Goal: Book appointment/travel/reservation

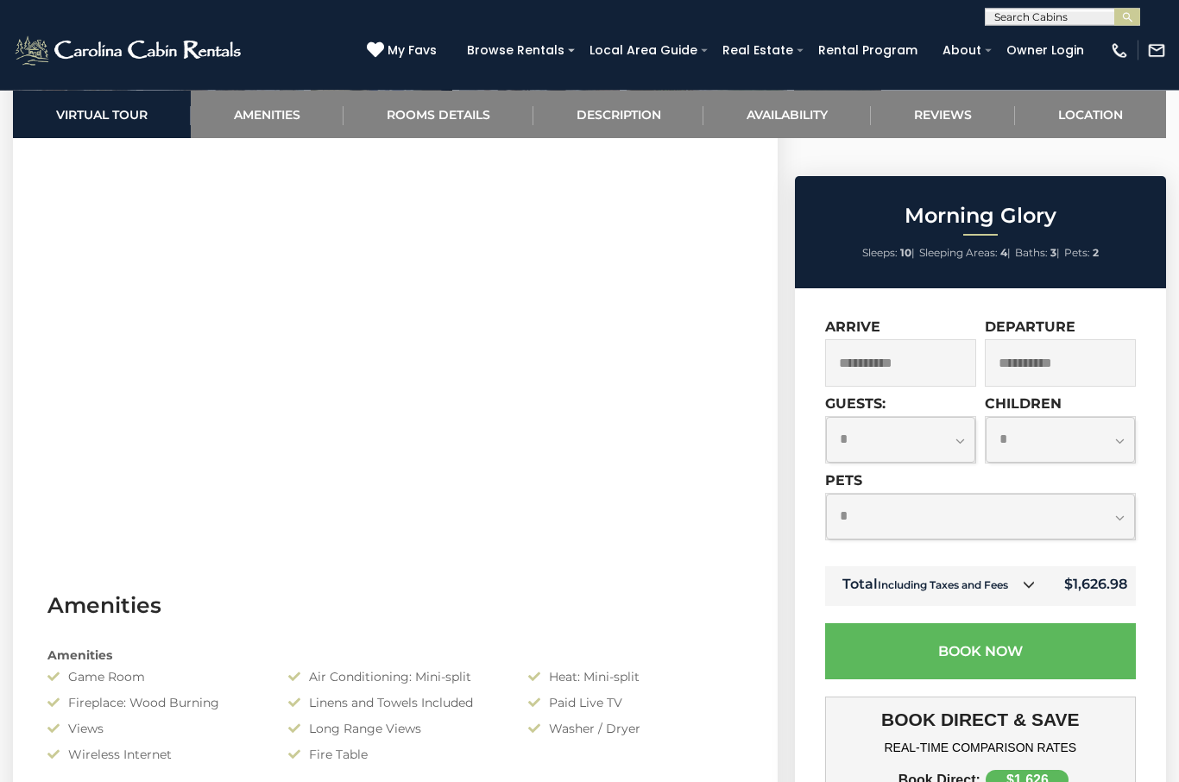
scroll to position [800, 0]
click at [923, 494] on select "**********" at bounding box center [980, 517] width 309 height 46
select select "*"
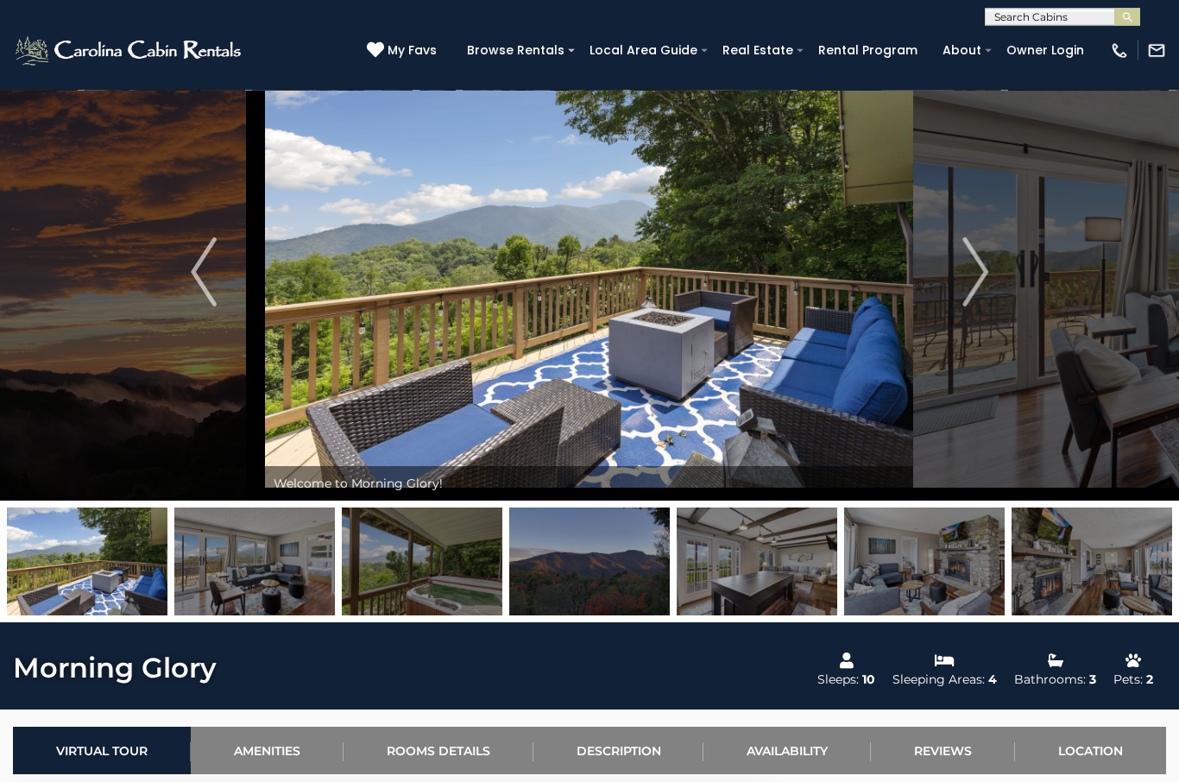
scroll to position [0, 0]
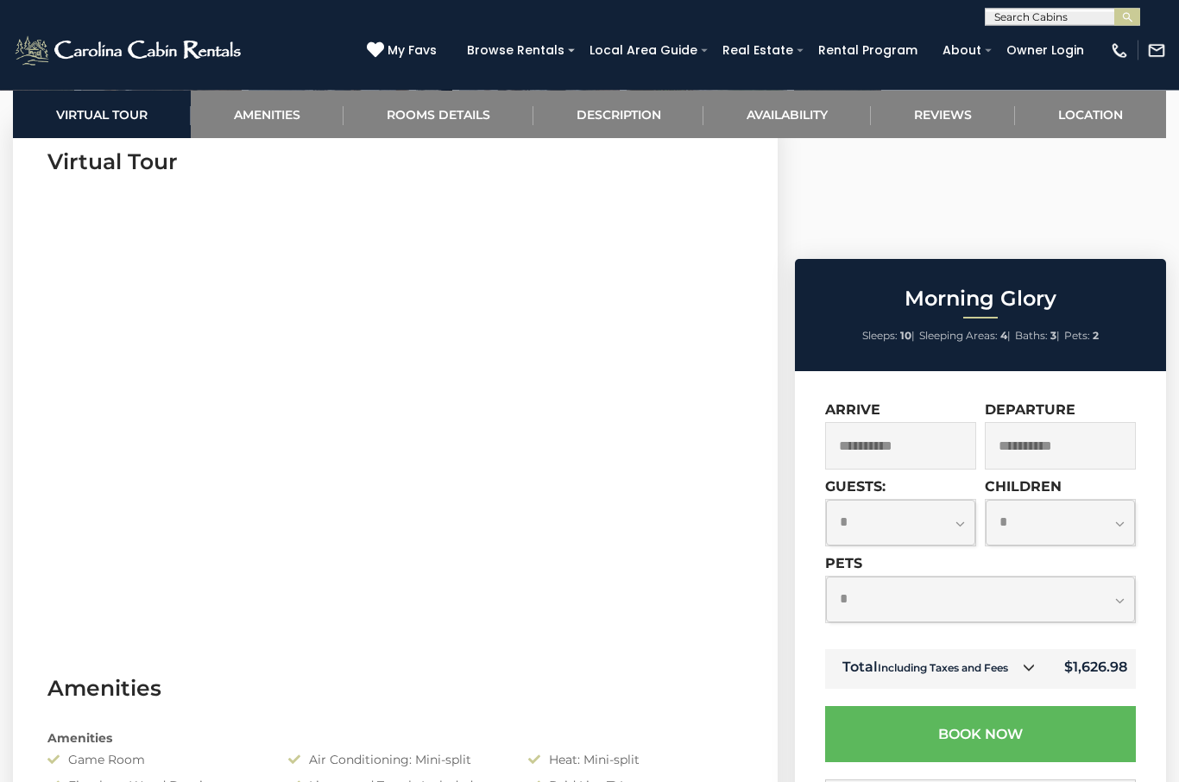
scroll to position [717, 0]
click at [909, 577] on select "**********" at bounding box center [980, 600] width 309 height 46
select select "*"
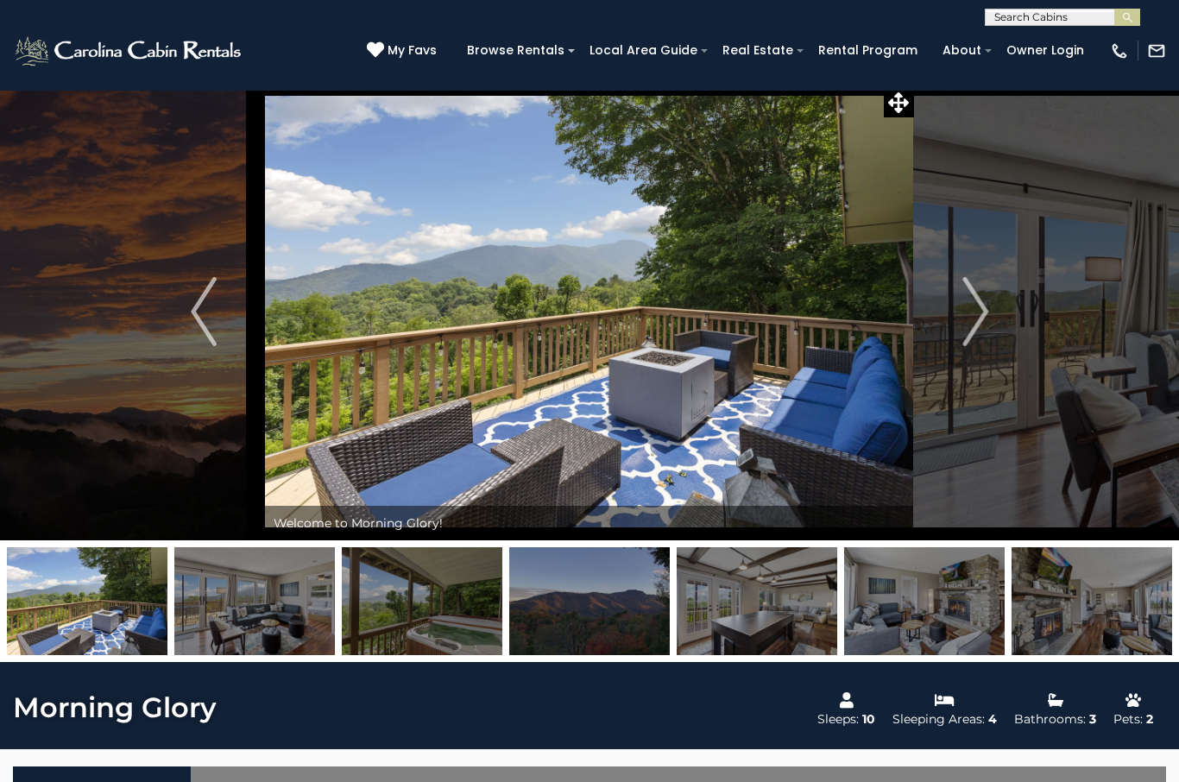
scroll to position [11, 0]
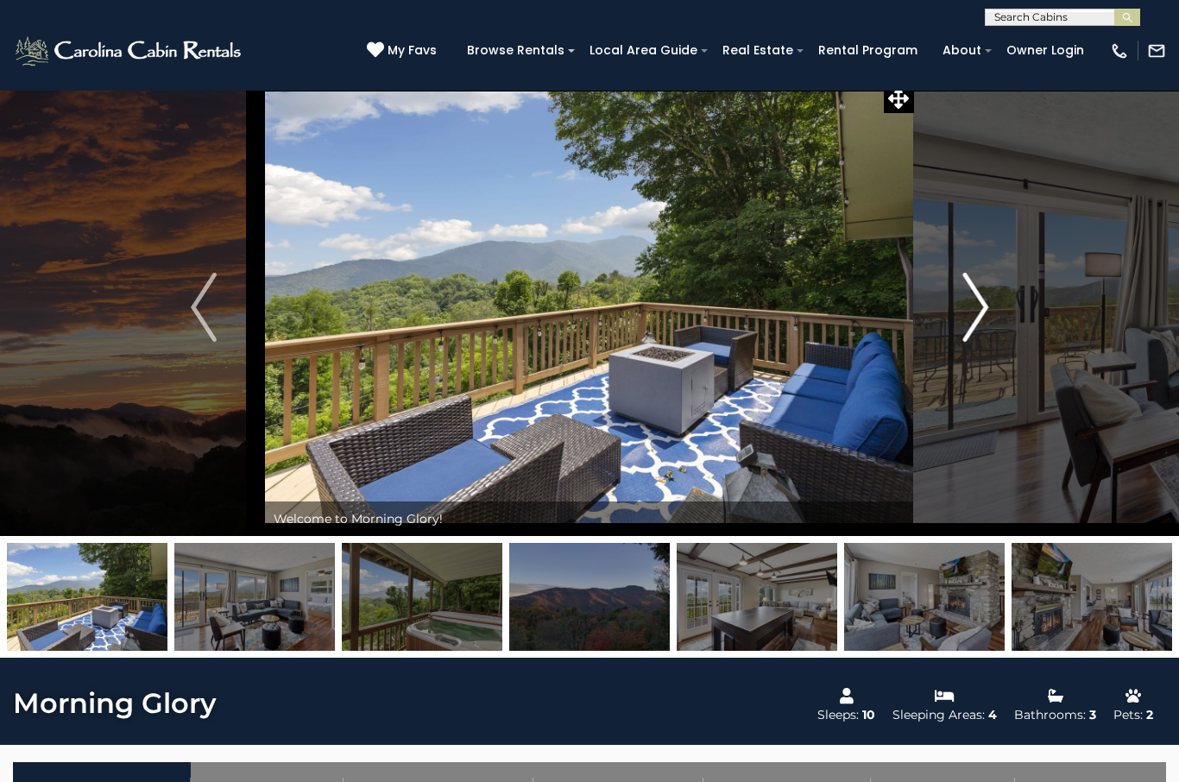
click at [984, 313] on img "Next" at bounding box center [975, 307] width 26 height 69
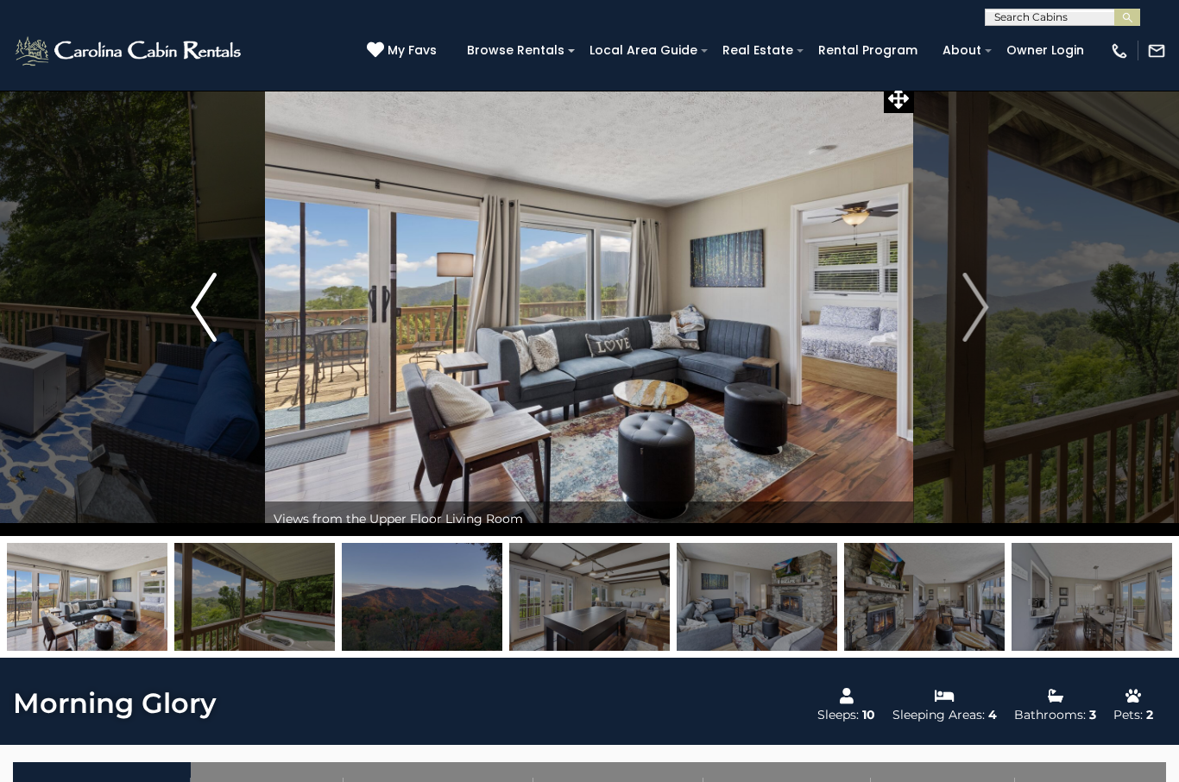
click at [199, 318] on img "Previous" at bounding box center [204, 307] width 26 height 69
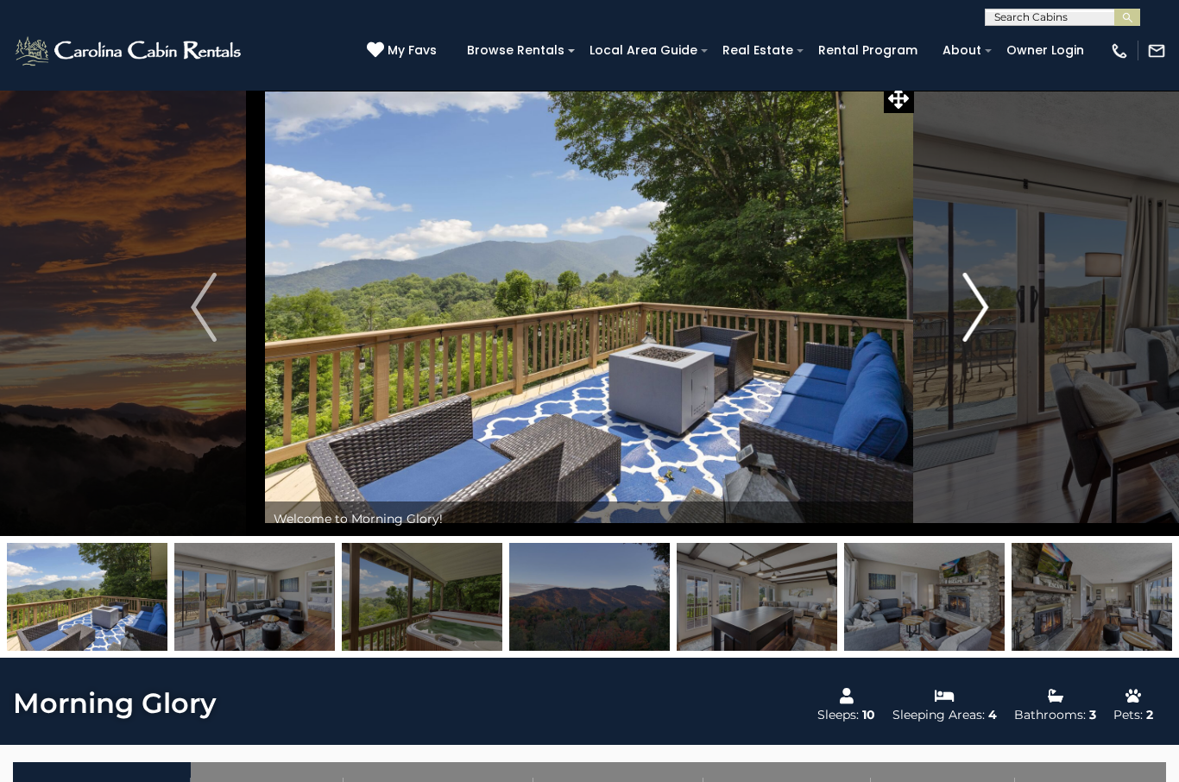
click at [963, 352] on button "Next" at bounding box center [975, 307] width 123 height 457
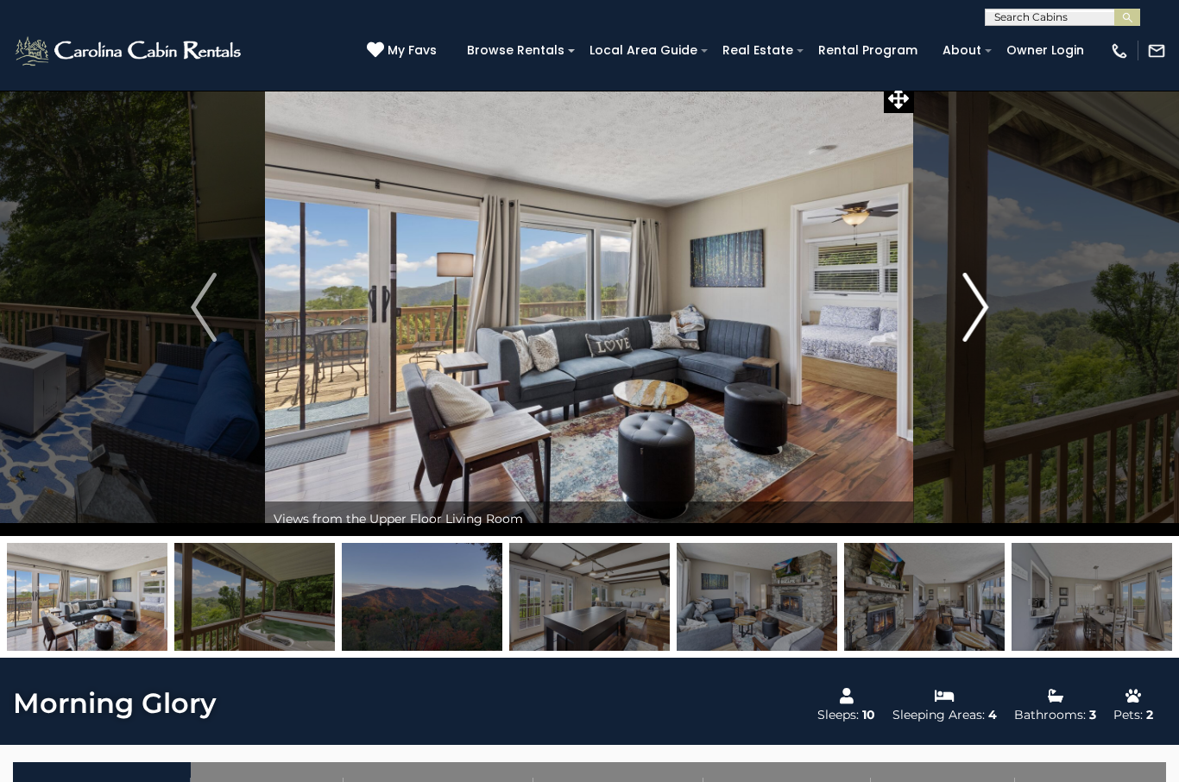
click at [957, 316] on button "Next" at bounding box center [975, 307] width 123 height 457
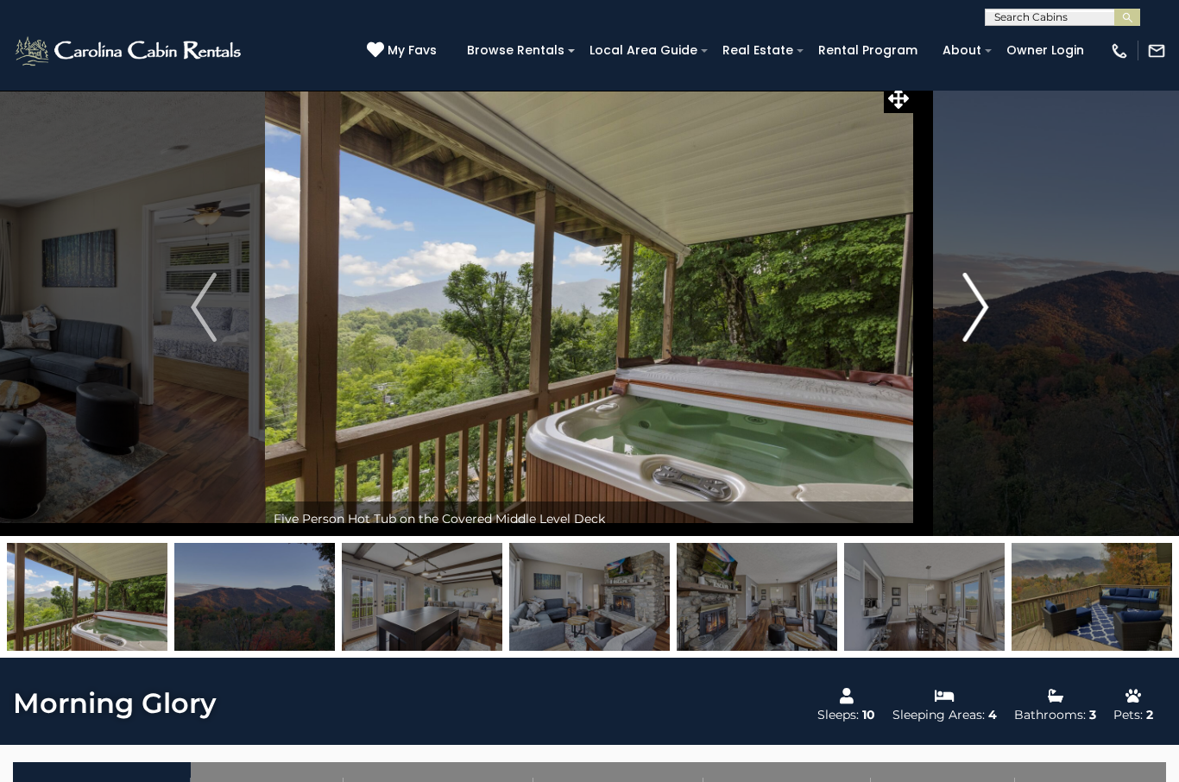
click at [975, 335] on img "Next" at bounding box center [975, 307] width 26 height 69
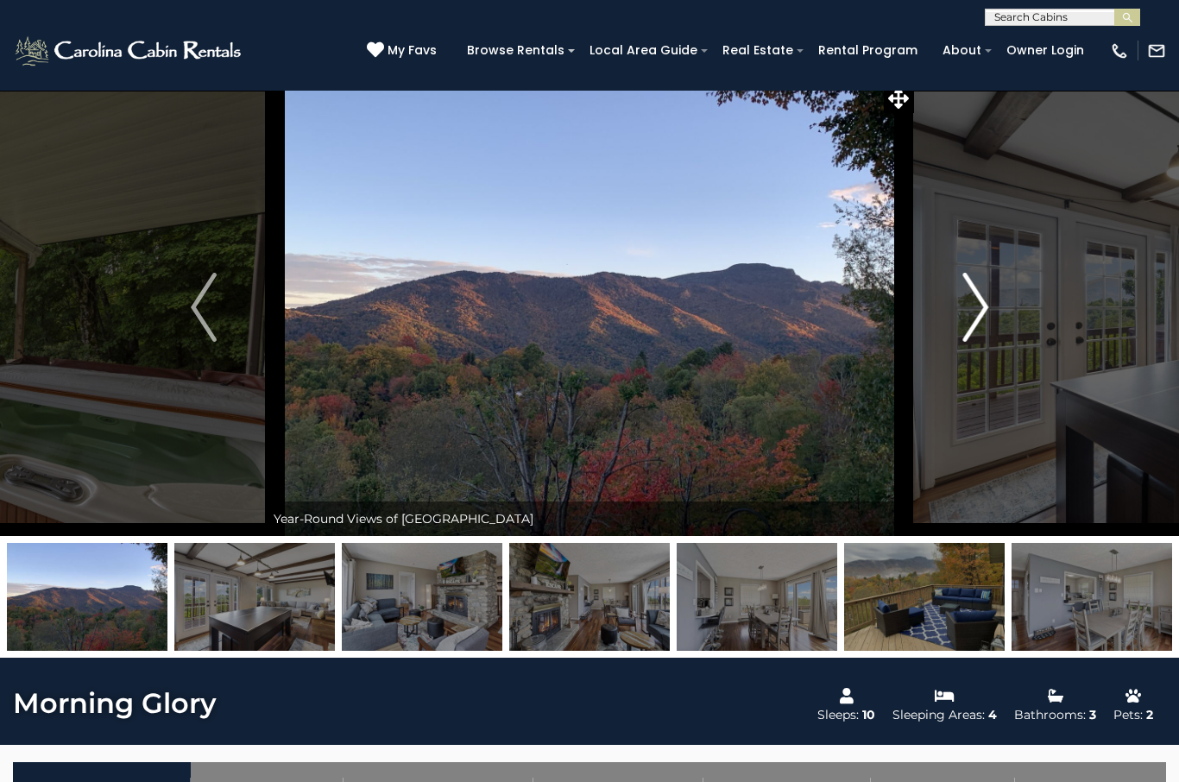
click at [979, 306] on img "Next" at bounding box center [975, 307] width 26 height 69
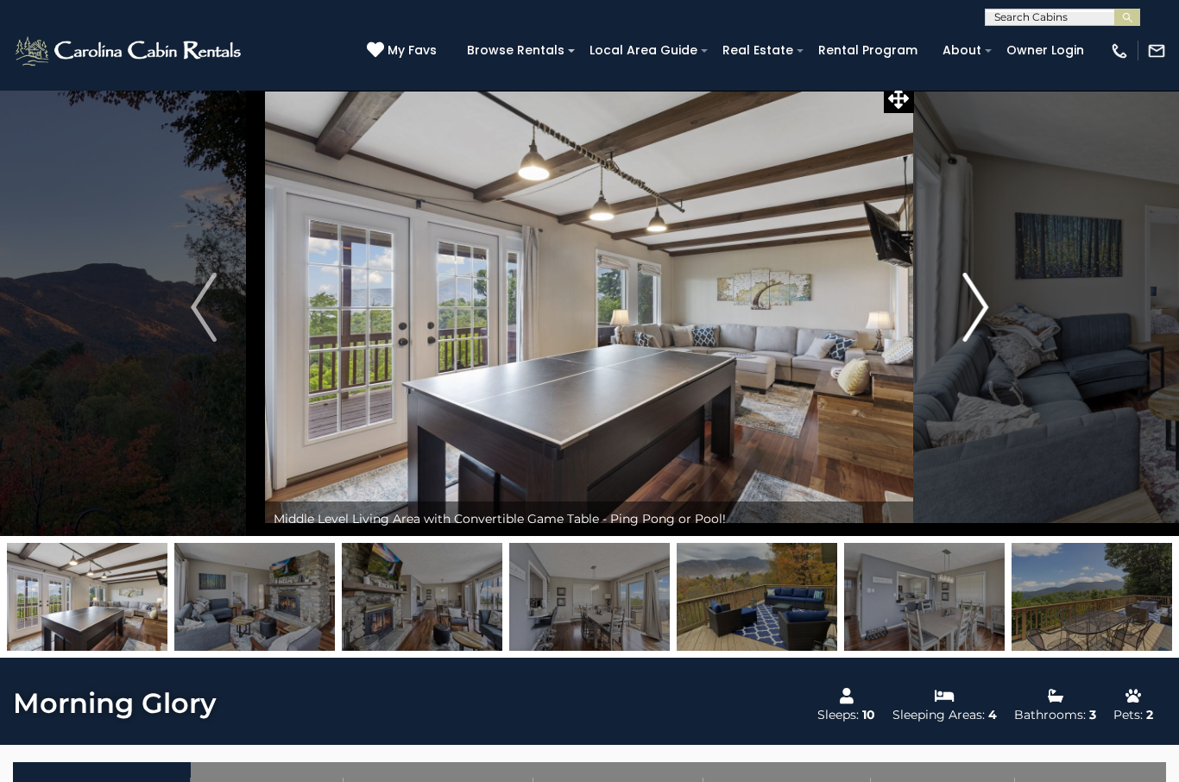
click at [968, 303] on img "Next" at bounding box center [975, 307] width 26 height 69
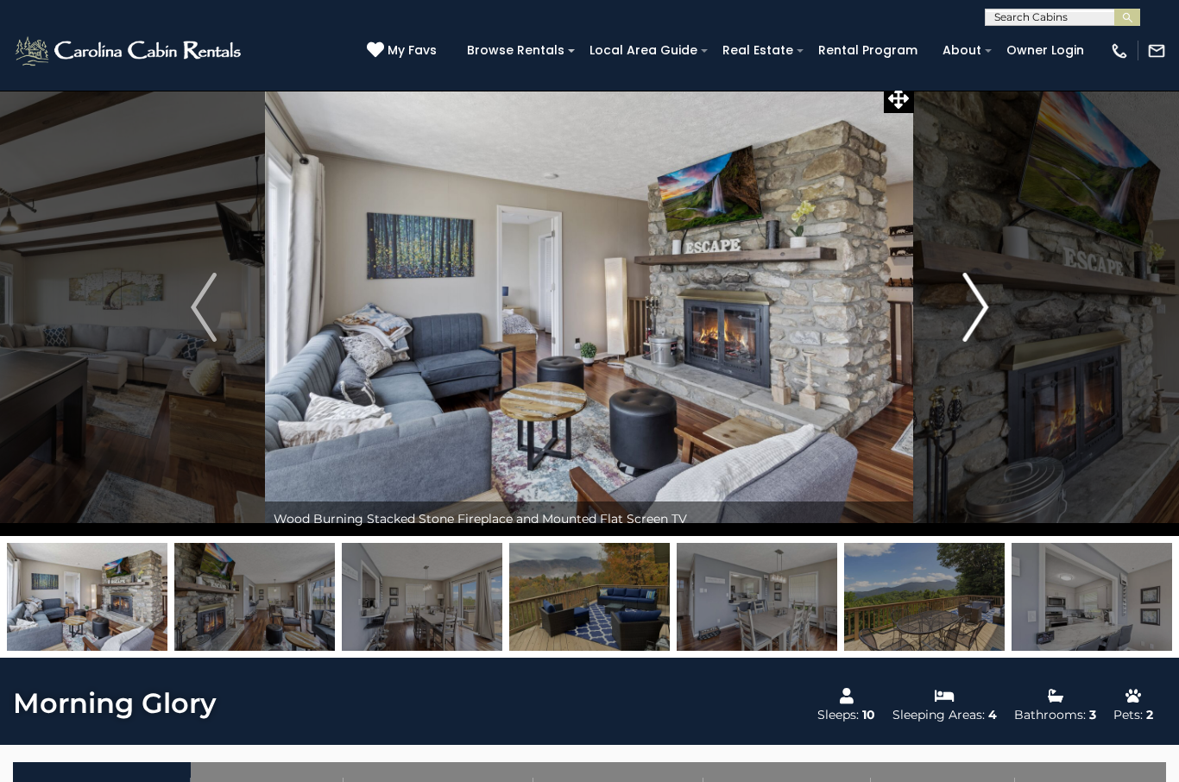
click at [975, 300] on img "Next" at bounding box center [975, 307] width 26 height 69
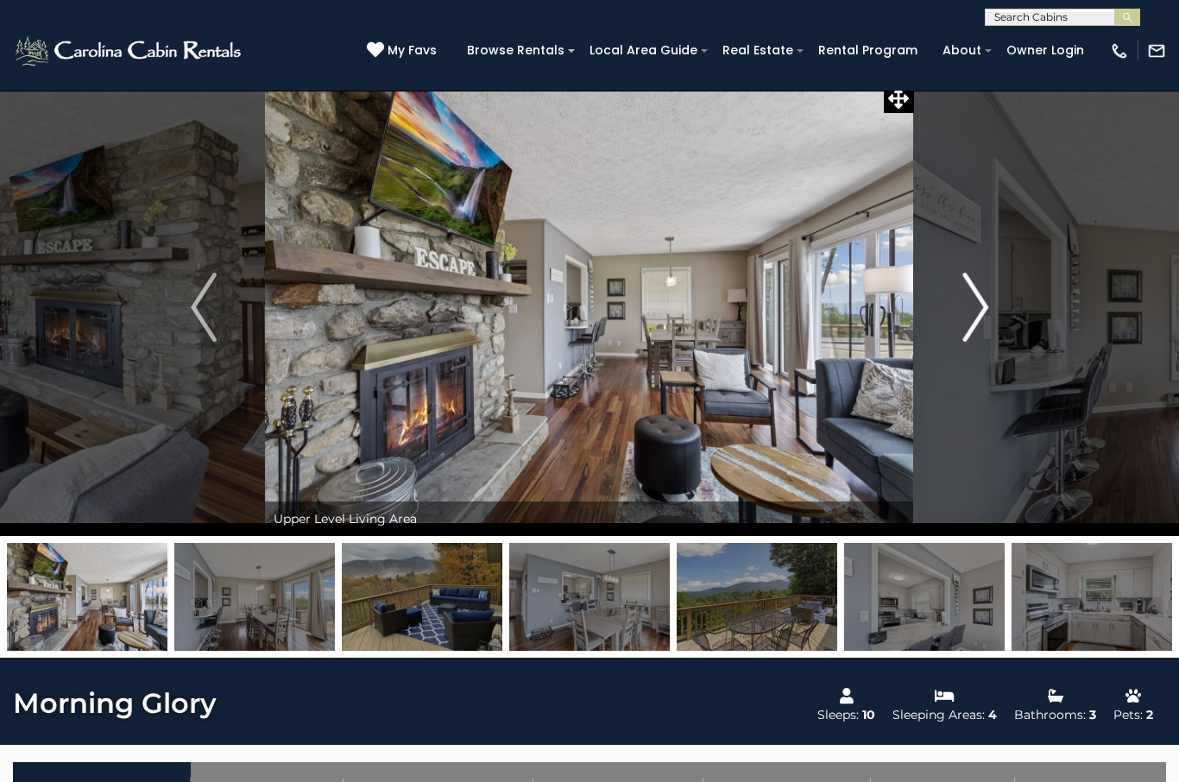
click at [994, 309] on button "Next" at bounding box center [975, 307] width 123 height 457
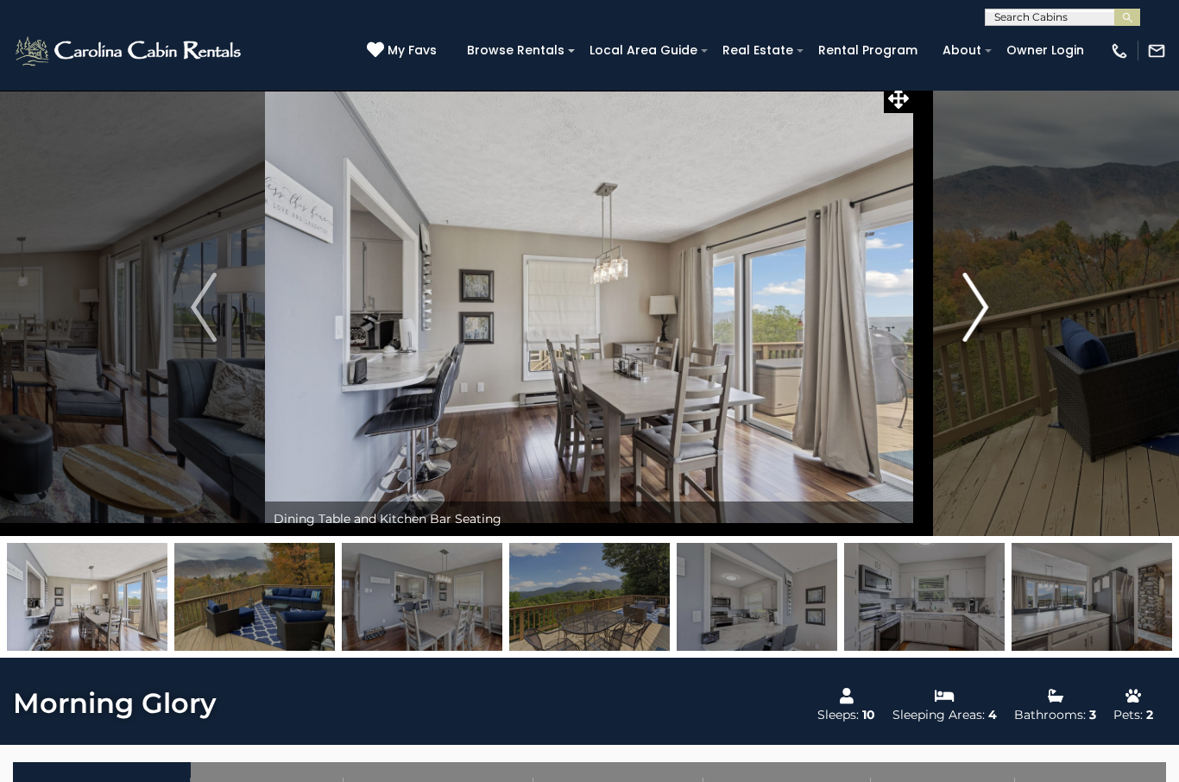
click at [977, 293] on img "Next" at bounding box center [975, 307] width 26 height 69
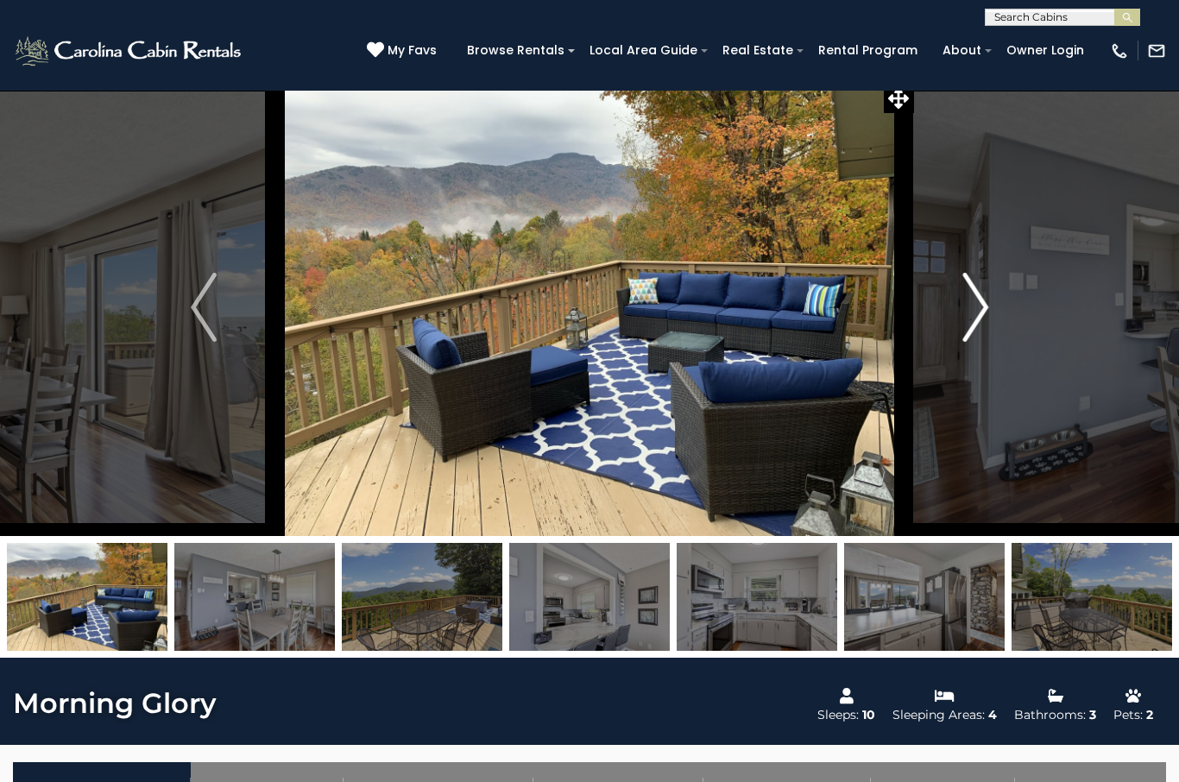
click at [975, 307] on img "Next" at bounding box center [975, 307] width 26 height 69
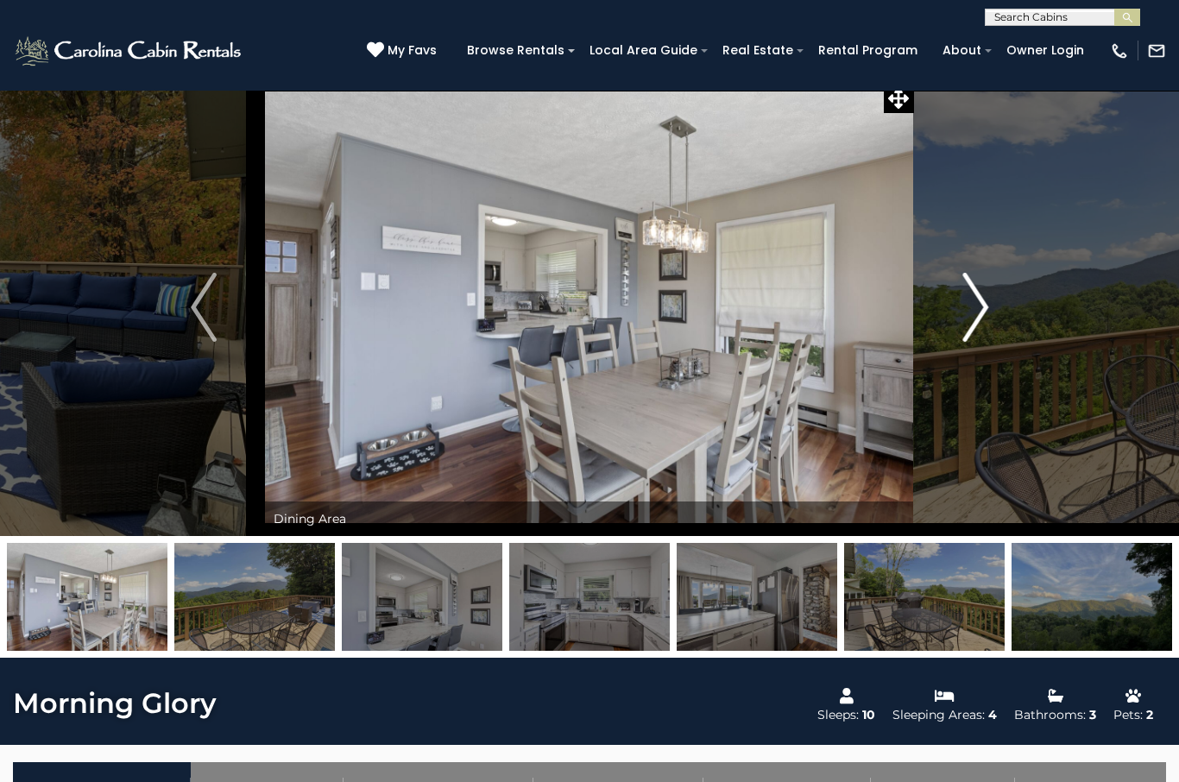
click at [959, 320] on button "Next" at bounding box center [975, 307] width 123 height 457
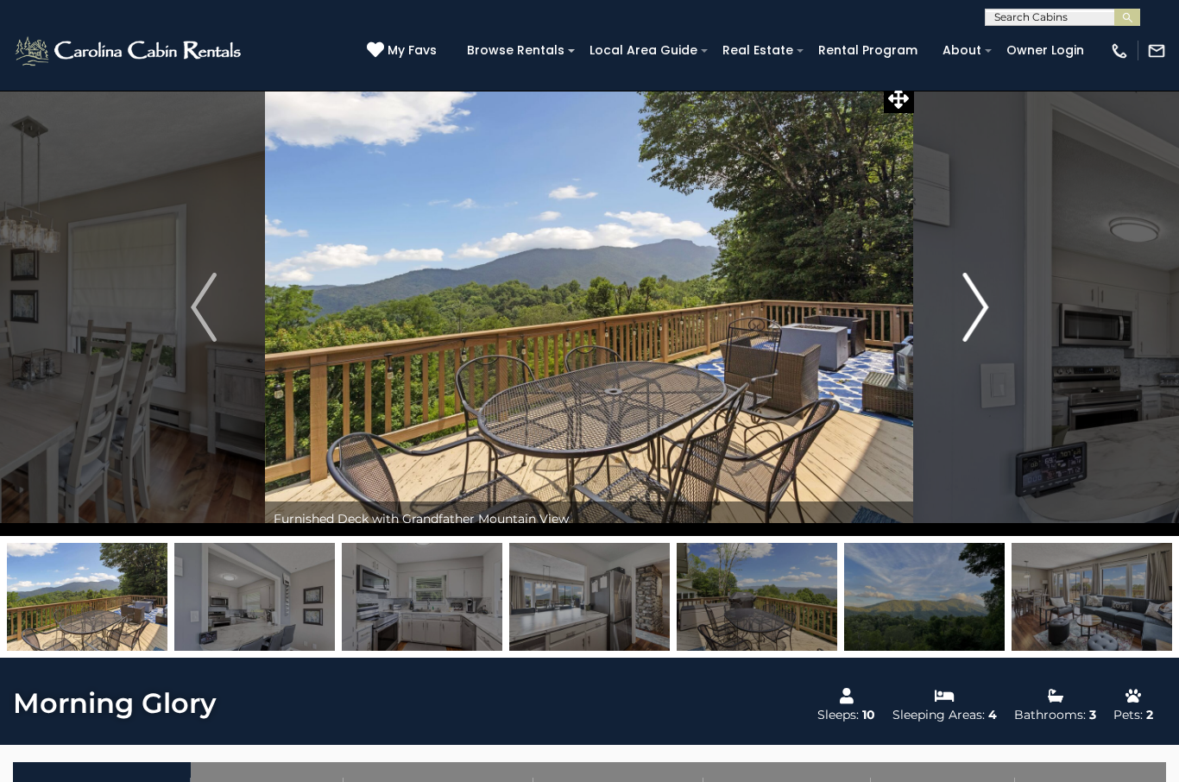
click at [968, 322] on img "Next" at bounding box center [975, 307] width 26 height 69
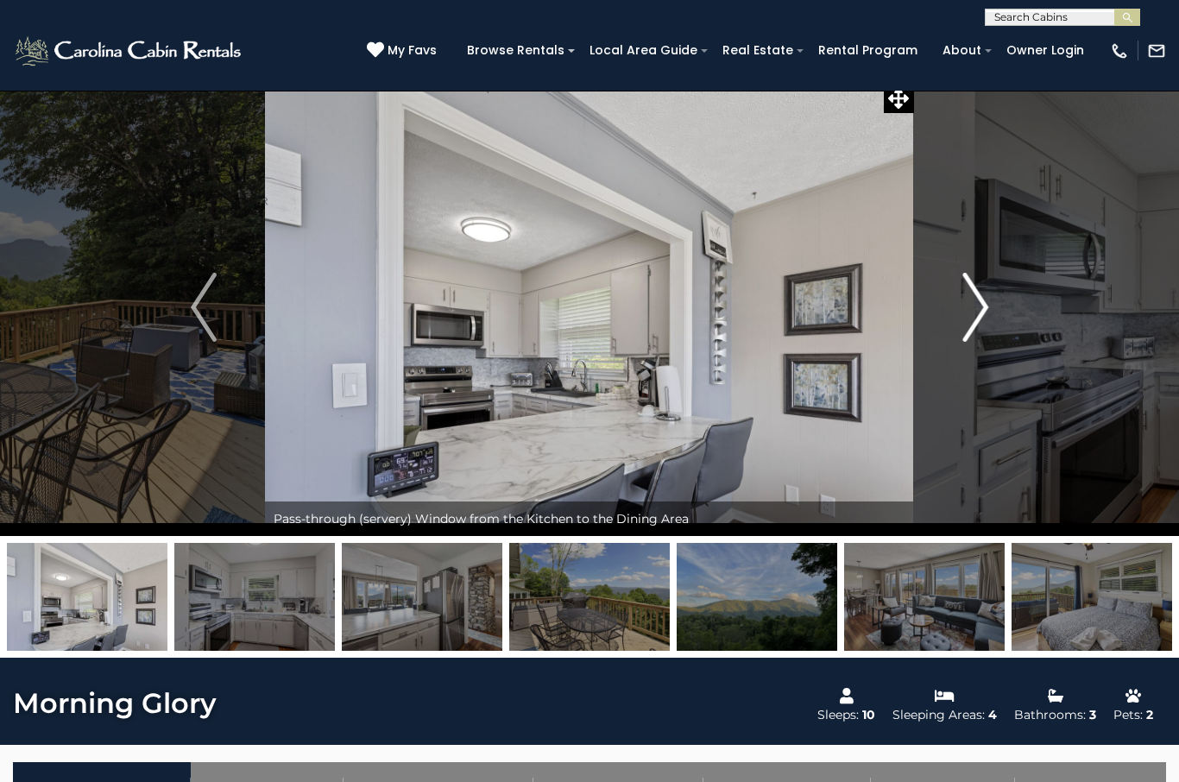
click at [975, 300] on img "Next" at bounding box center [975, 307] width 26 height 69
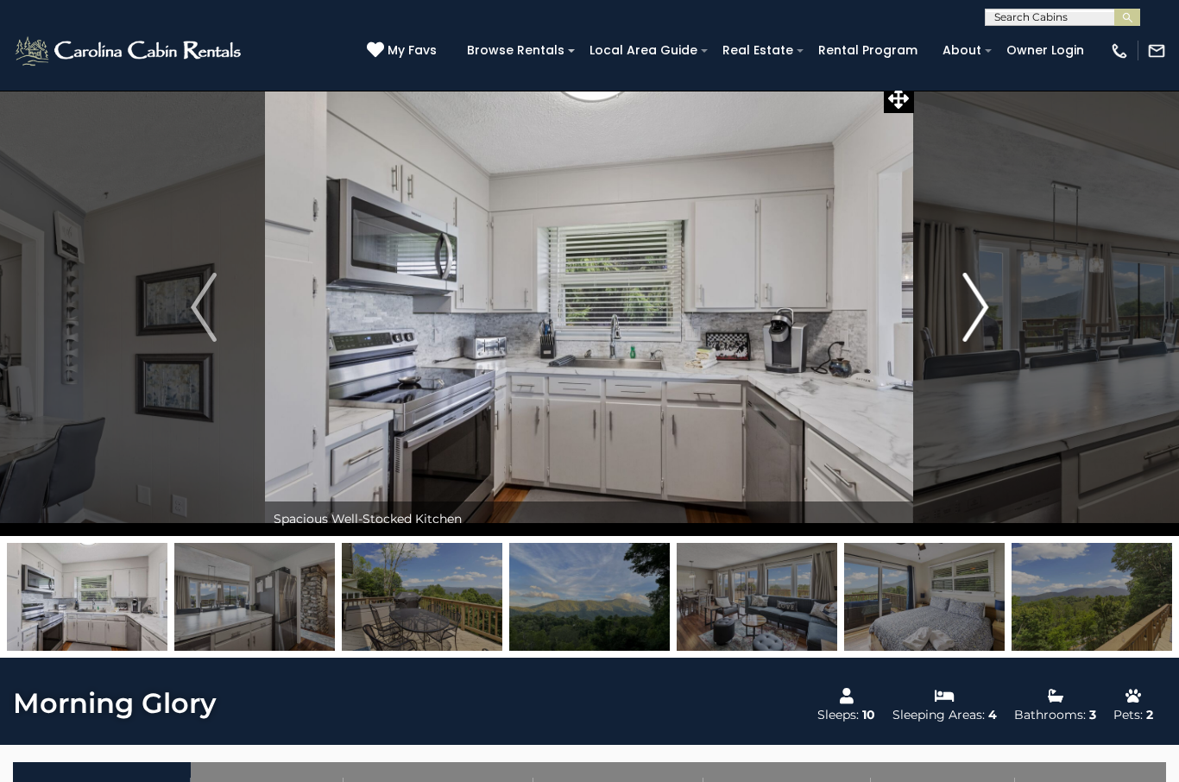
click at [980, 325] on img "Next" at bounding box center [975, 307] width 26 height 69
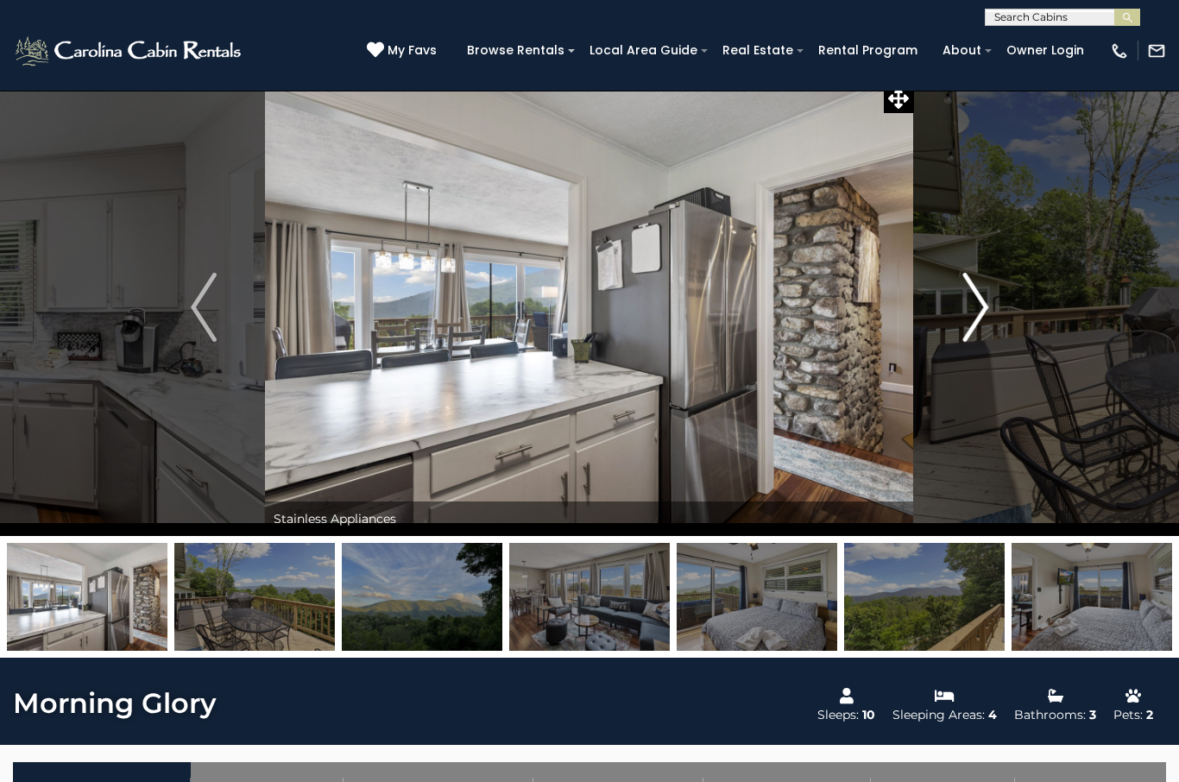
click at [980, 328] on img "Next" at bounding box center [975, 307] width 26 height 69
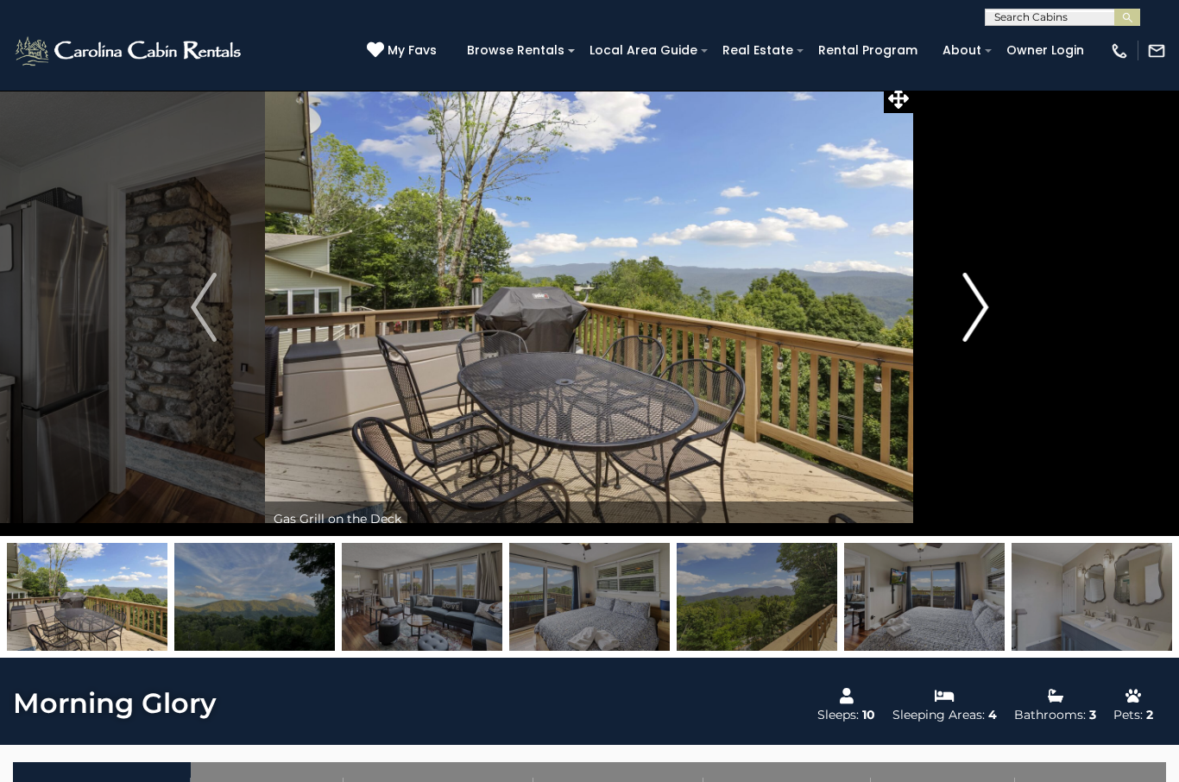
click at [962, 332] on img "Next" at bounding box center [975, 307] width 26 height 69
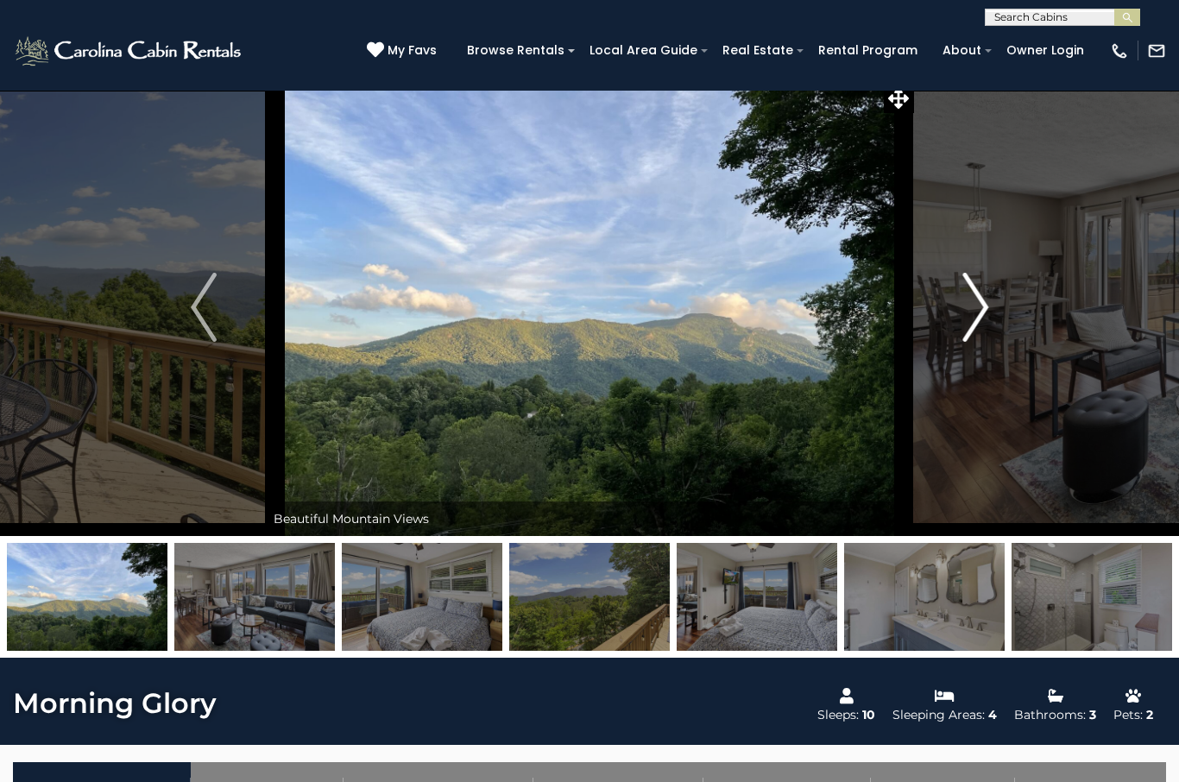
click at [968, 326] on img "Next" at bounding box center [975, 307] width 26 height 69
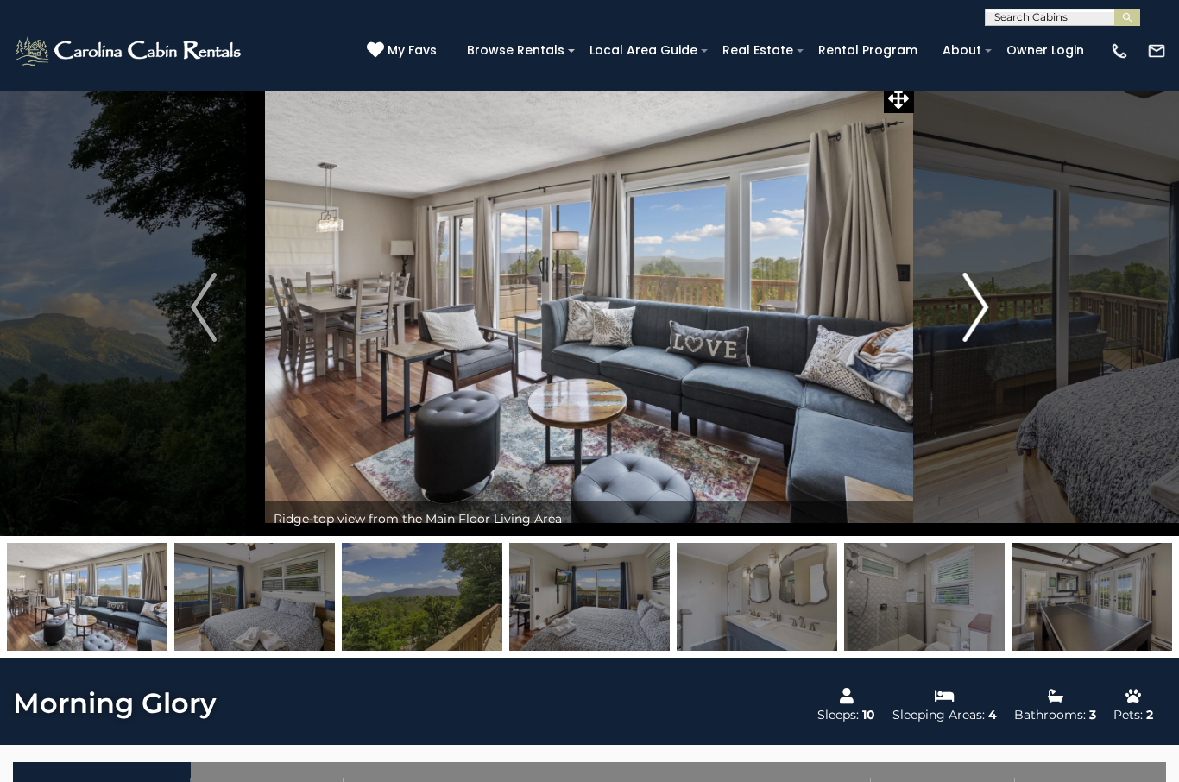
click at [968, 333] on img "Next" at bounding box center [975, 307] width 26 height 69
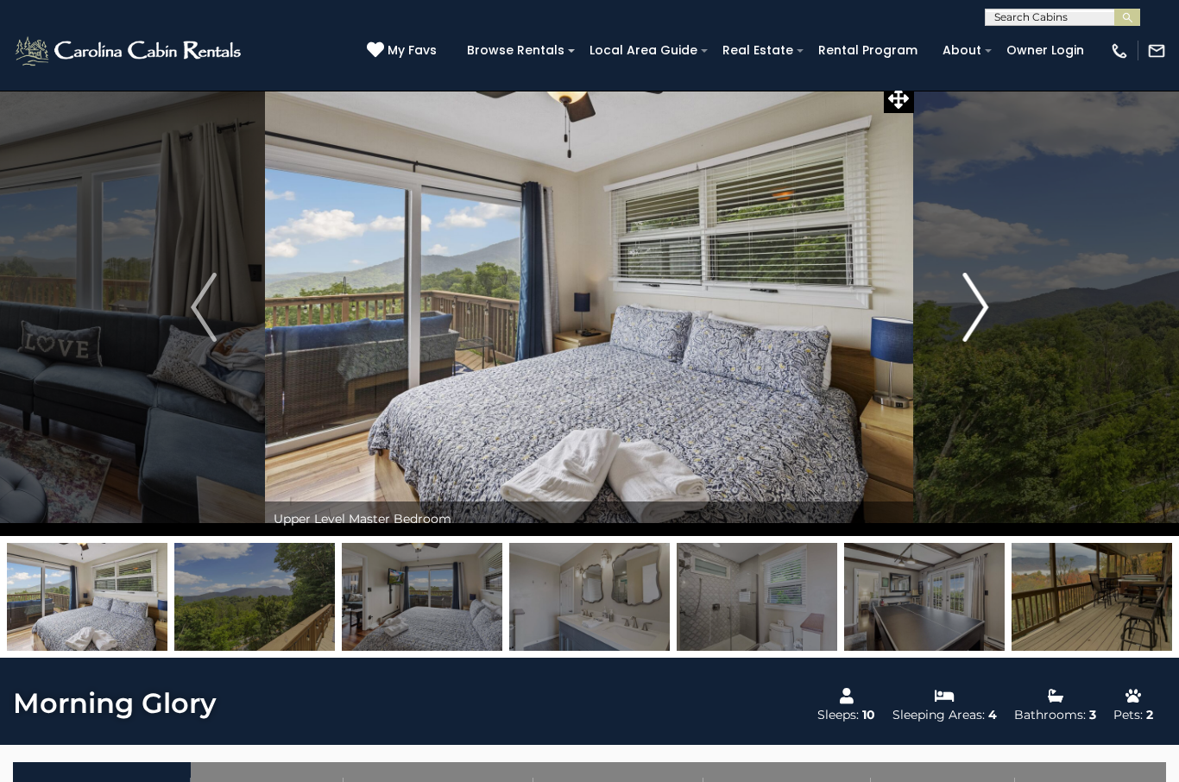
click at [964, 307] on img "Next" at bounding box center [975, 307] width 26 height 69
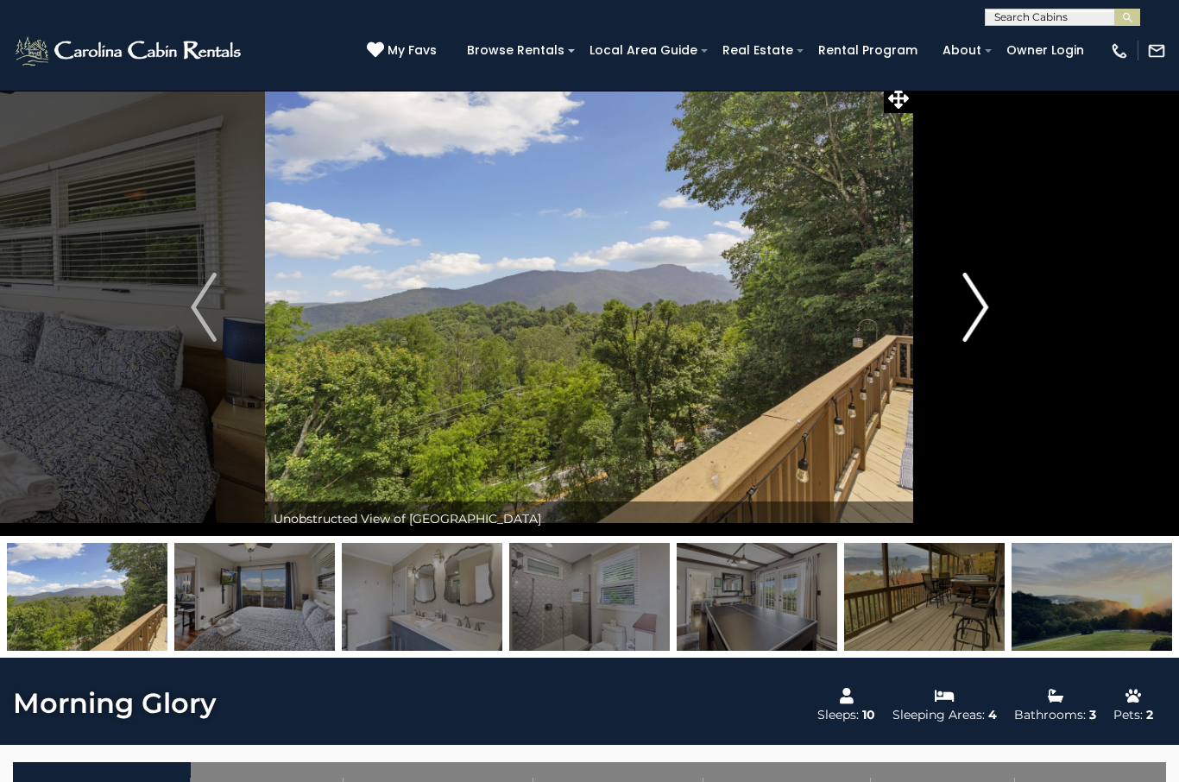
scroll to position [0, 0]
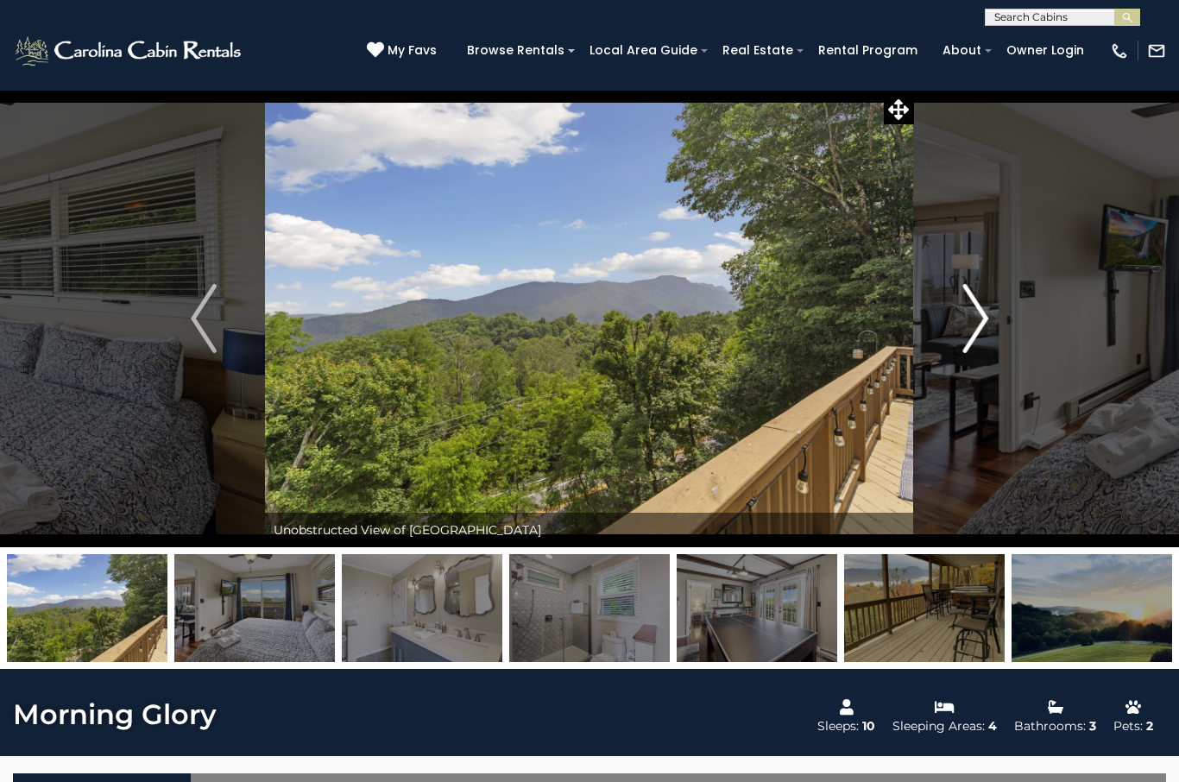
click at [984, 304] on img "Next" at bounding box center [975, 318] width 26 height 69
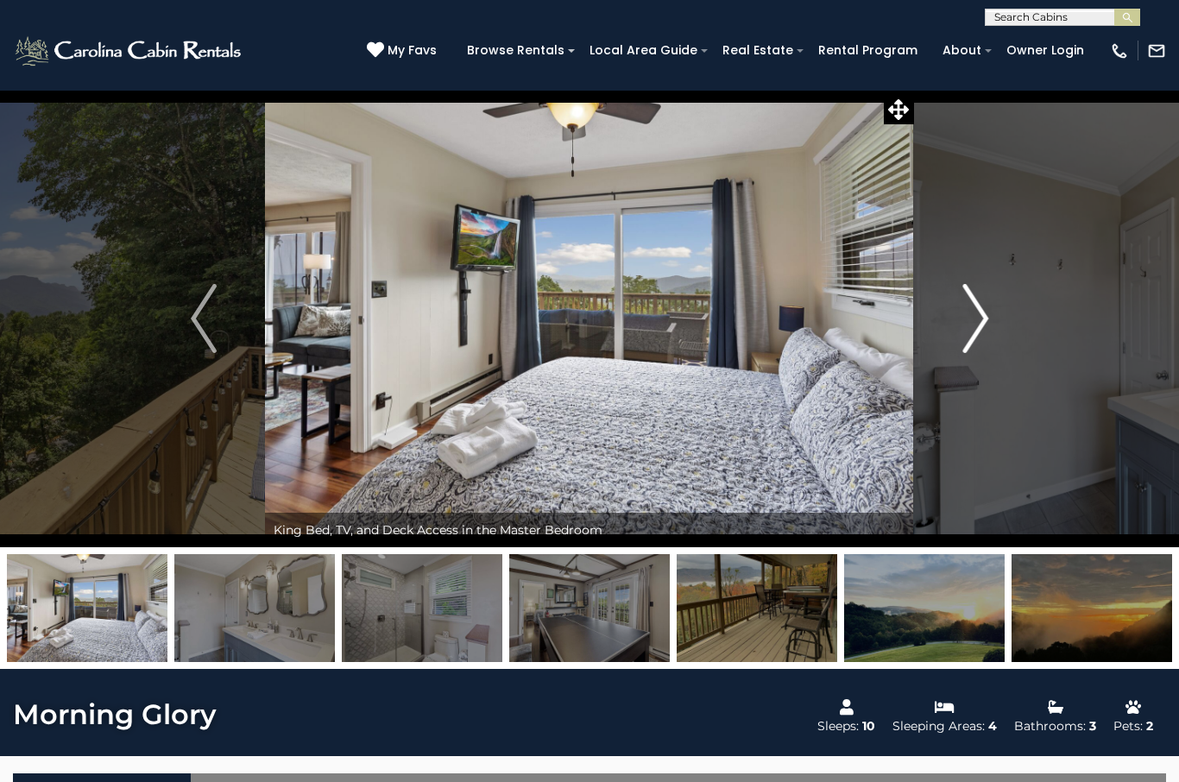
click at [979, 312] on img "Next" at bounding box center [975, 318] width 26 height 69
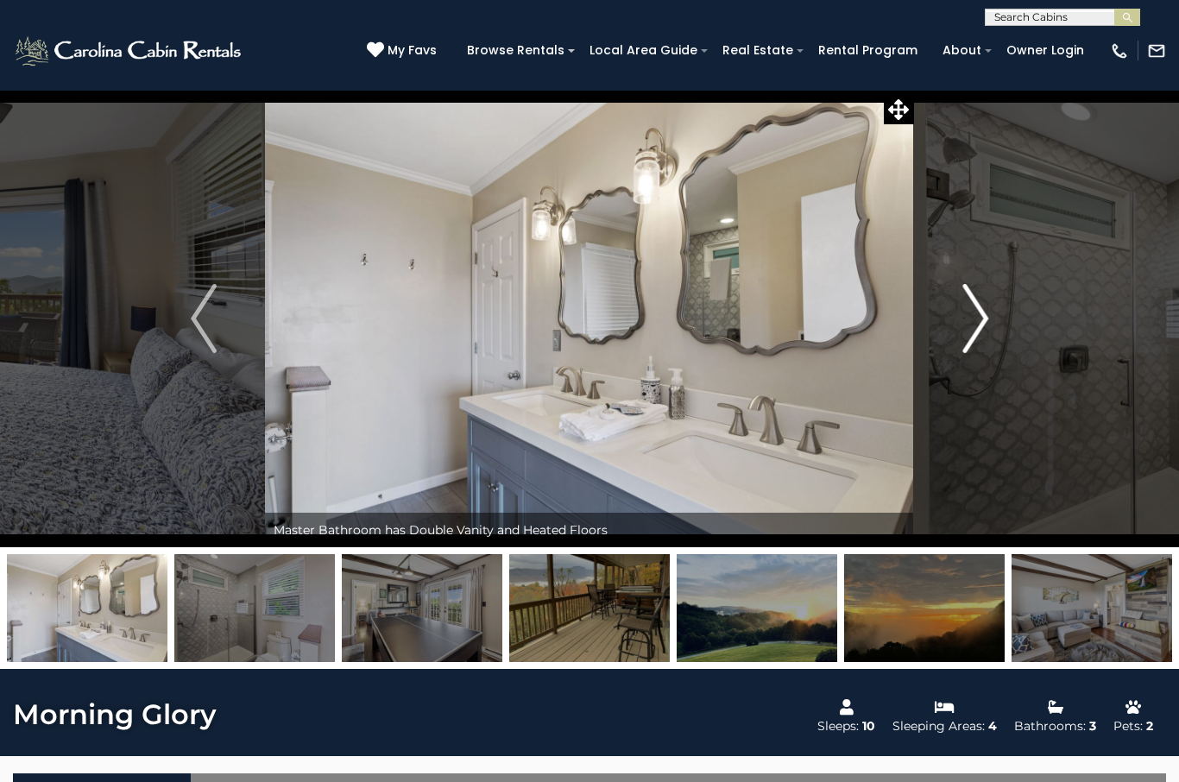
click at [978, 330] on img "Next" at bounding box center [975, 318] width 26 height 69
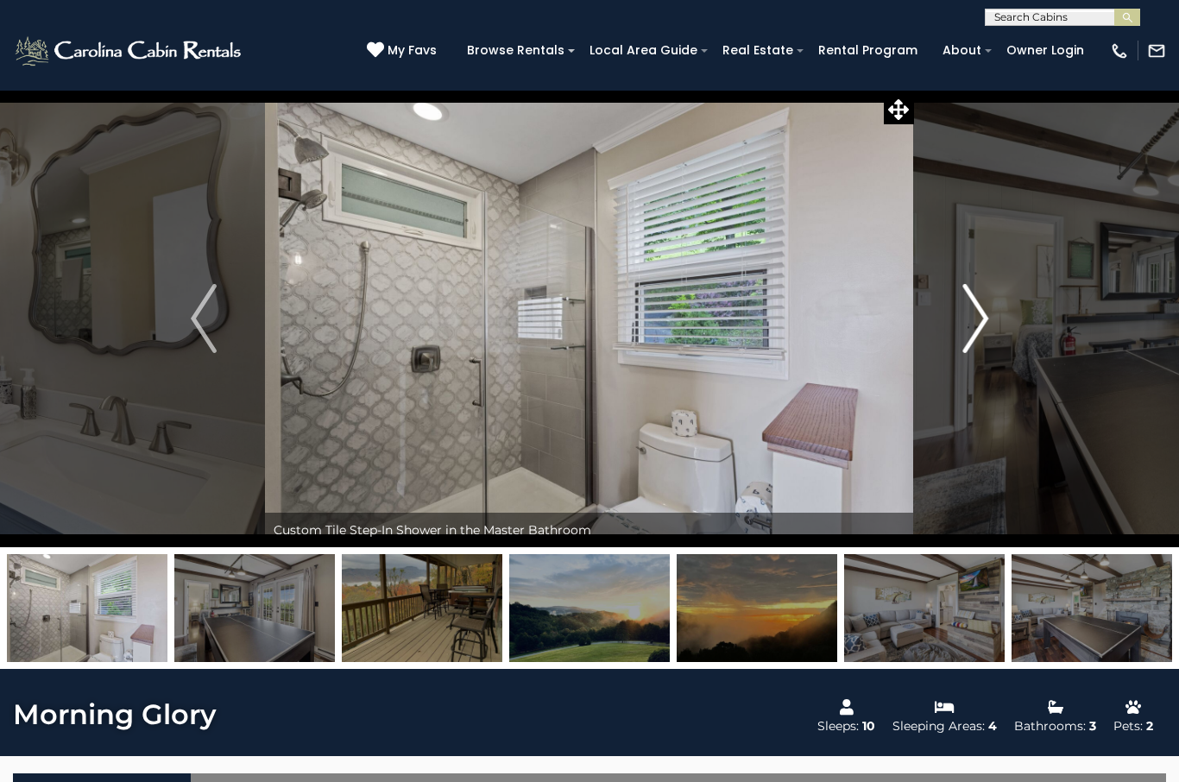
click at [983, 350] on img "Next" at bounding box center [975, 318] width 26 height 69
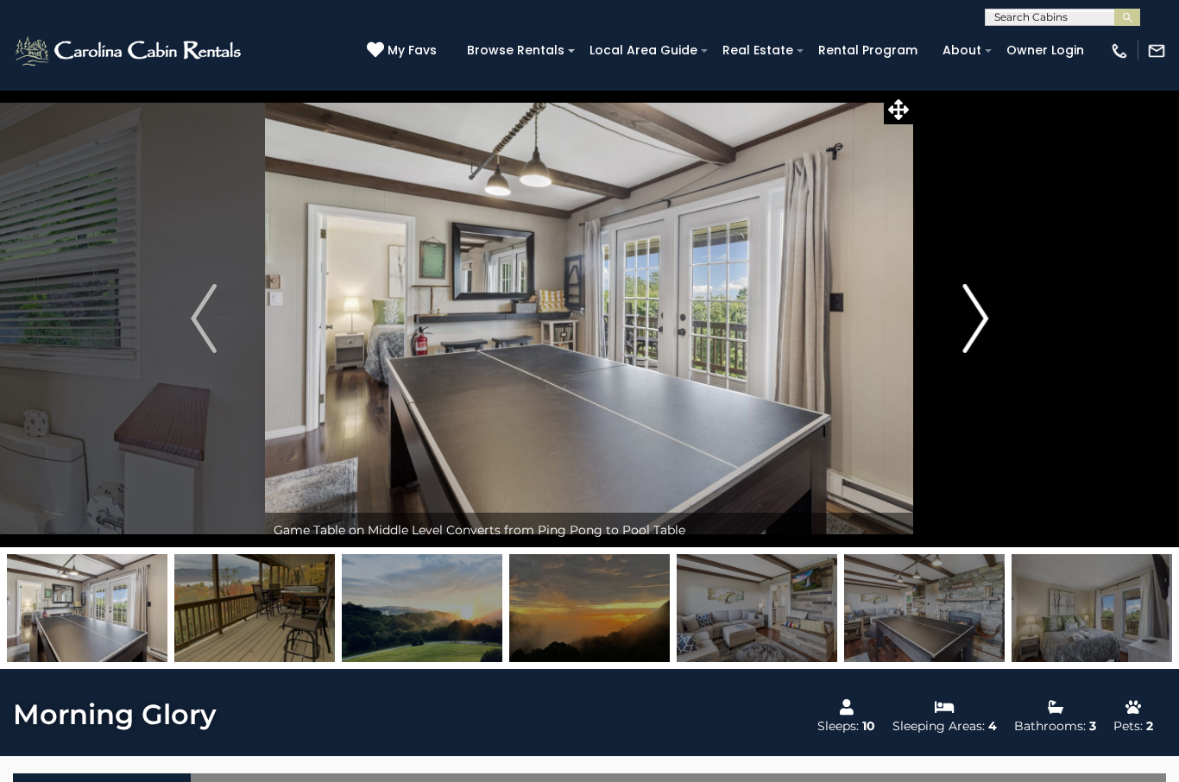
click at [963, 319] on img "Next" at bounding box center [975, 318] width 26 height 69
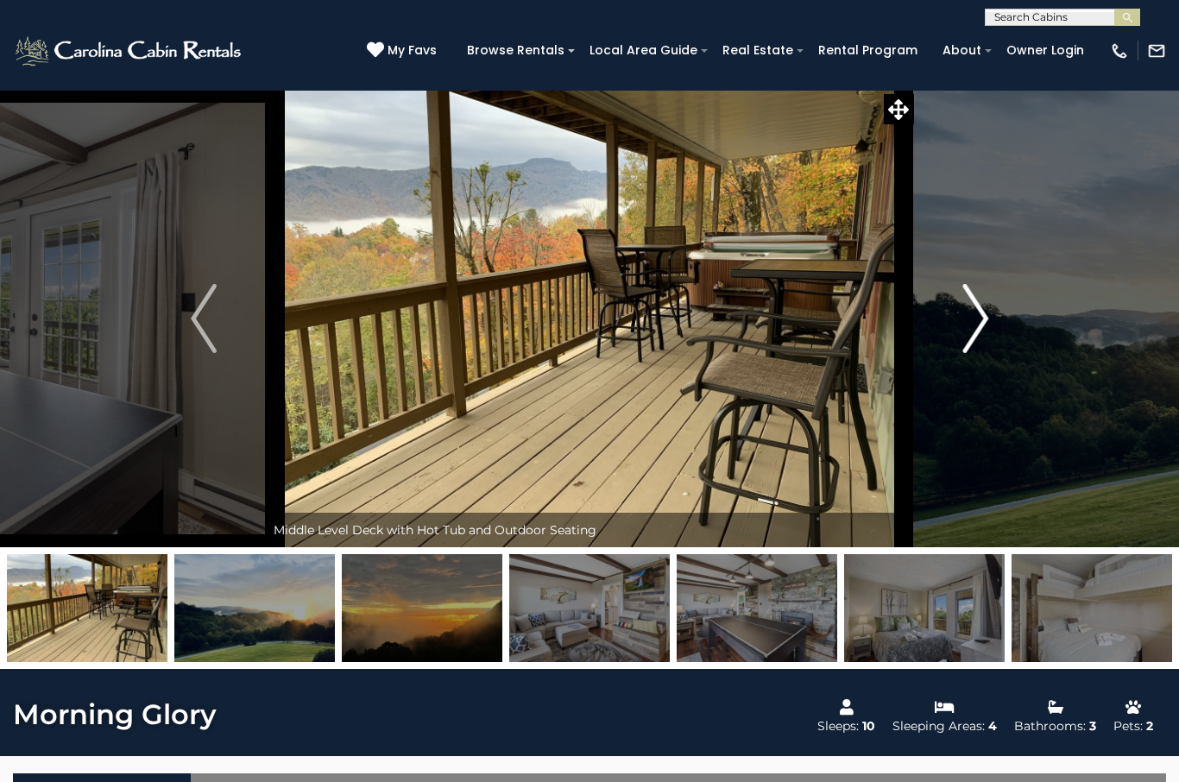
click at [963, 357] on button "Next" at bounding box center [975, 318] width 123 height 457
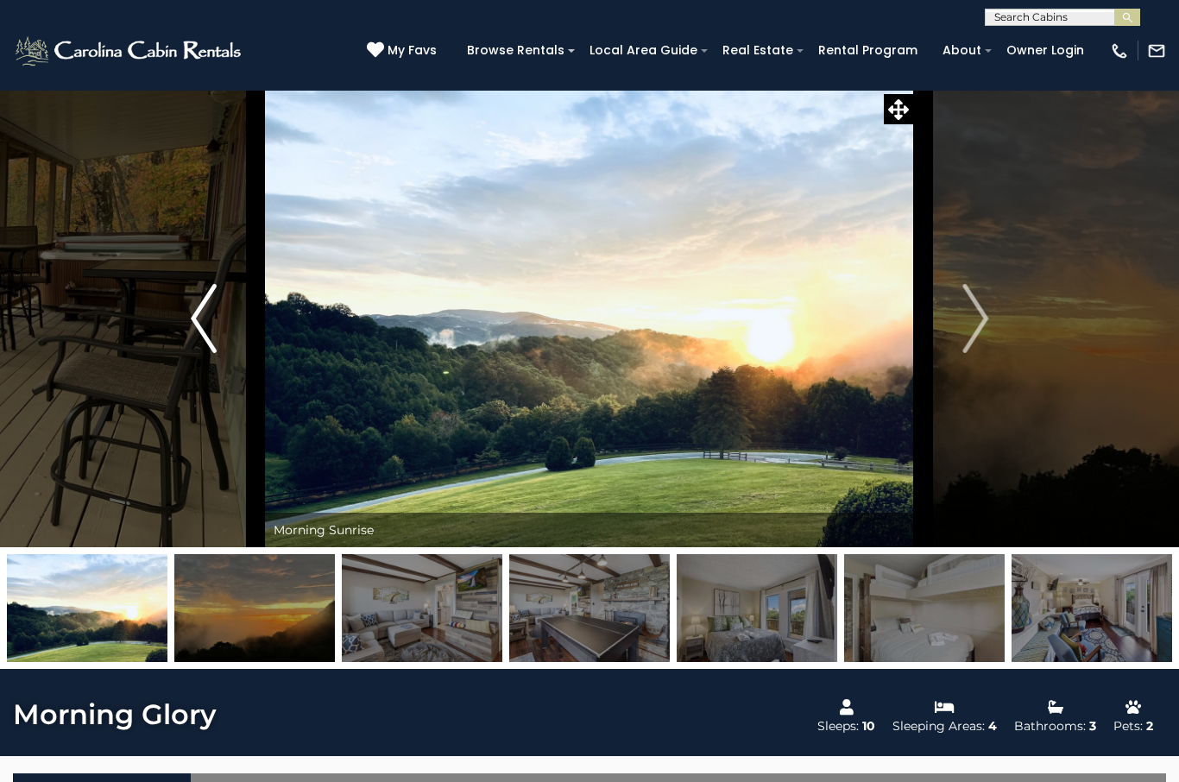
click at [216, 278] on button "Previous" at bounding box center [203, 318] width 123 height 457
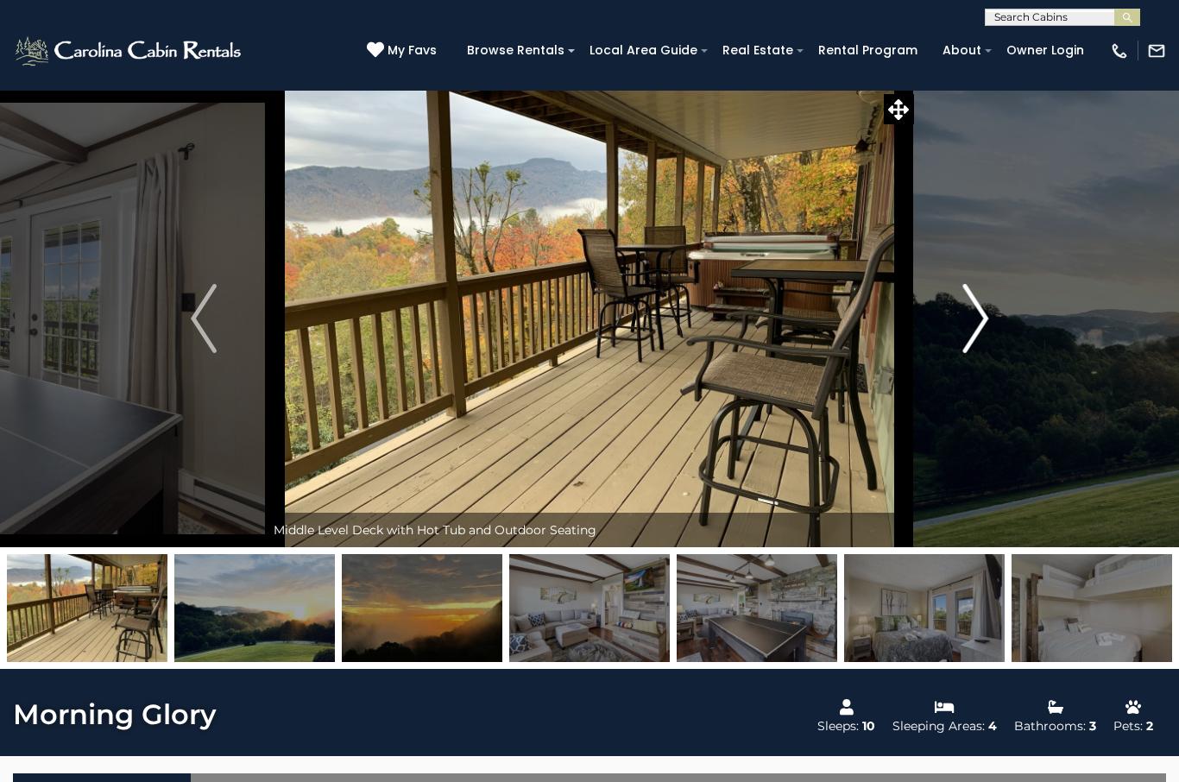
click at [957, 354] on button "Next" at bounding box center [975, 318] width 123 height 457
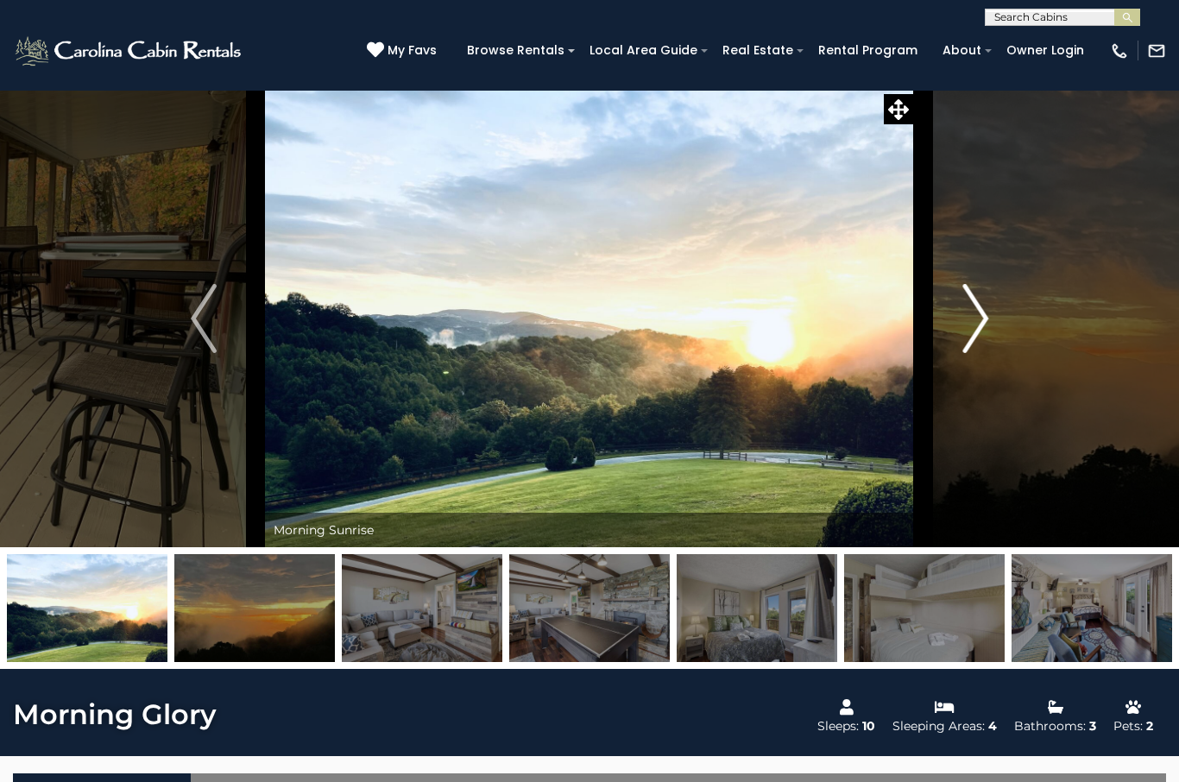
click at [956, 336] on button "Next" at bounding box center [975, 318] width 123 height 457
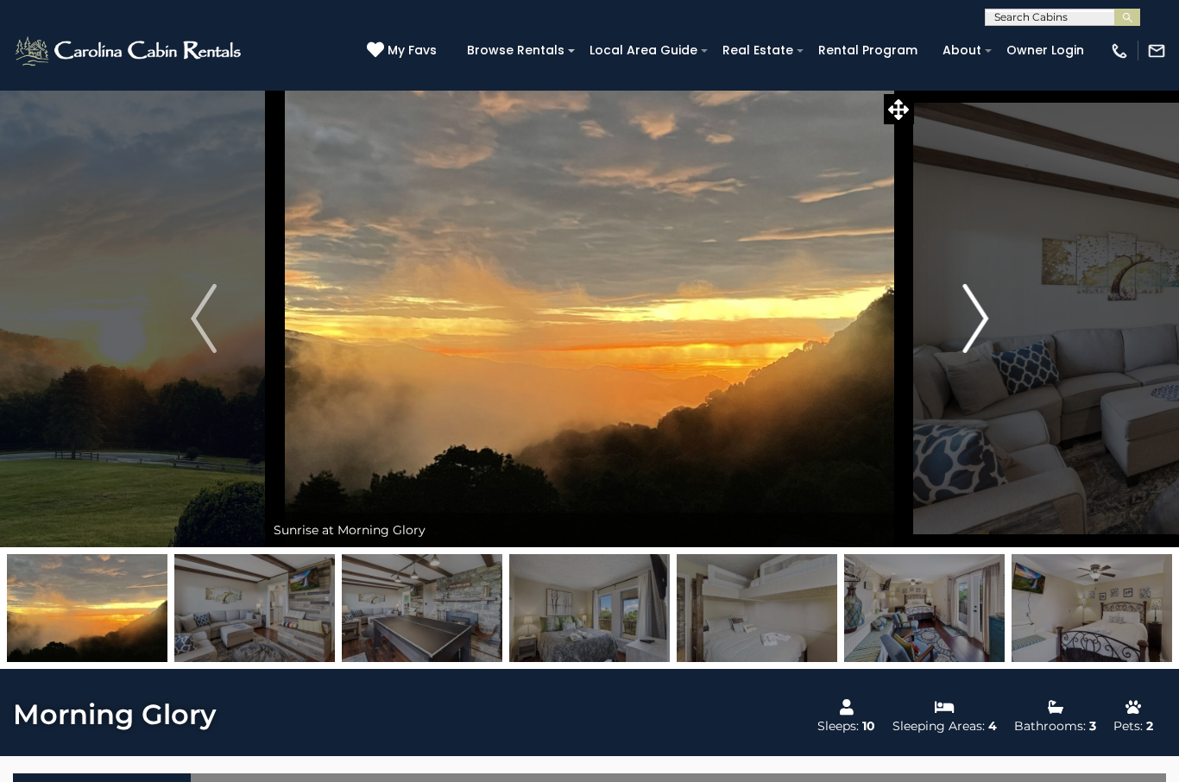
click at [958, 344] on button "Next" at bounding box center [975, 318] width 123 height 457
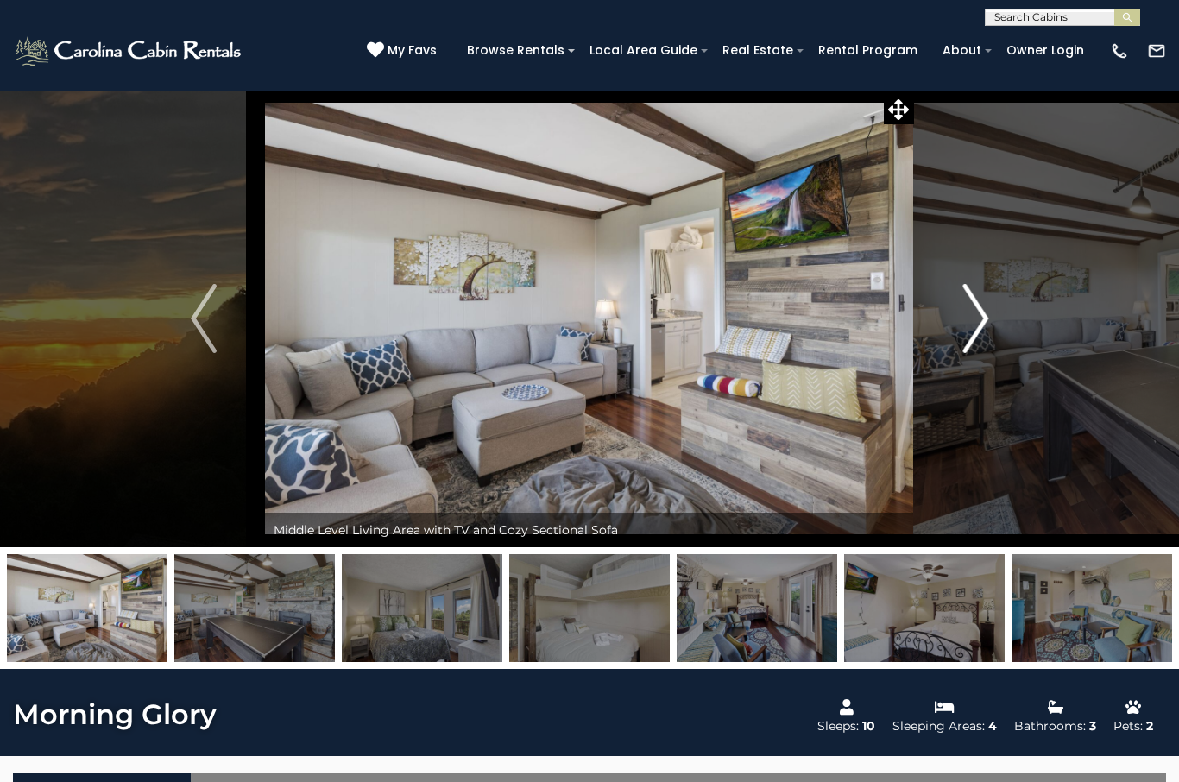
click at [937, 345] on button "Next" at bounding box center [975, 318] width 123 height 457
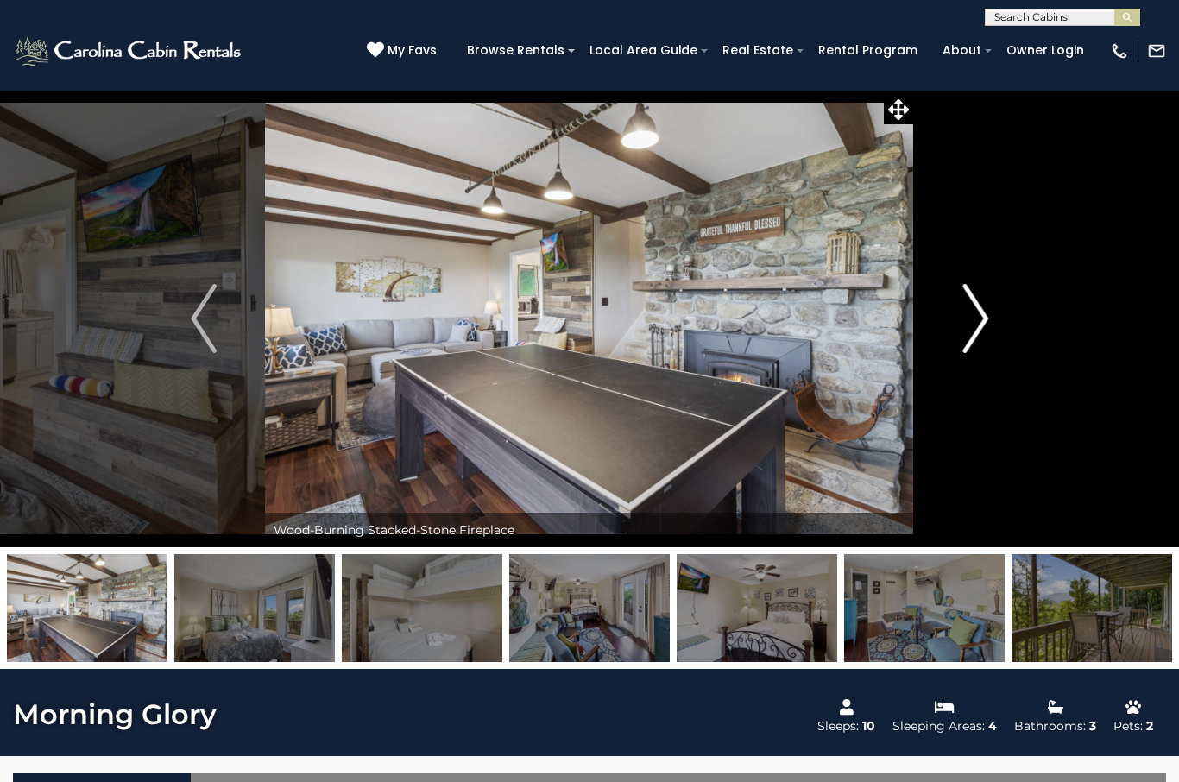
click at [956, 355] on button "Next" at bounding box center [975, 318] width 123 height 457
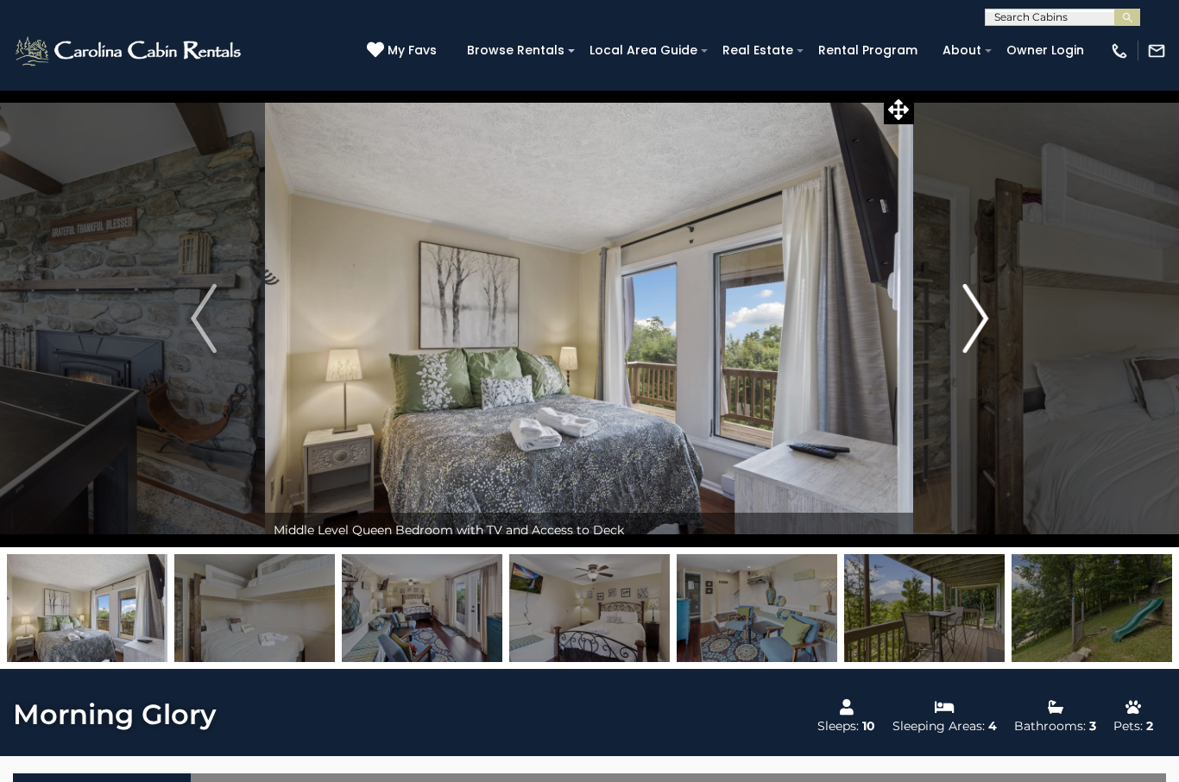
click at [972, 339] on img "Next" at bounding box center [975, 318] width 26 height 69
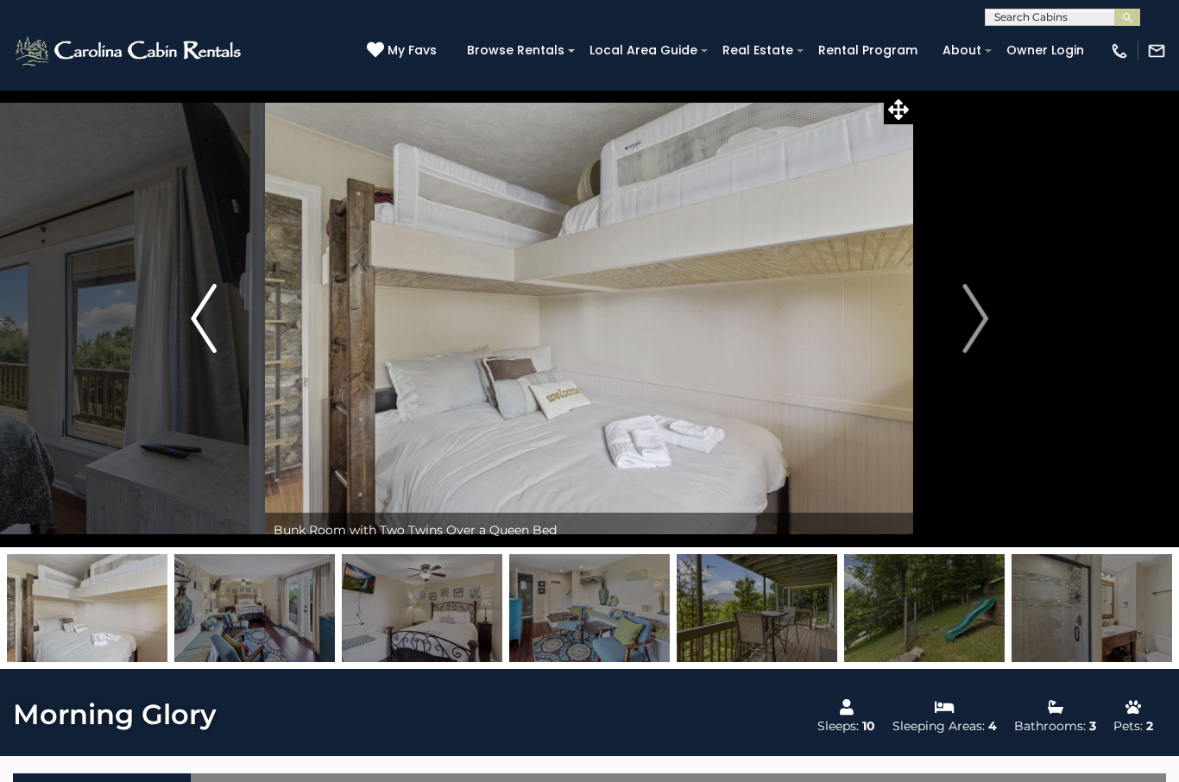
click at [231, 332] on button "Previous" at bounding box center [203, 318] width 123 height 457
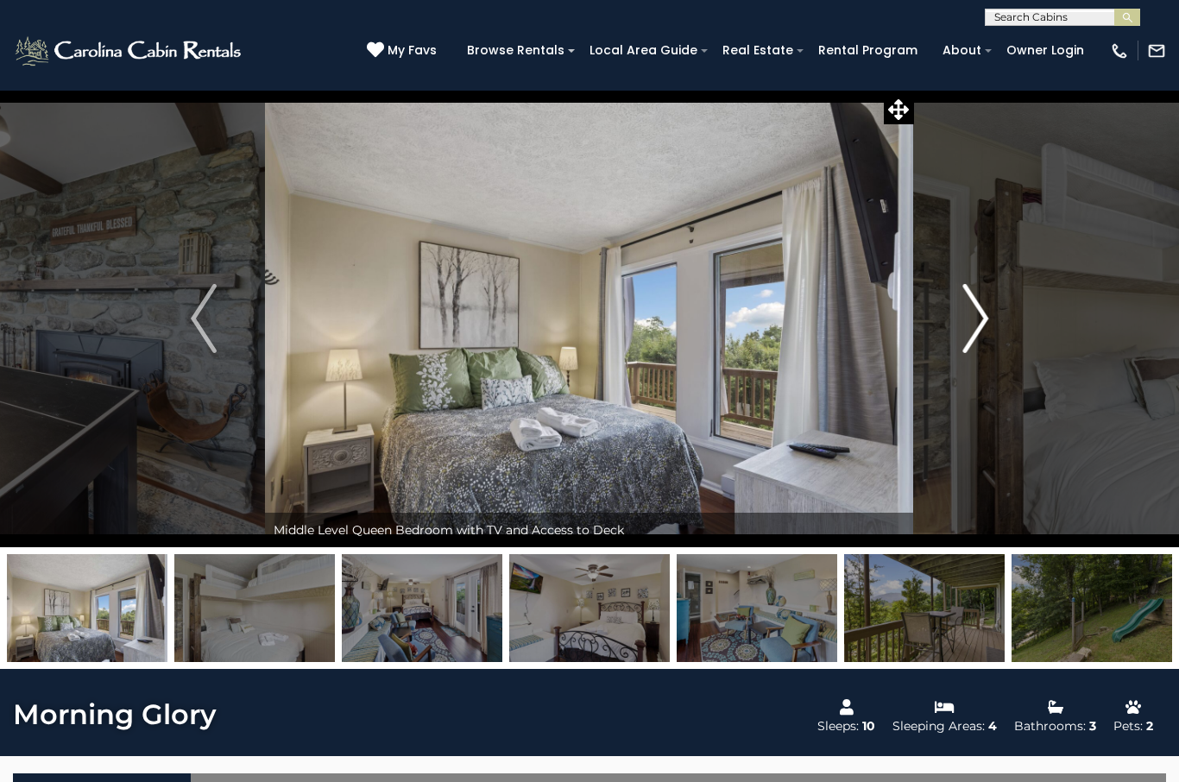
click at [975, 342] on img "Next" at bounding box center [975, 318] width 26 height 69
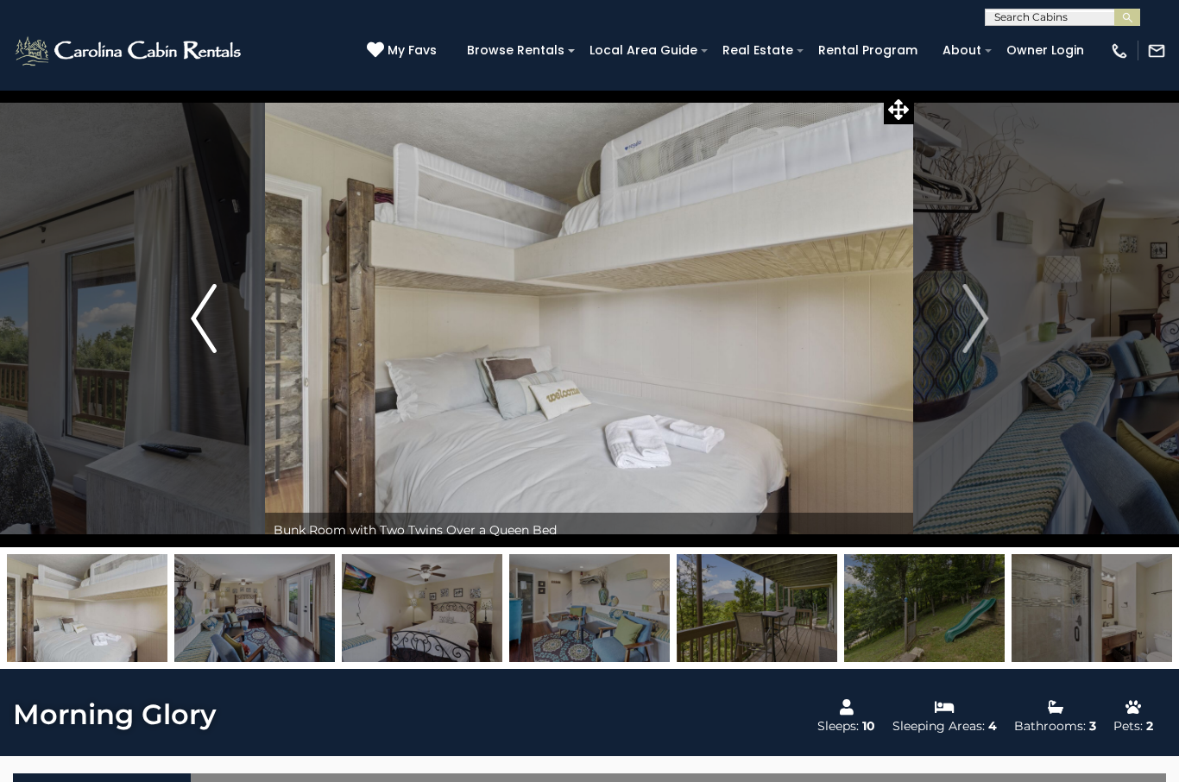
click at [190, 331] on button "Previous" at bounding box center [203, 318] width 123 height 457
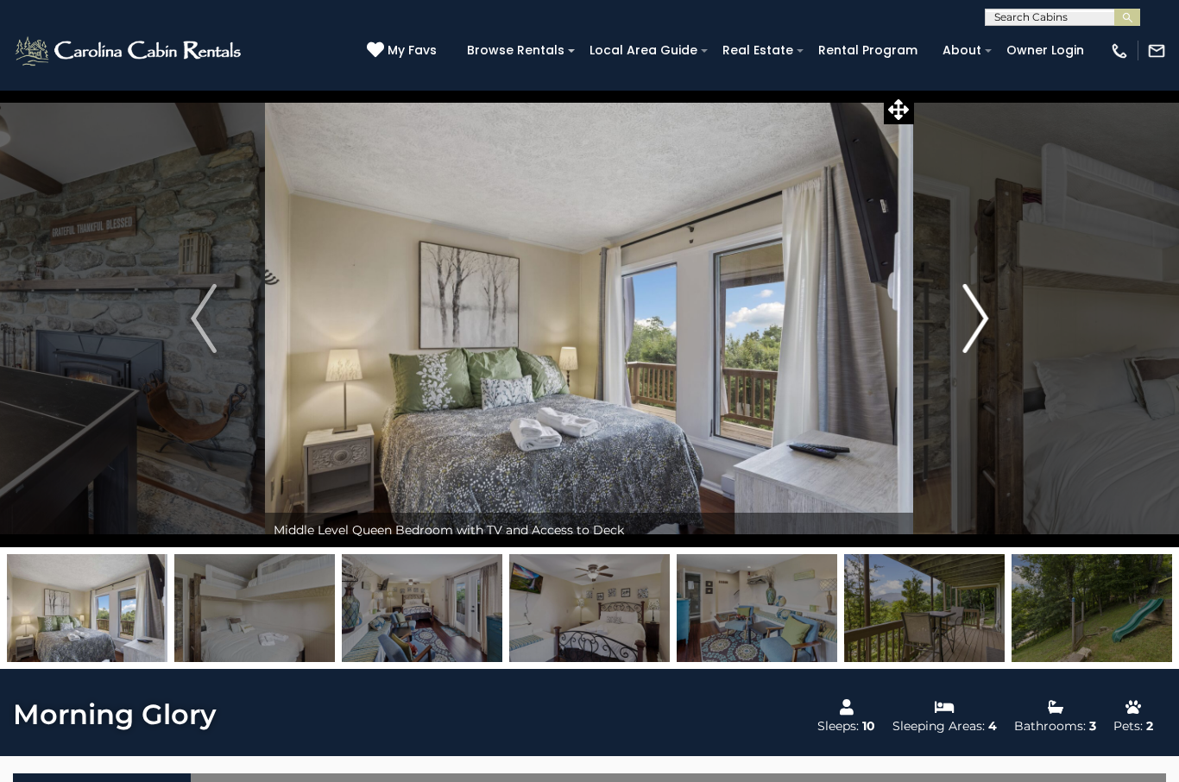
click at [1006, 327] on button "Next" at bounding box center [975, 318] width 123 height 457
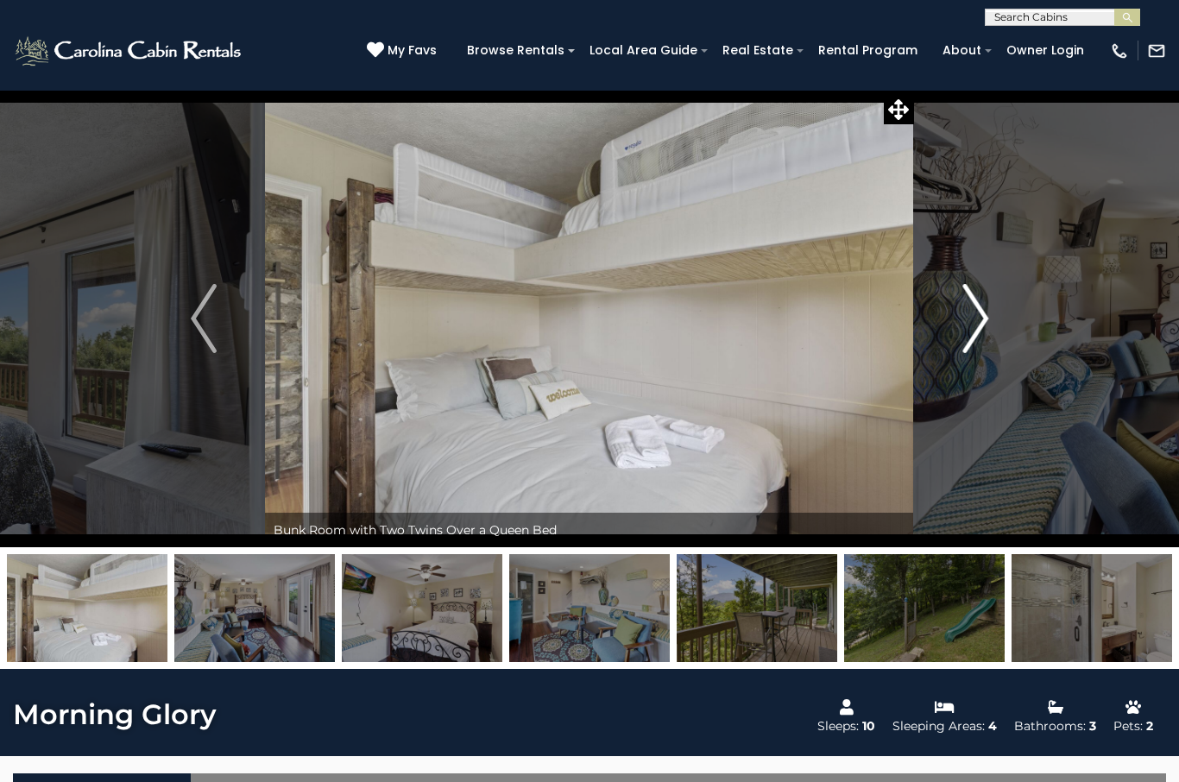
click at [973, 344] on img "Next" at bounding box center [975, 318] width 26 height 69
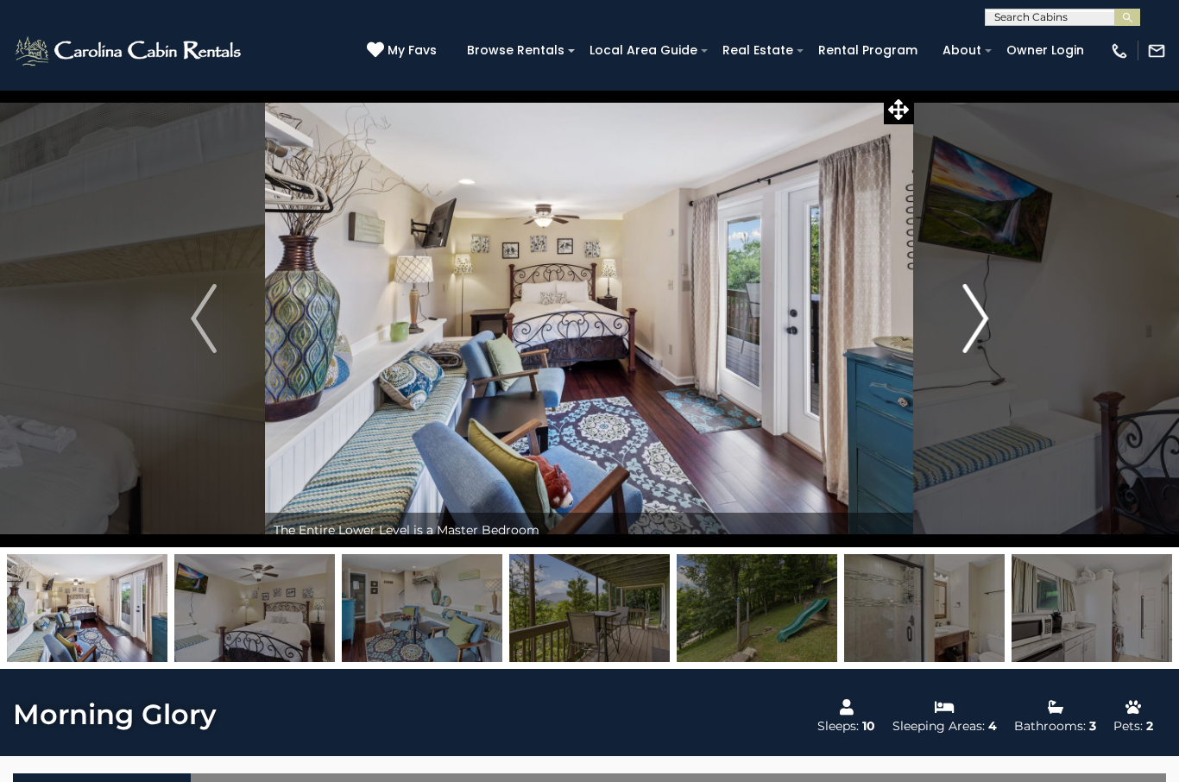
click at [955, 317] on button "Next" at bounding box center [975, 318] width 123 height 457
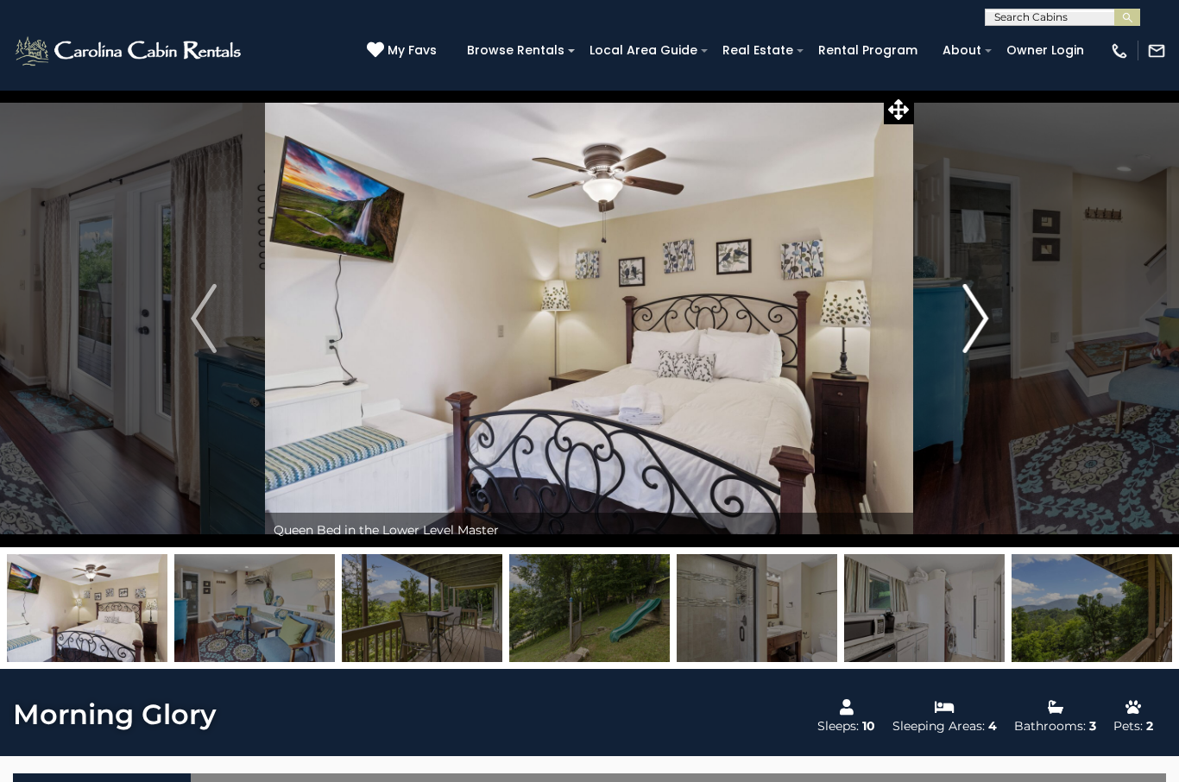
click at [984, 336] on img "Next" at bounding box center [975, 318] width 26 height 69
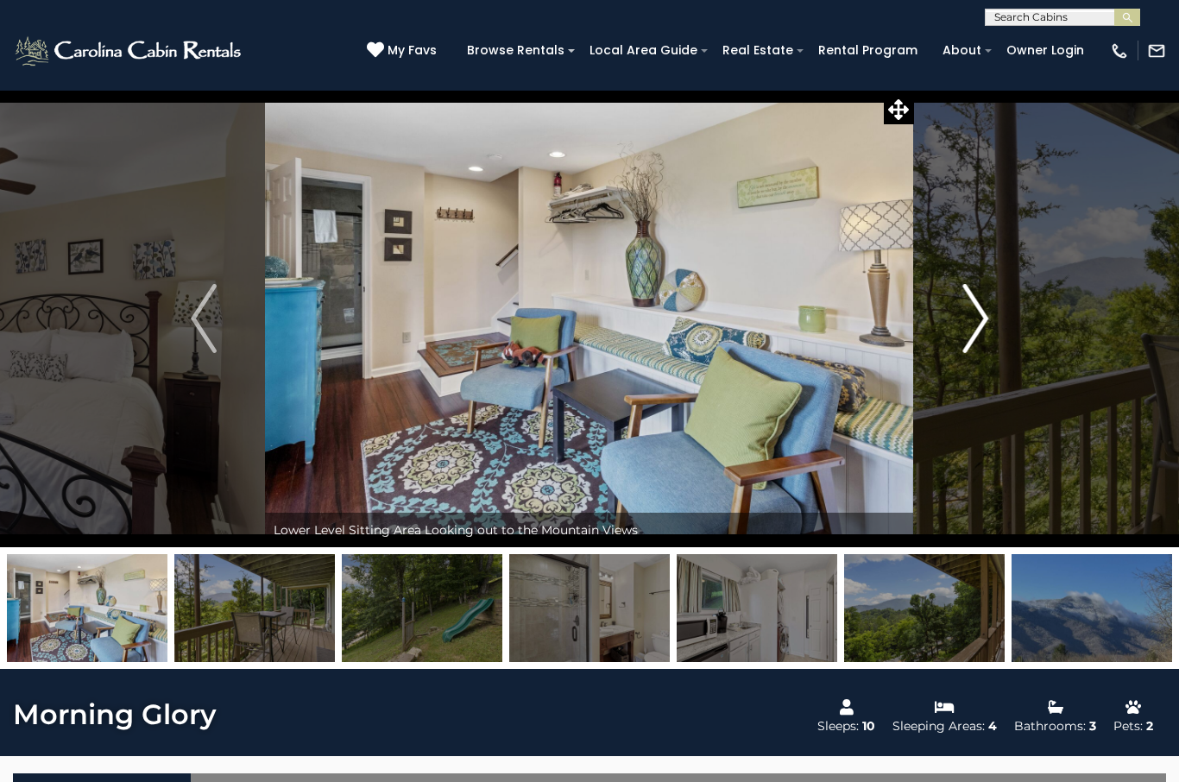
click at [971, 360] on button "Next" at bounding box center [975, 318] width 123 height 457
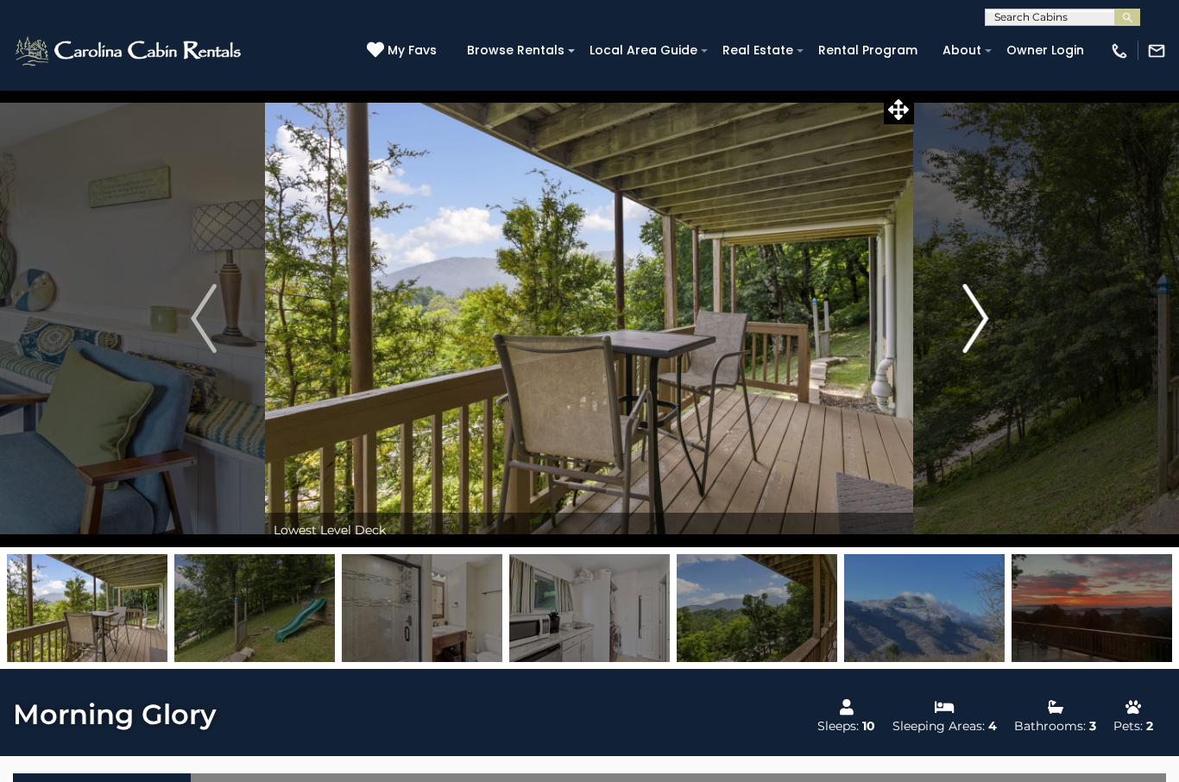
click at [971, 336] on img "Next" at bounding box center [975, 318] width 26 height 69
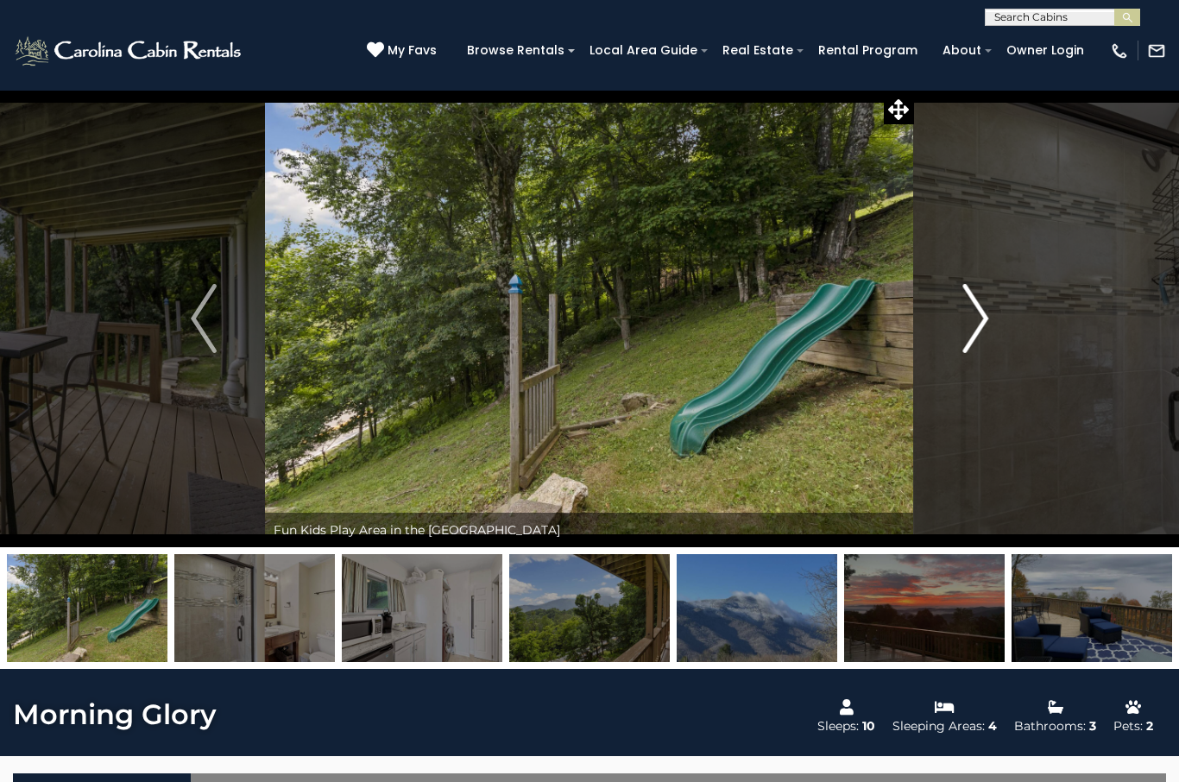
click at [990, 294] on button "Next" at bounding box center [975, 318] width 123 height 457
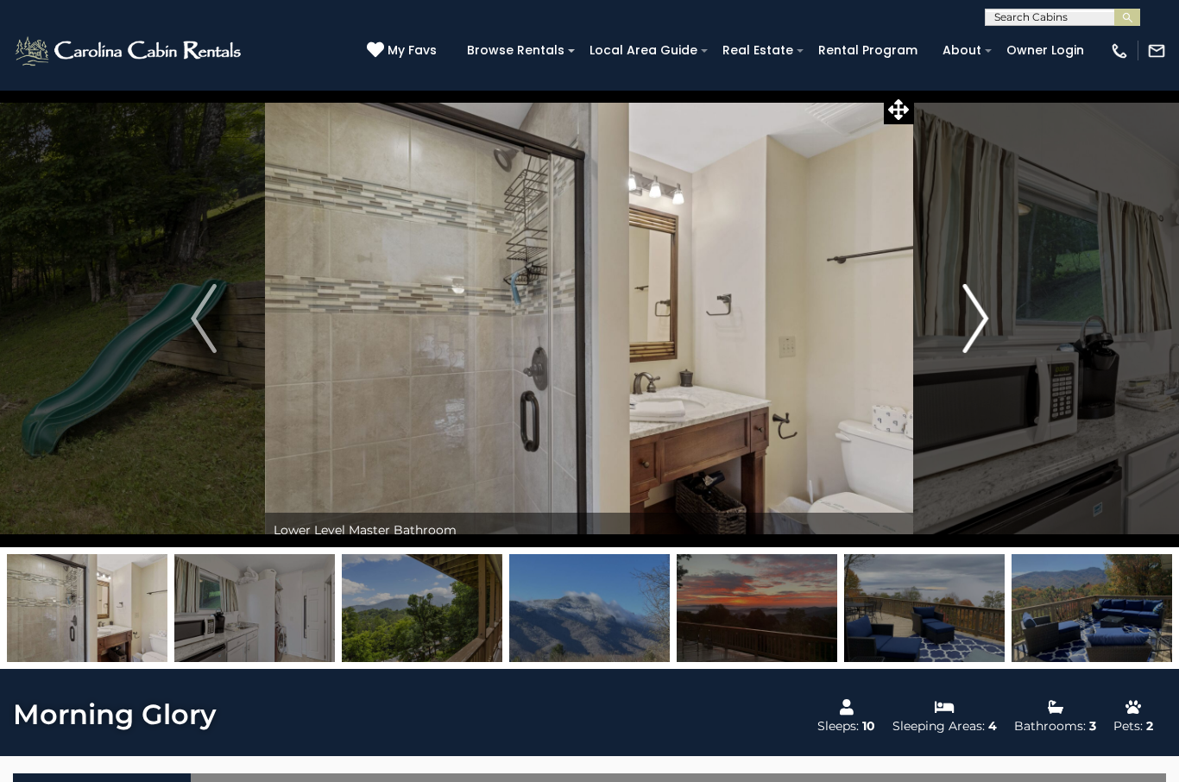
click at [974, 320] on img "Next" at bounding box center [975, 318] width 26 height 69
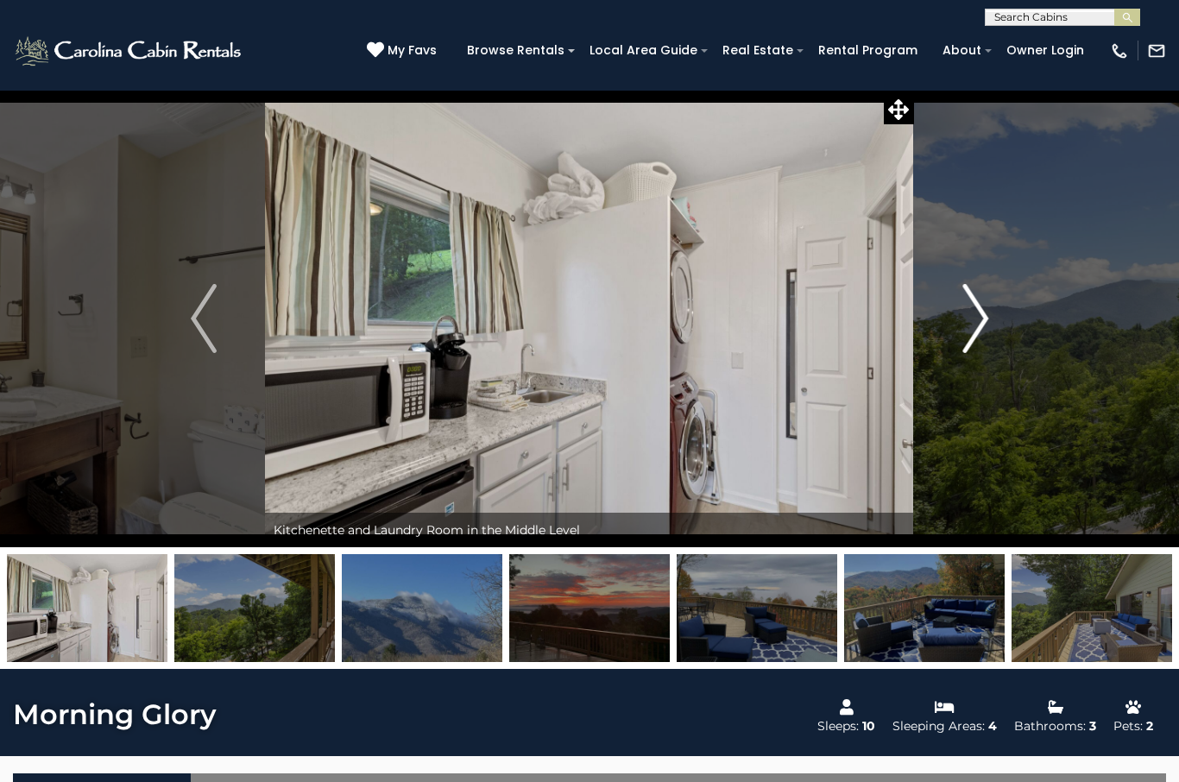
click at [959, 338] on button "Next" at bounding box center [975, 318] width 123 height 457
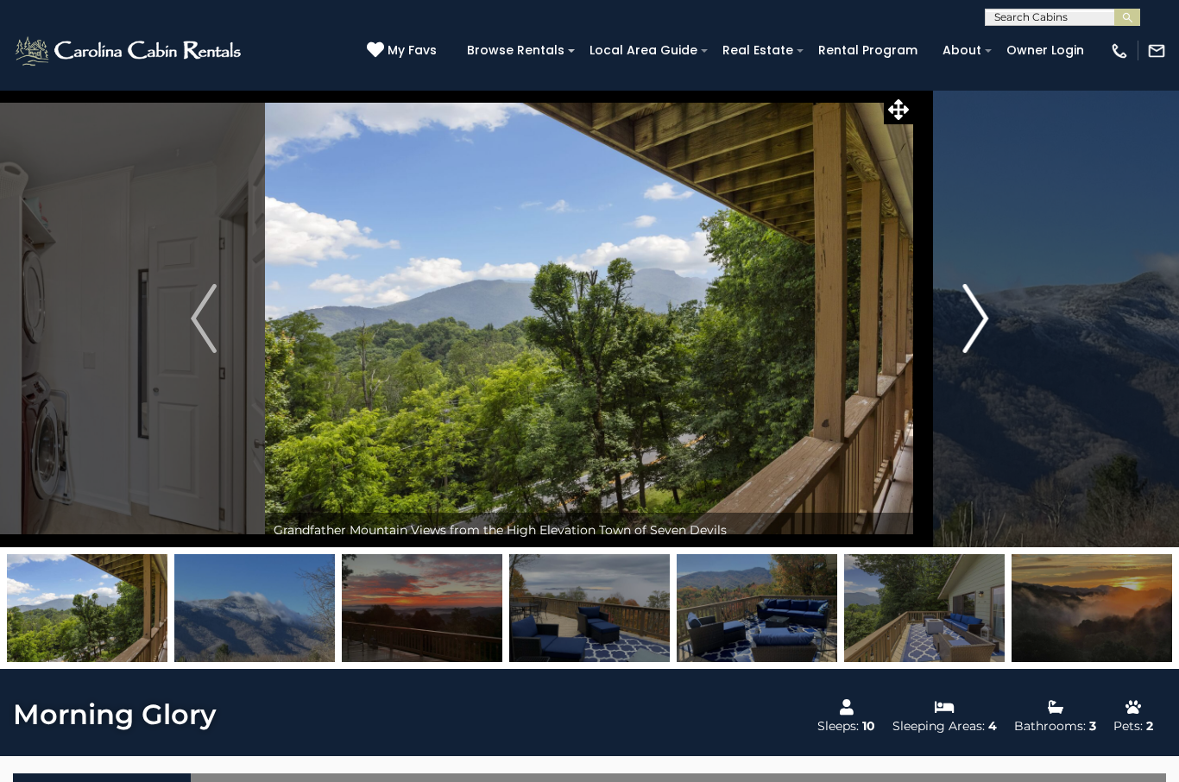
click at [966, 346] on img "Next" at bounding box center [975, 318] width 26 height 69
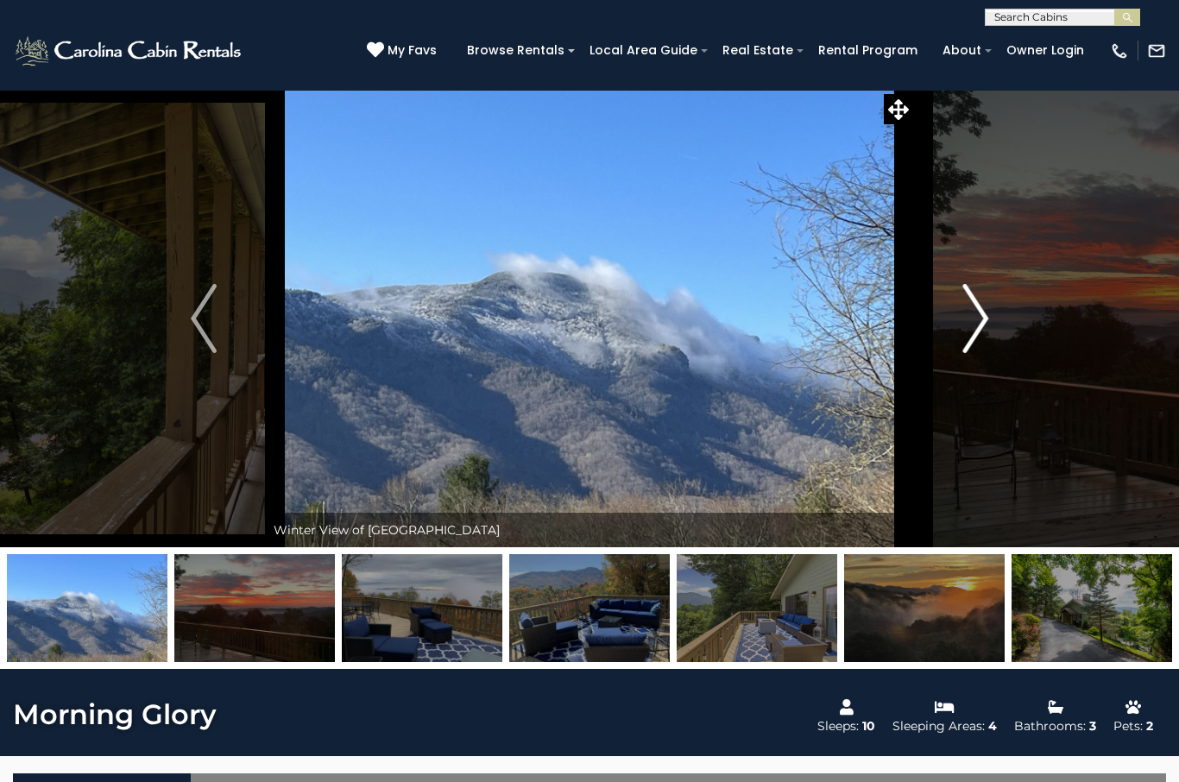
click at [970, 317] on img "Next" at bounding box center [975, 318] width 26 height 69
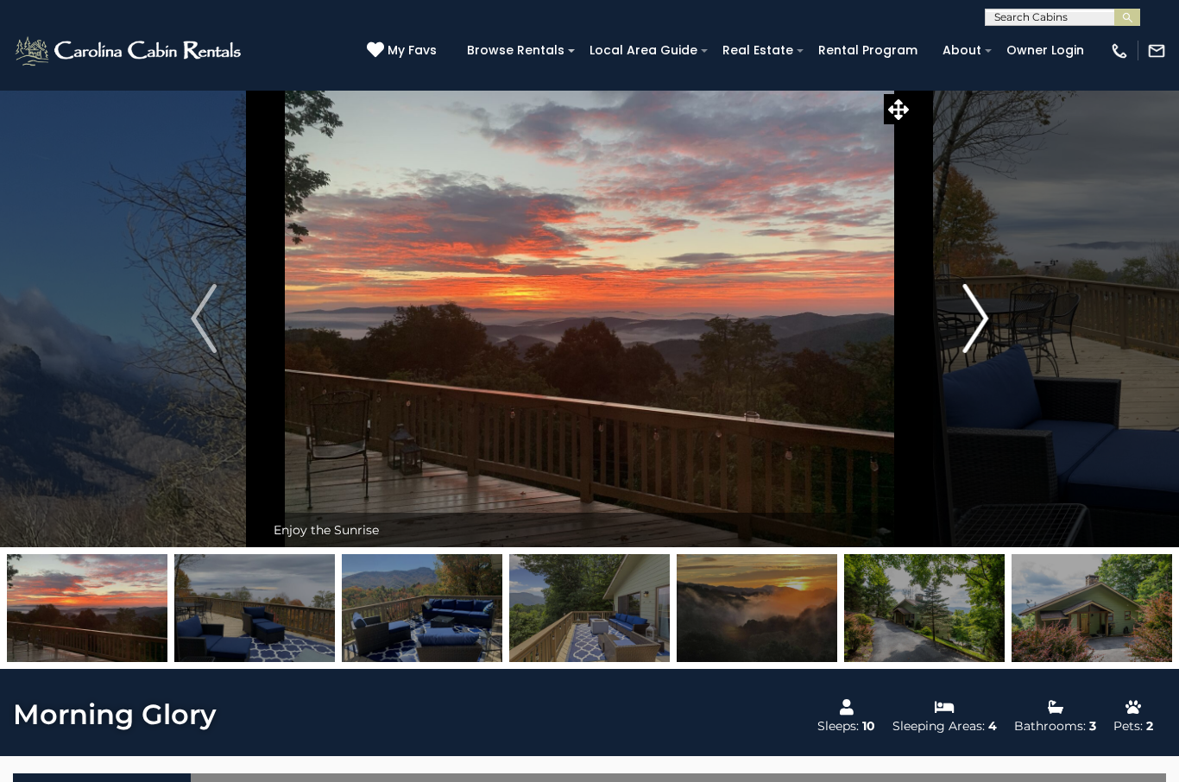
click at [971, 333] on img "Next" at bounding box center [975, 318] width 26 height 69
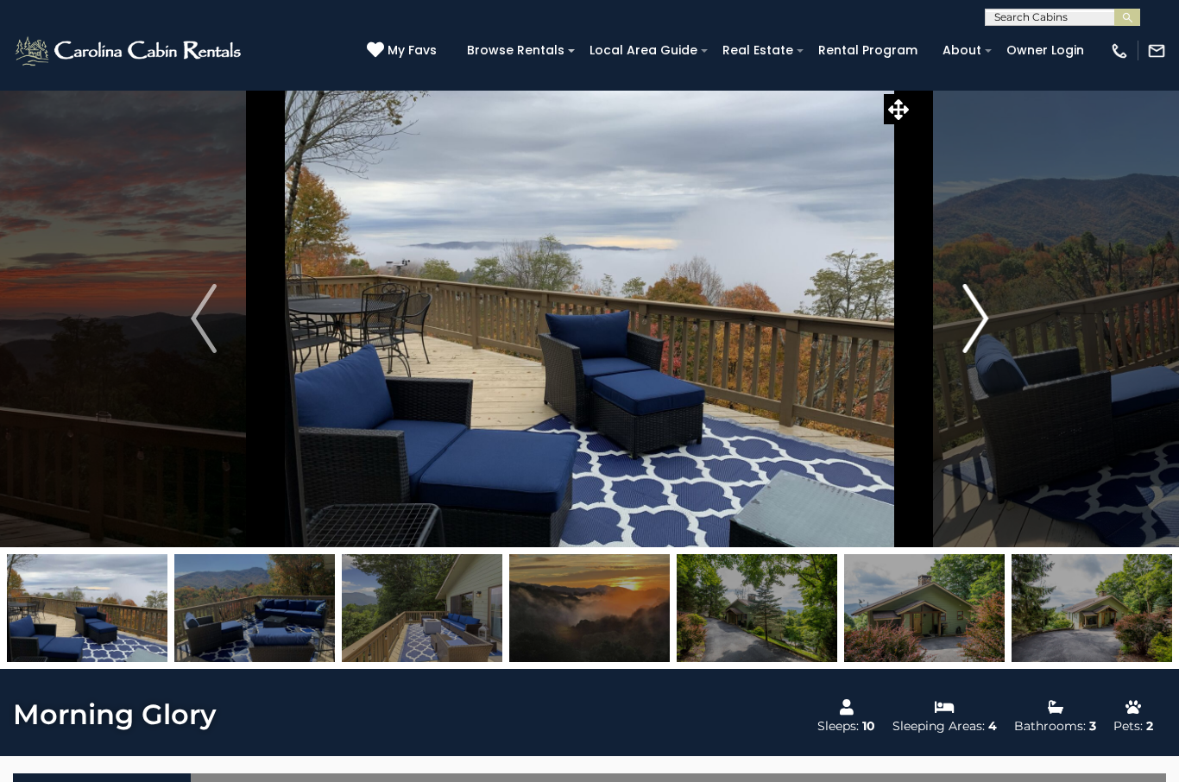
click at [972, 364] on button "Next" at bounding box center [975, 318] width 123 height 457
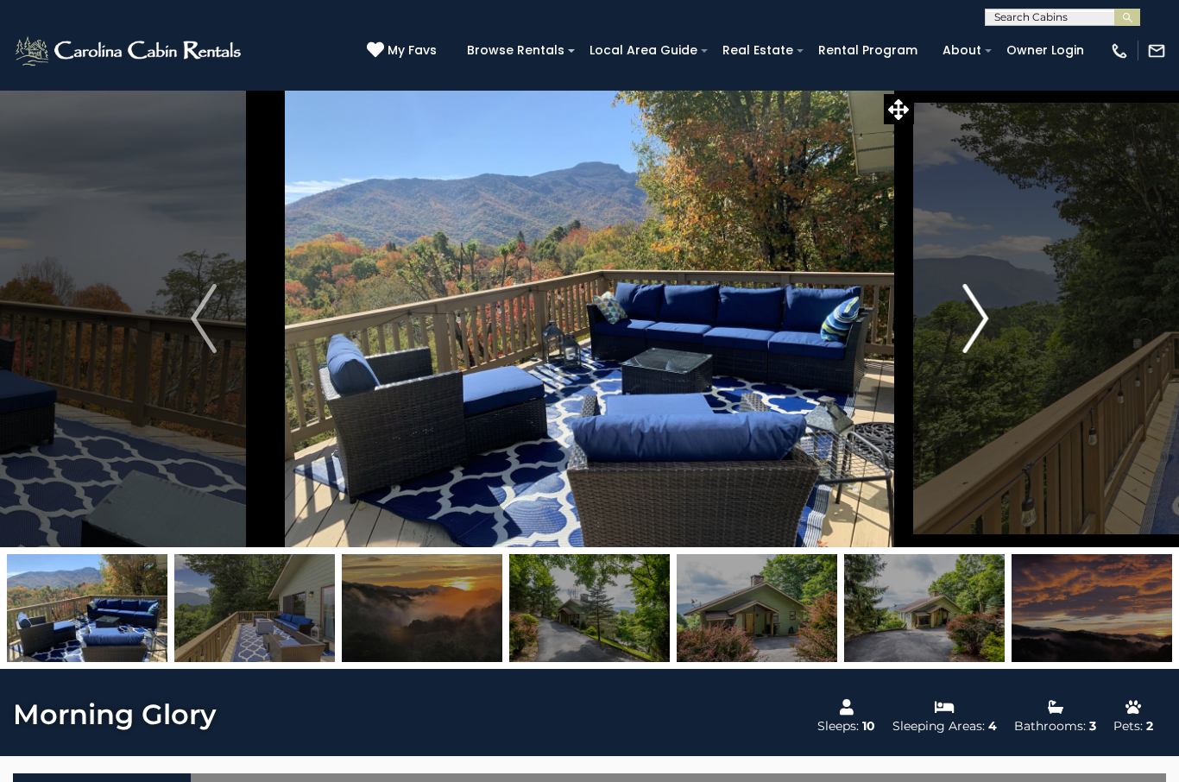
click at [968, 357] on button "Next" at bounding box center [975, 318] width 123 height 457
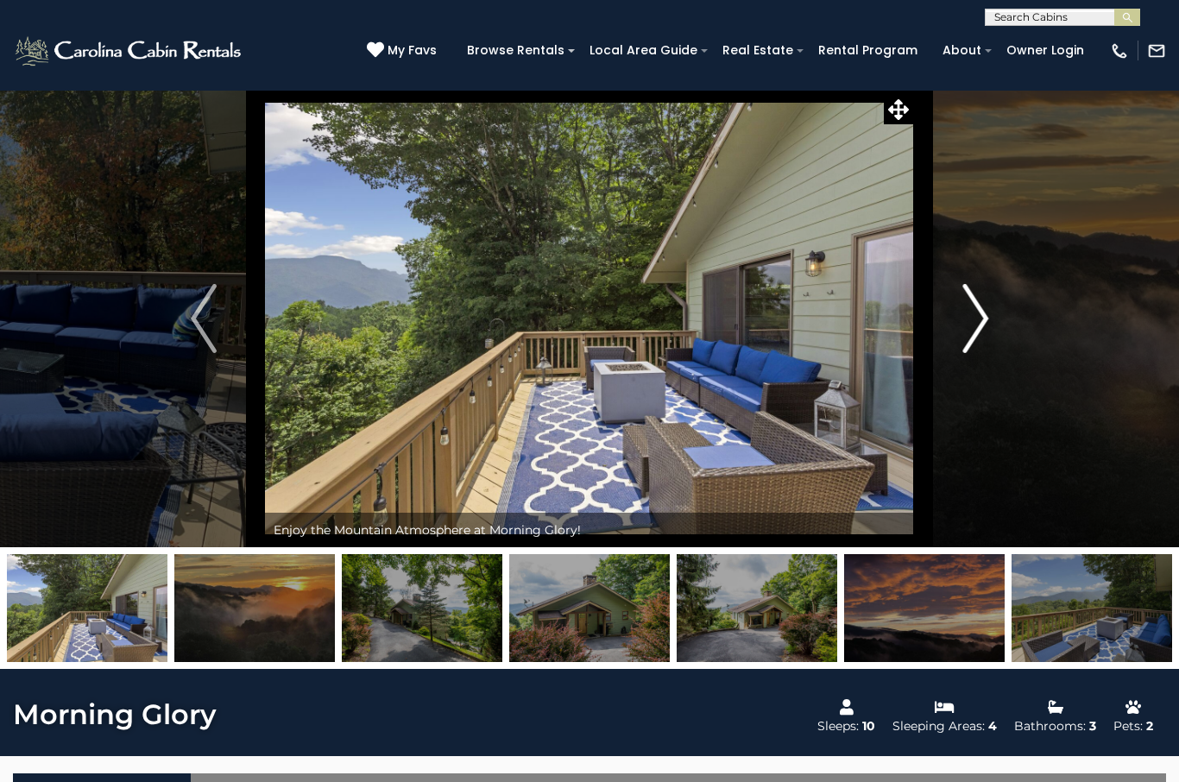
click at [956, 372] on button "Next" at bounding box center [975, 318] width 123 height 457
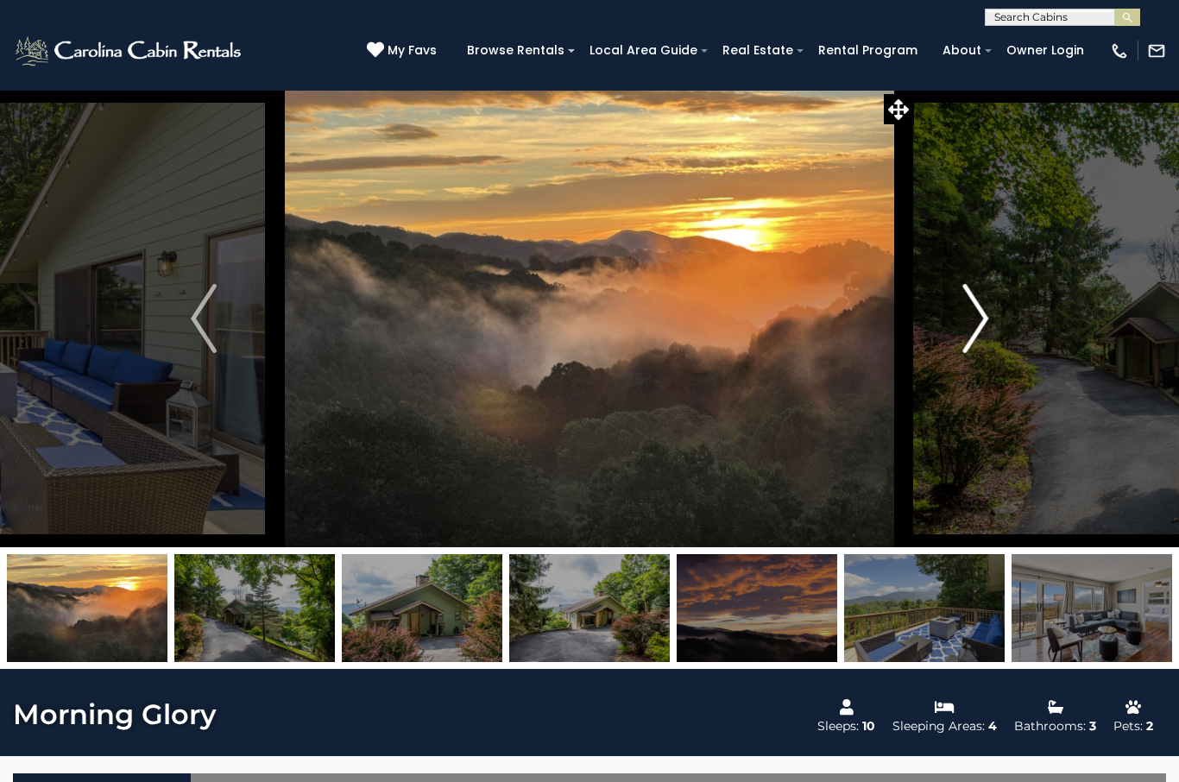
click at [964, 362] on button "Next" at bounding box center [975, 318] width 123 height 457
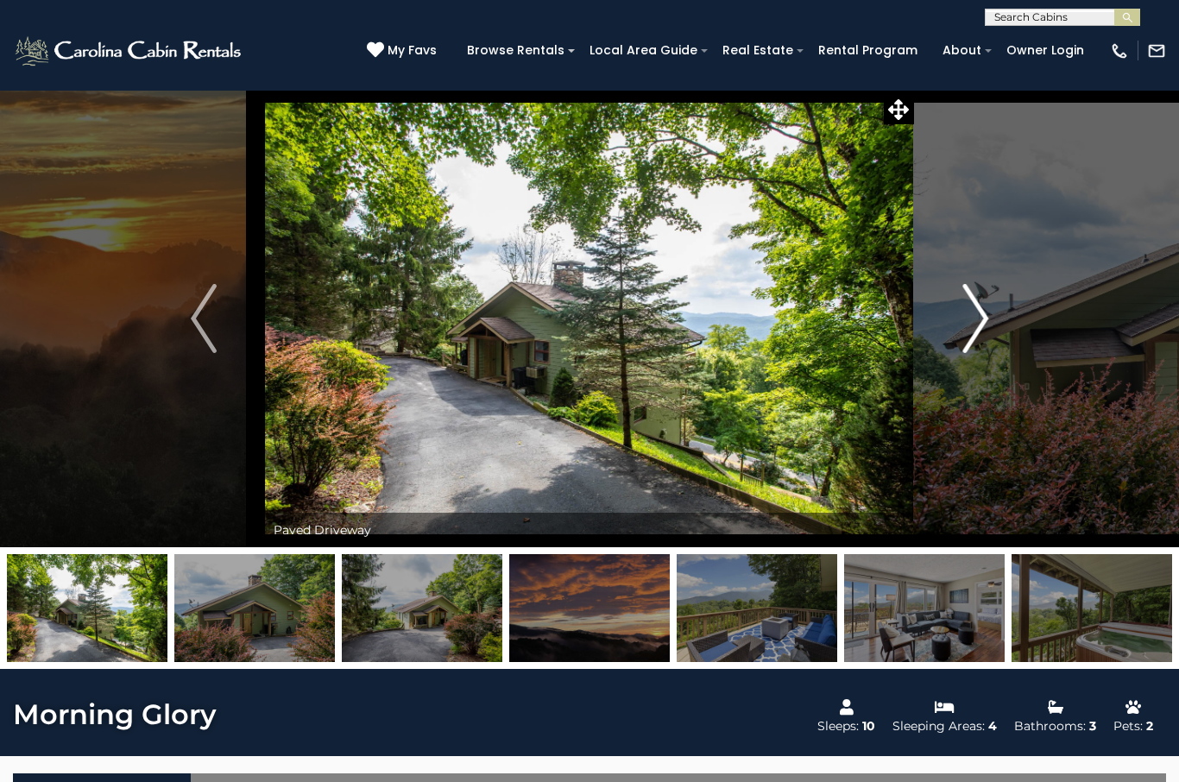
click at [974, 345] on img "Next" at bounding box center [975, 318] width 26 height 69
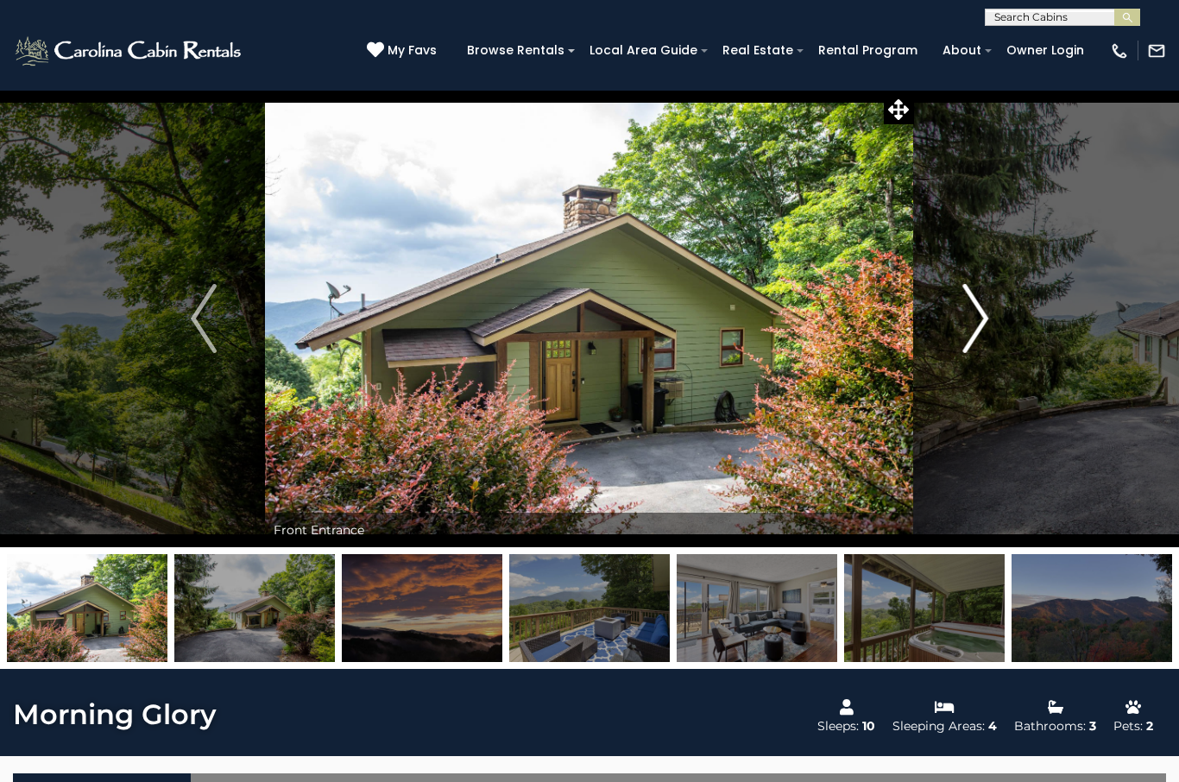
click at [983, 329] on img "Next" at bounding box center [975, 318] width 26 height 69
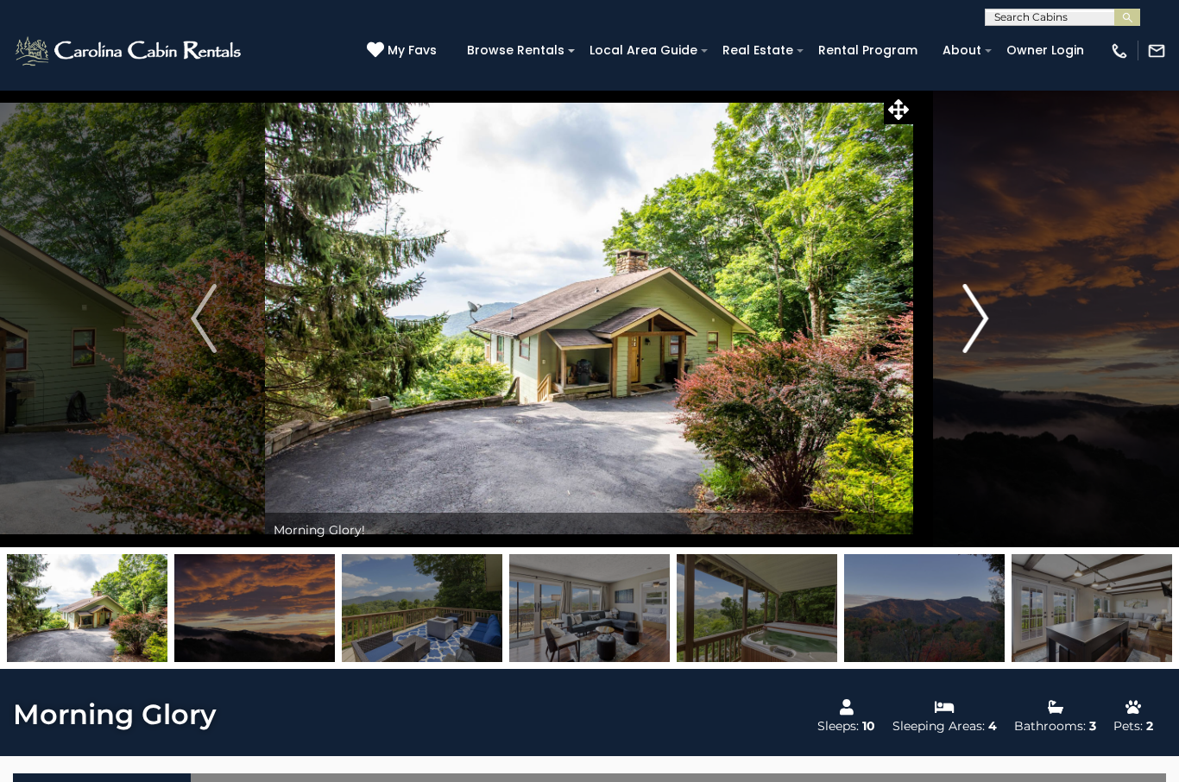
click at [986, 335] on img "Next" at bounding box center [975, 318] width 26 height 69
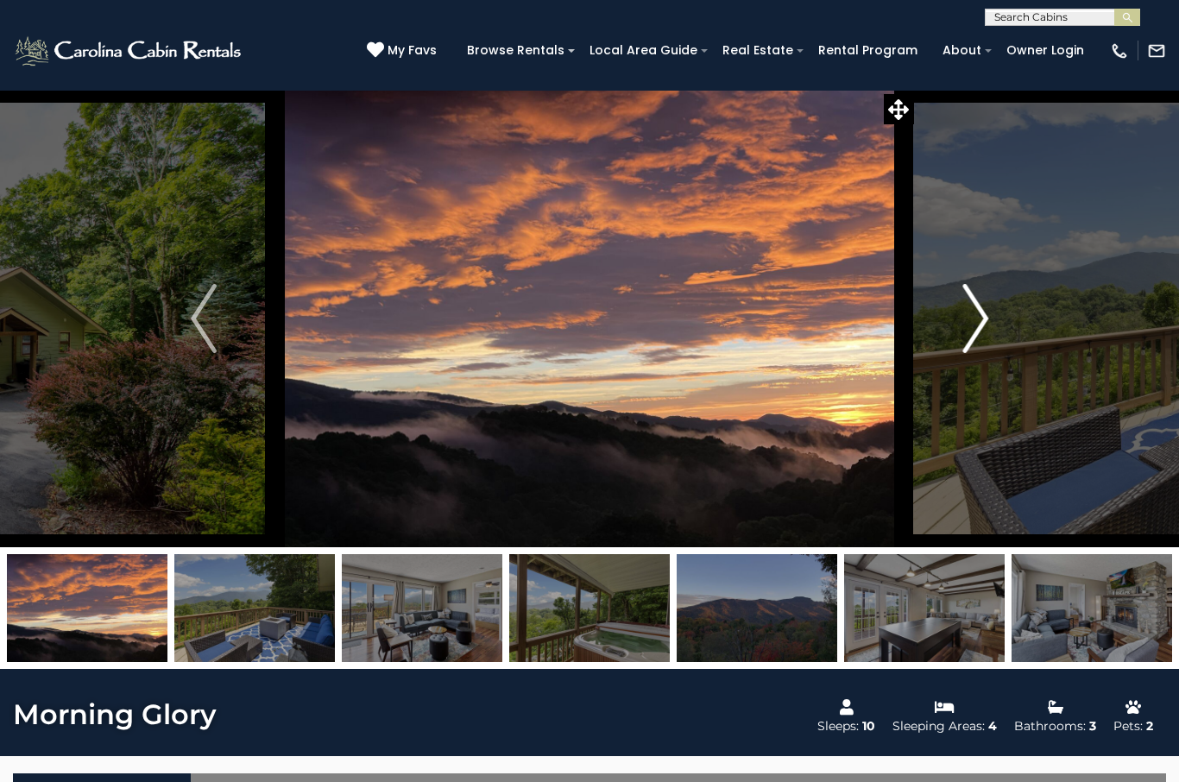
click at [956, 340] on button "Next" at bounding box center [975, 318] width 123 height 457
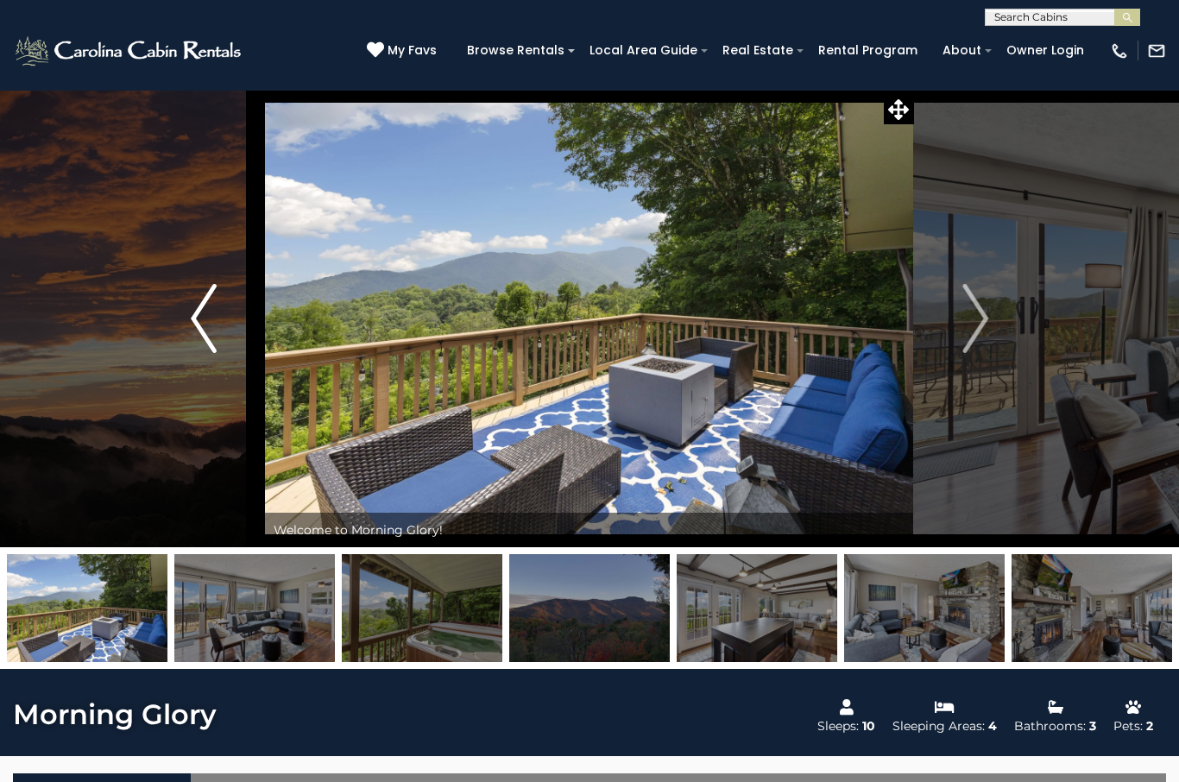
click at [200, 358] on button "Previous" at bounding box center [203, 318] width 123 height 457
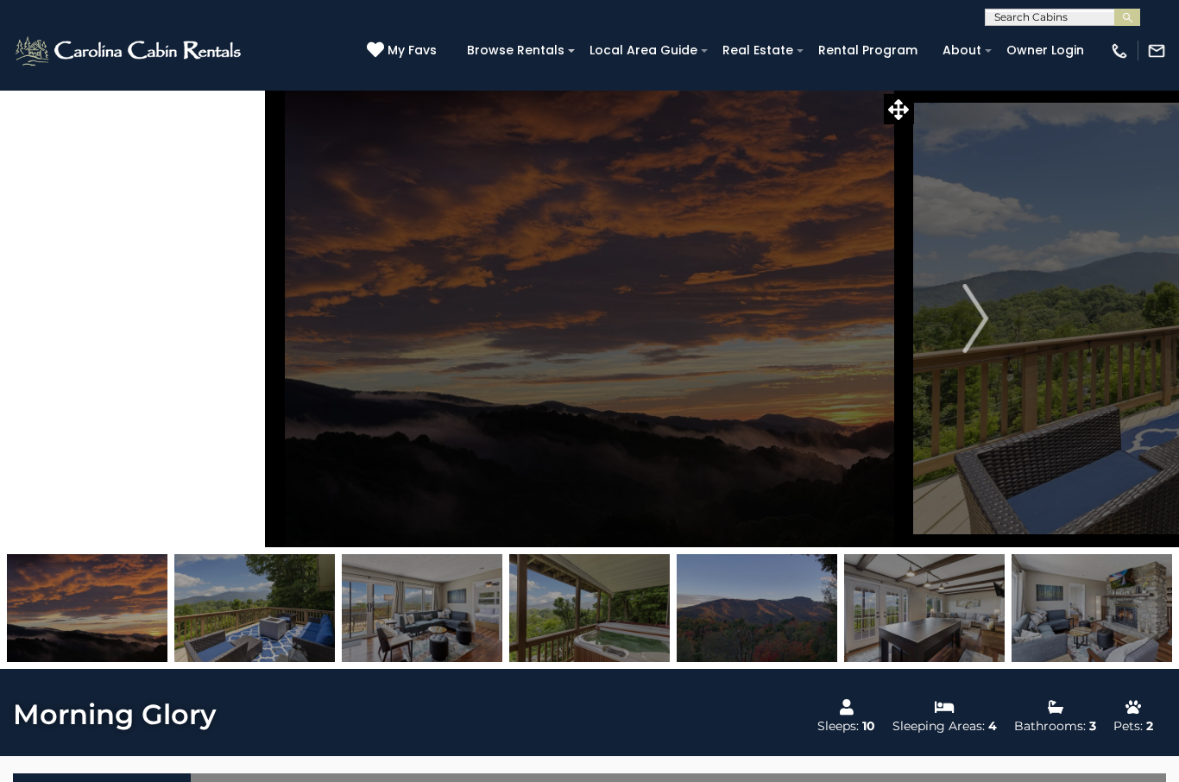
click at [214, 314] on img "Previous" at bounding box center [204, 318] width 26 height 69
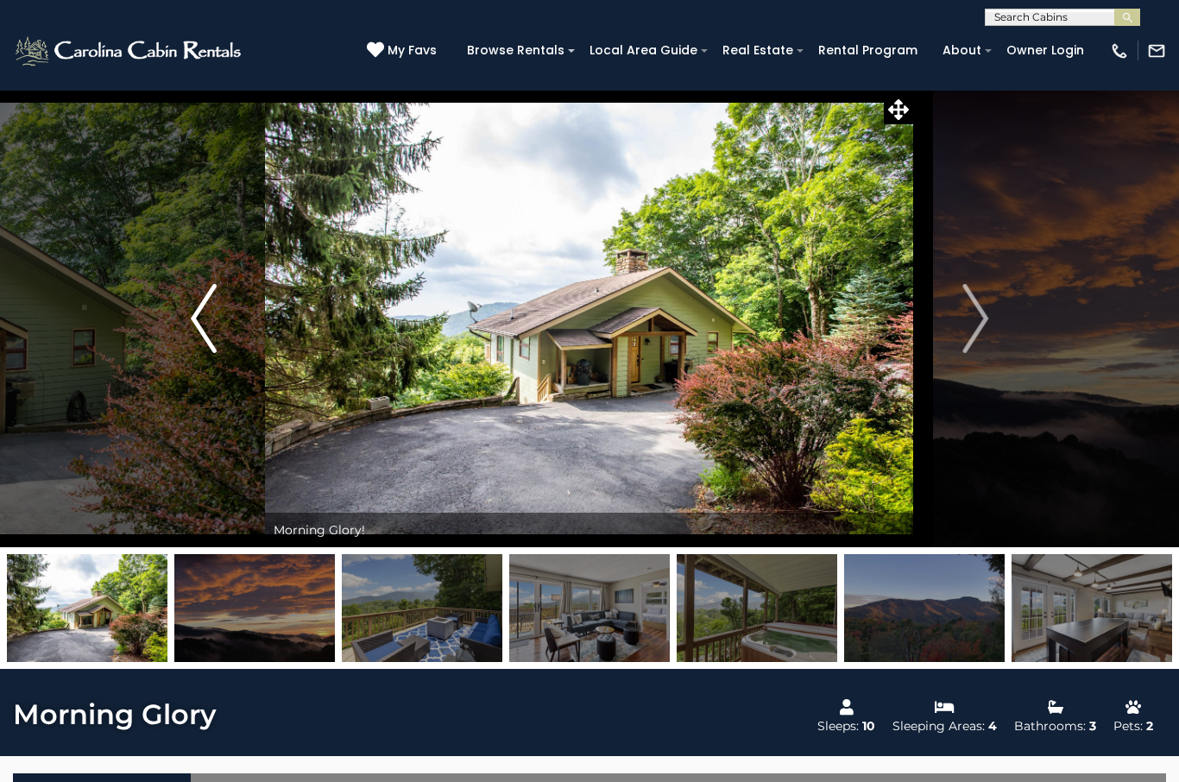
click at [211, 348] on img "Previous" at bounding box center [204, 318] width 26 height 69
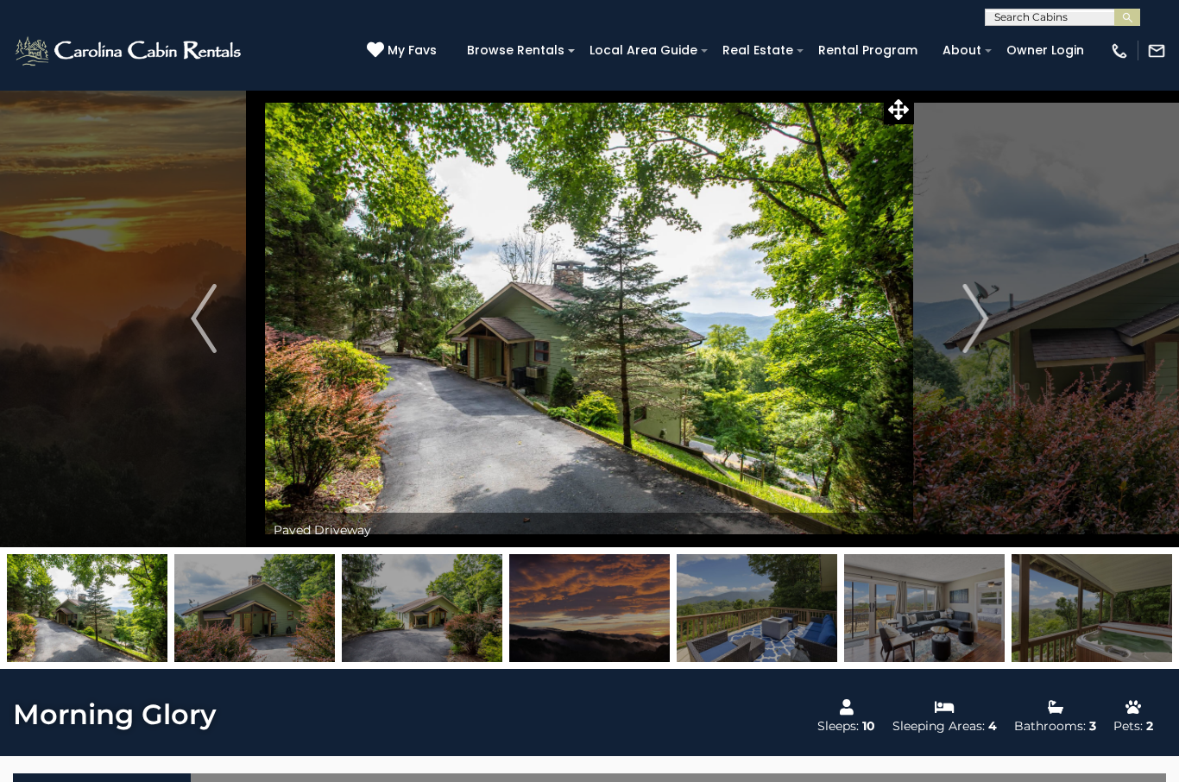
click at [442, 30] on div "My Favs Browse Rentals Local Area Guide Activities & Attractions Area Map Drivi…" at bounding box center [766, 50] width 799 height 44
click at [437, 51] on span "My Favs" at bounding box center [412, 50] width 49 height 18
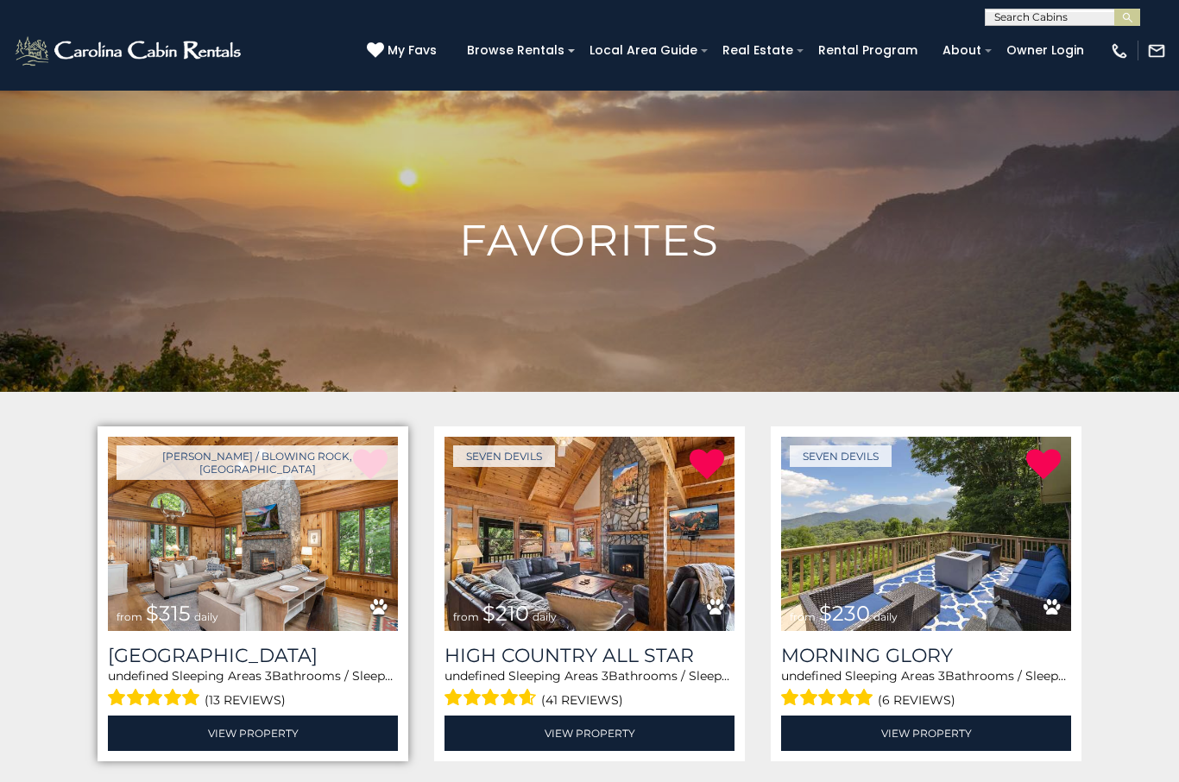
click at [254, 598] on img at bounding box center [253, 534] width 290 height 194
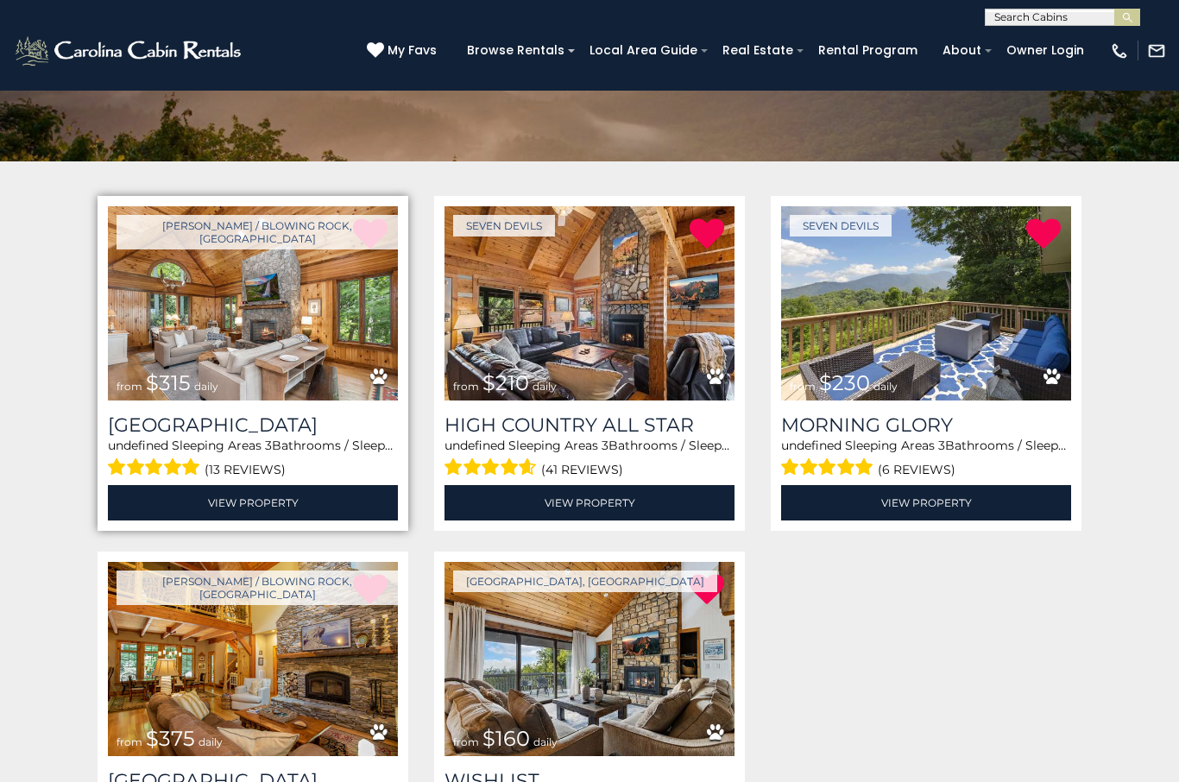
scroll to position [239, 0]
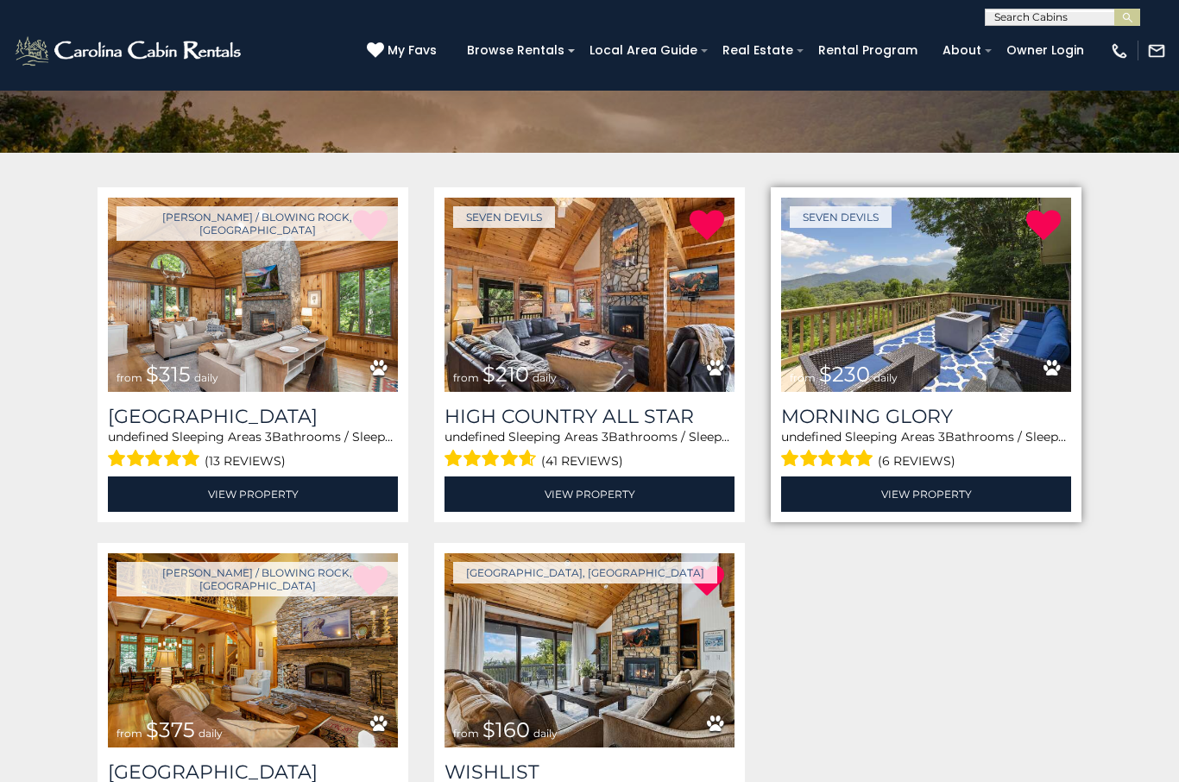
click at [1050, 313] on img at bounding box center [926, 295] width 290 height 194
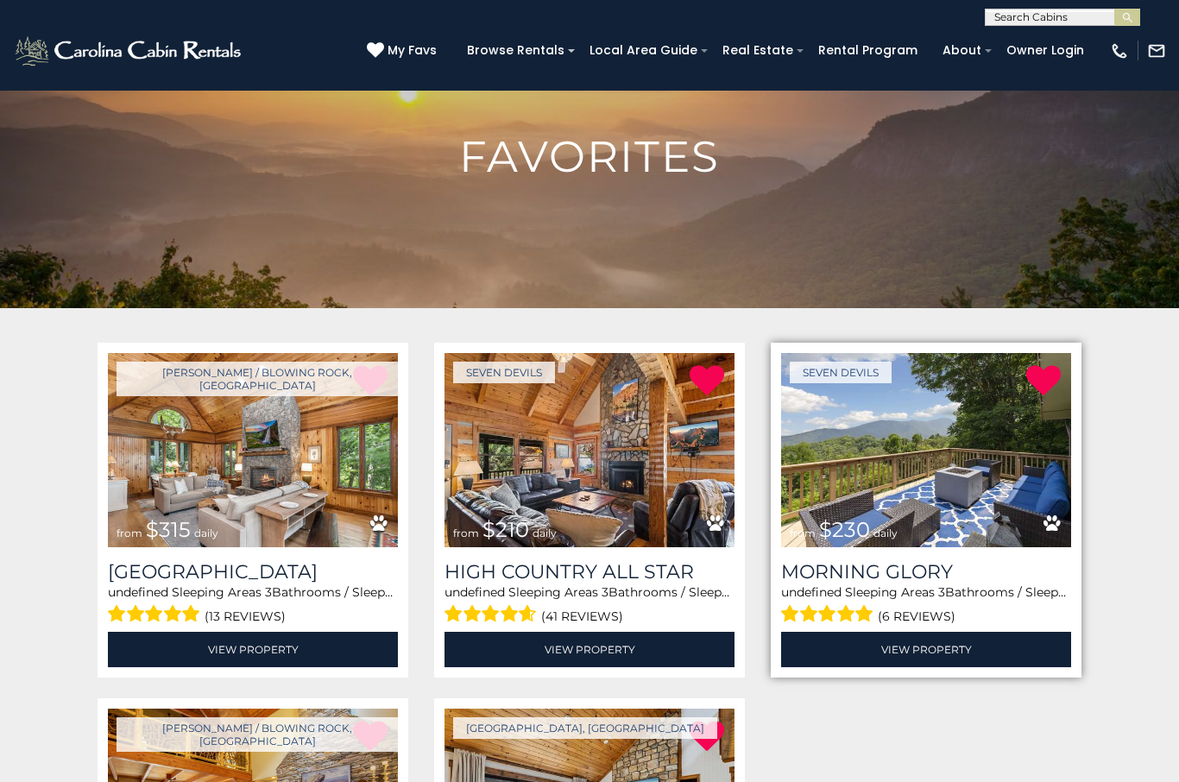
scroll to position [0, 0]
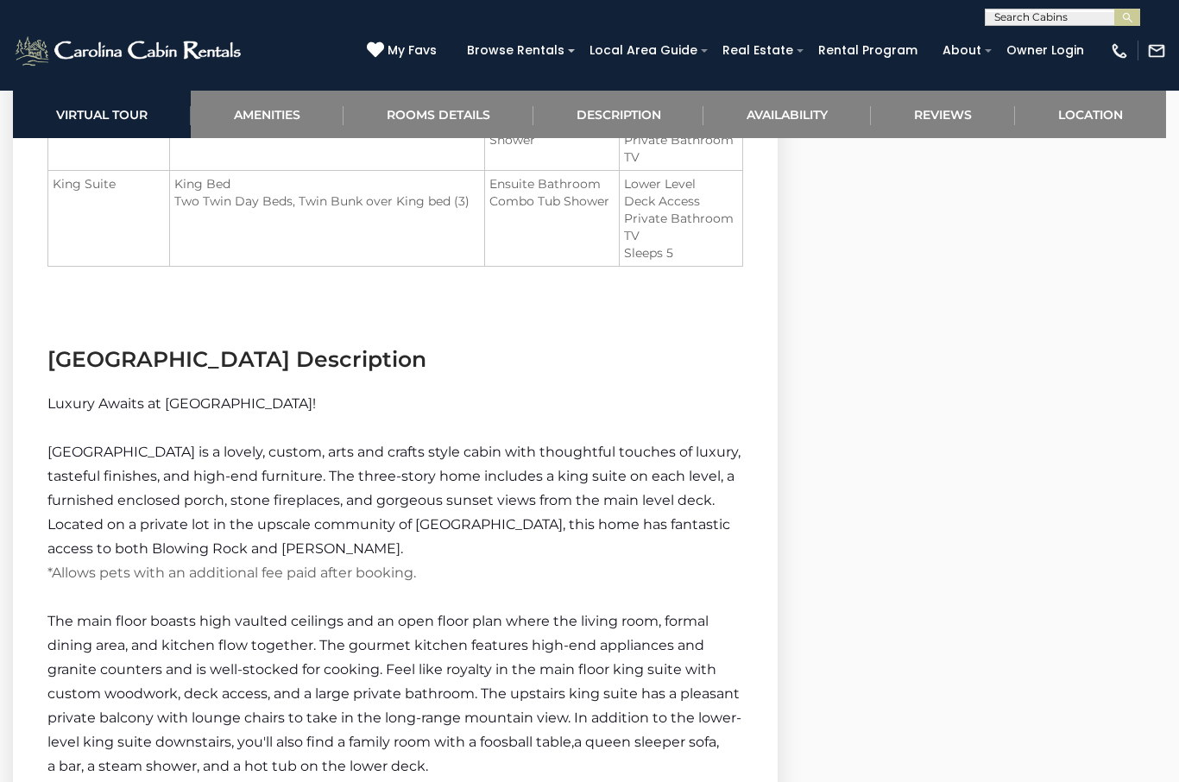
scroll to position [2428, 0]
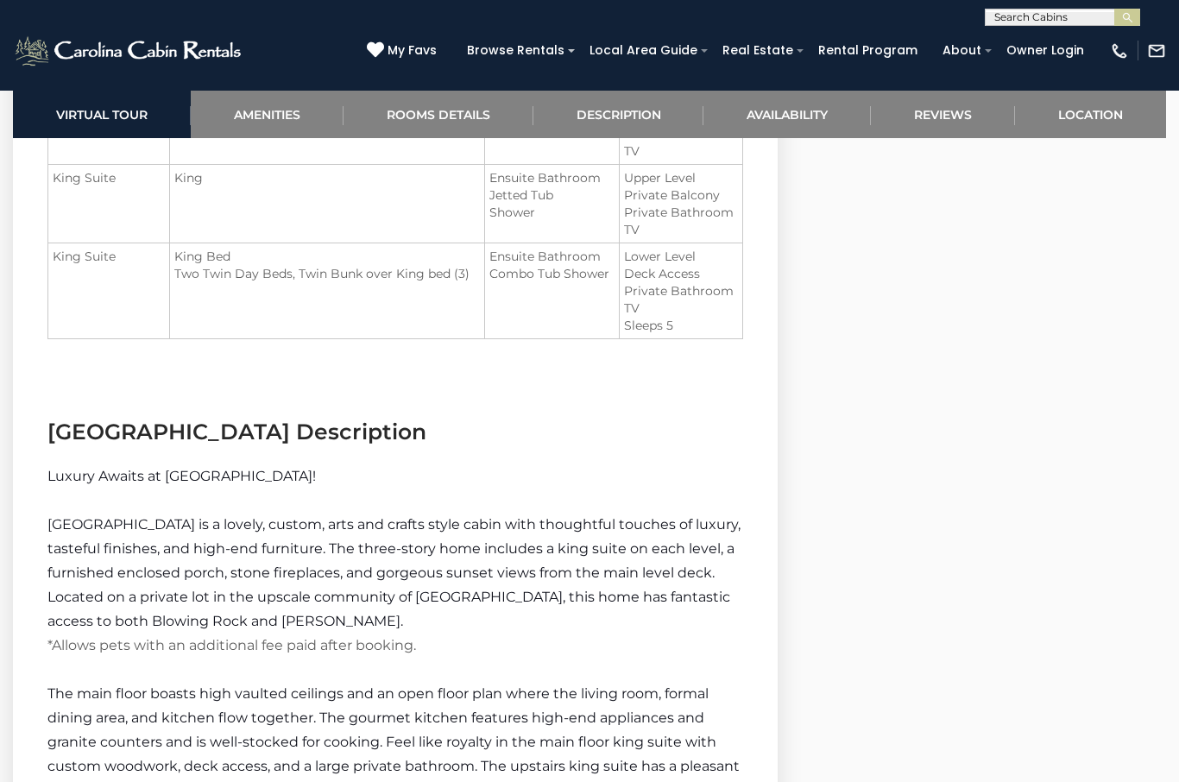
select select "*"
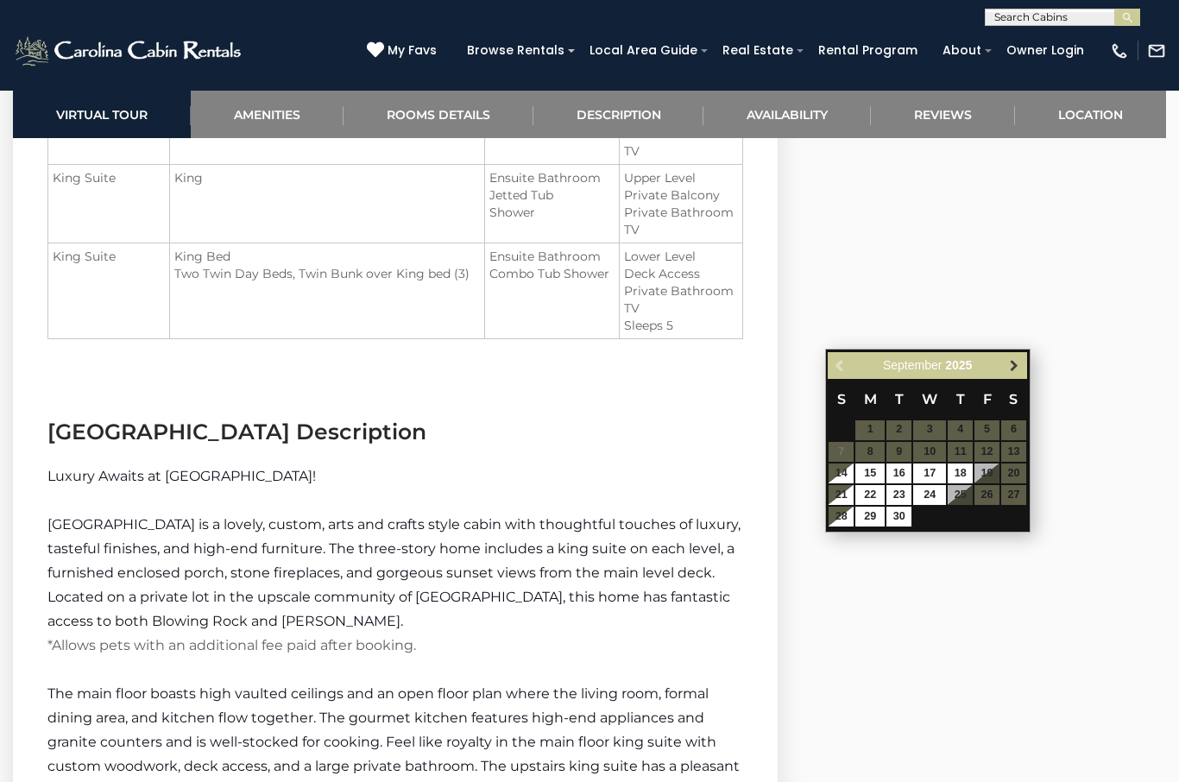
click at [1009, 359] on span "Next" at bounding box center [1014, 365] width 14 height 14
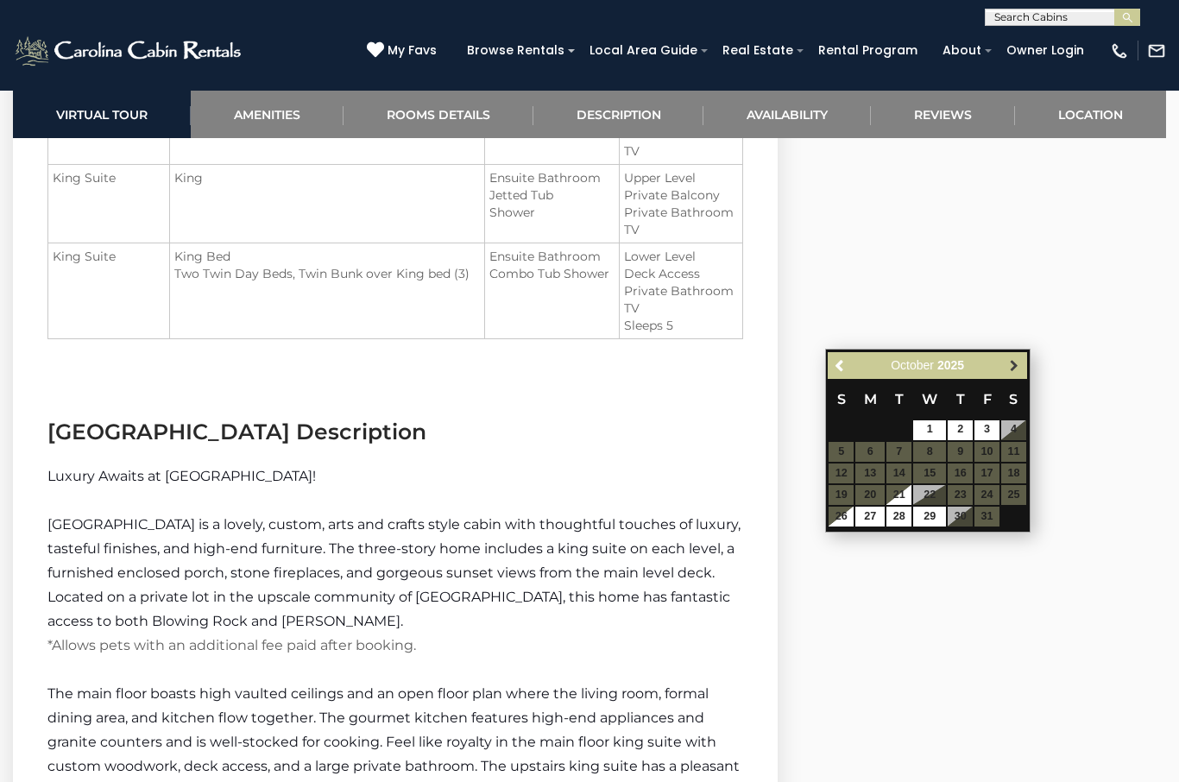
click at [1010, 371] on span "Next" at bounding box center [1014, 365] width 14 height 14
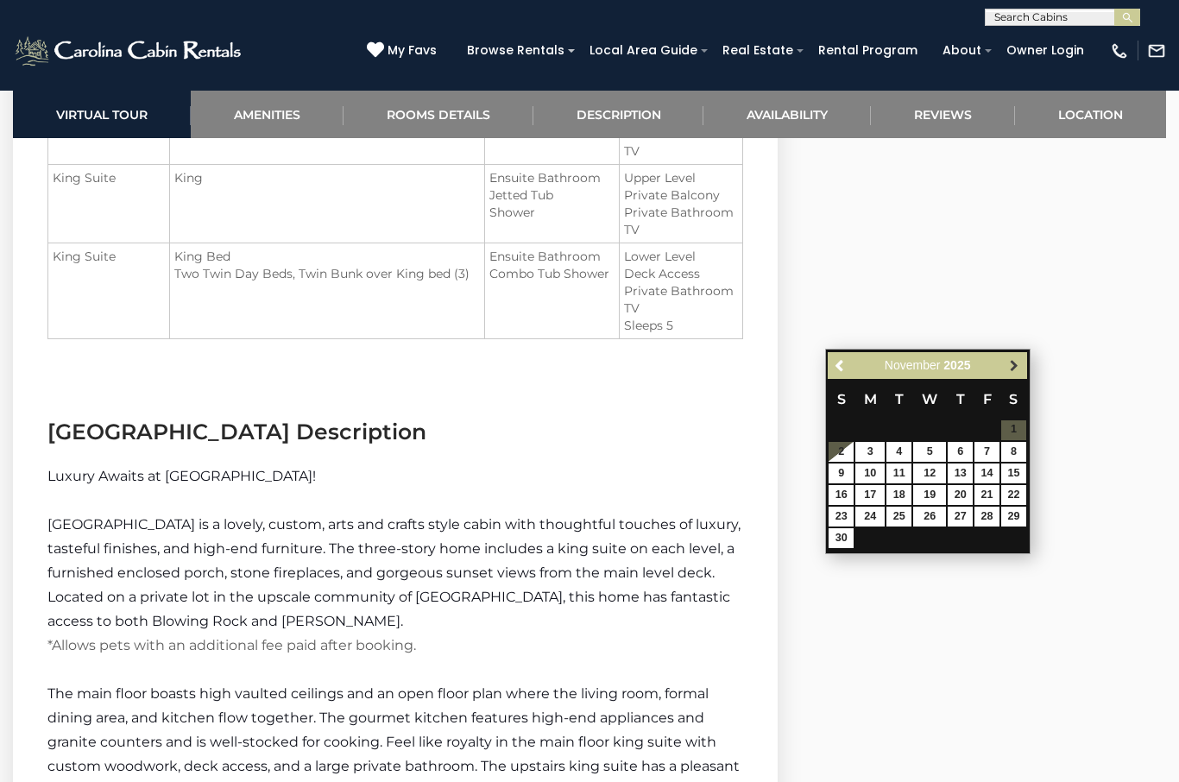
click at [1013, 366] on span "Next" at bounding box center [1014, 365] width 14 height 14
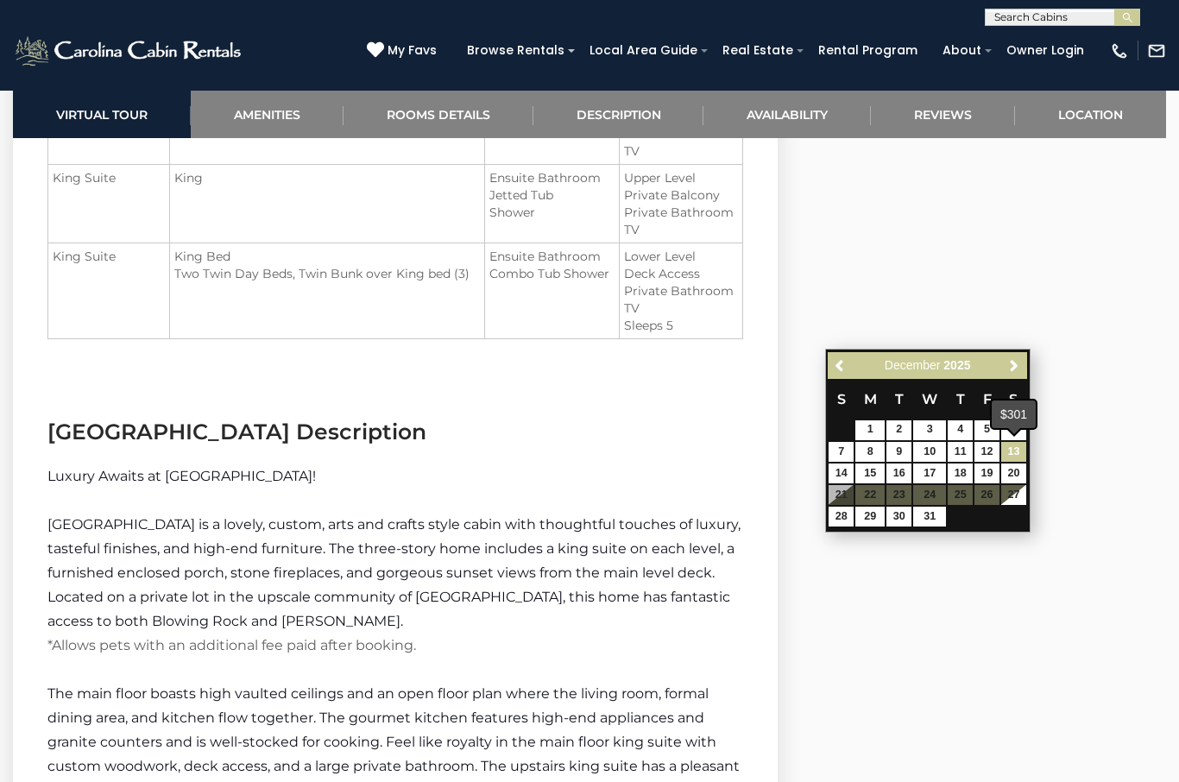
click at [1013, 454] on link "13" at bounding box center [1013, 452] width 25 height 20
type input "**********"
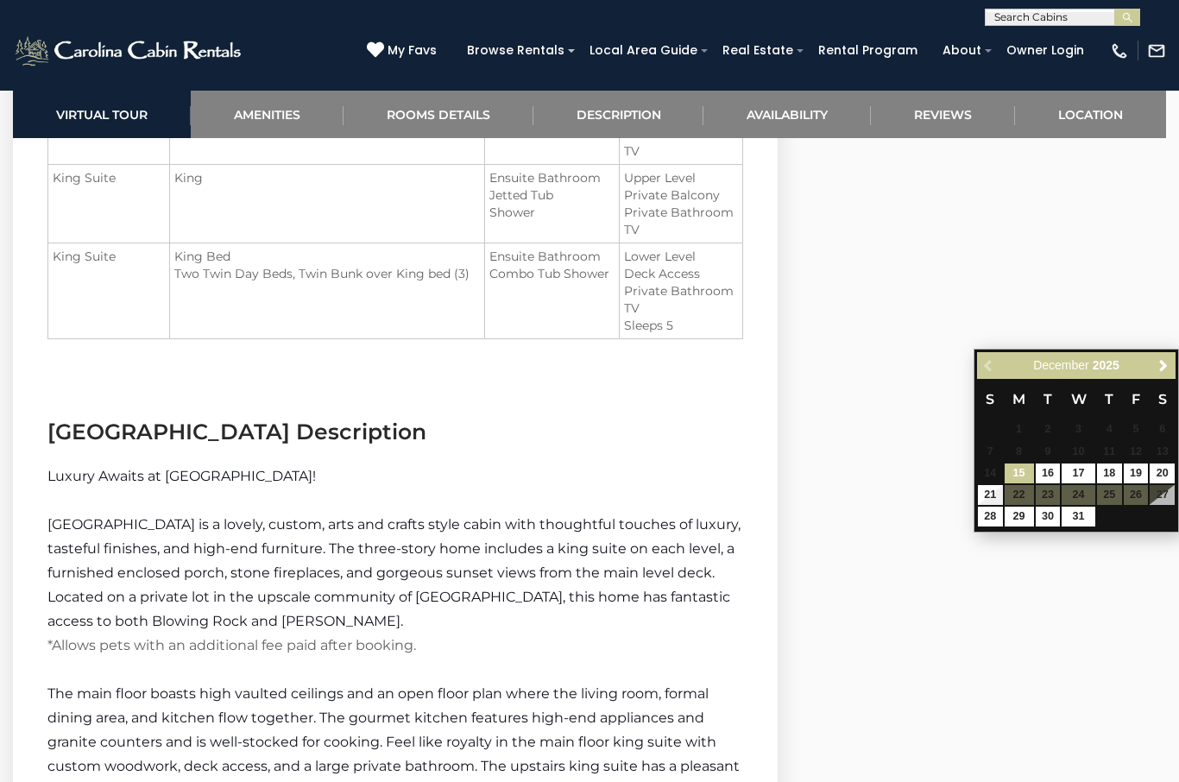
click at [1114, 469] on link "18" at bounding box center [1109, 474] width 25 height 20
type input "**********"
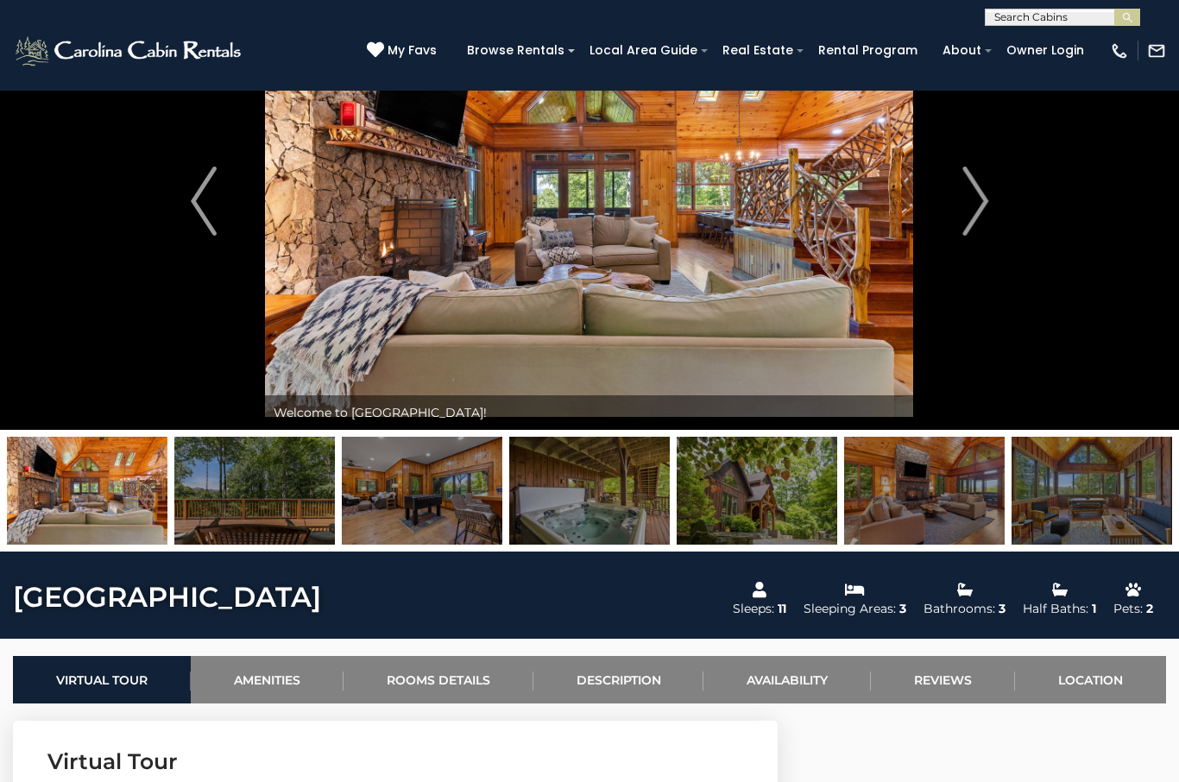
scroll to position [0, 0]
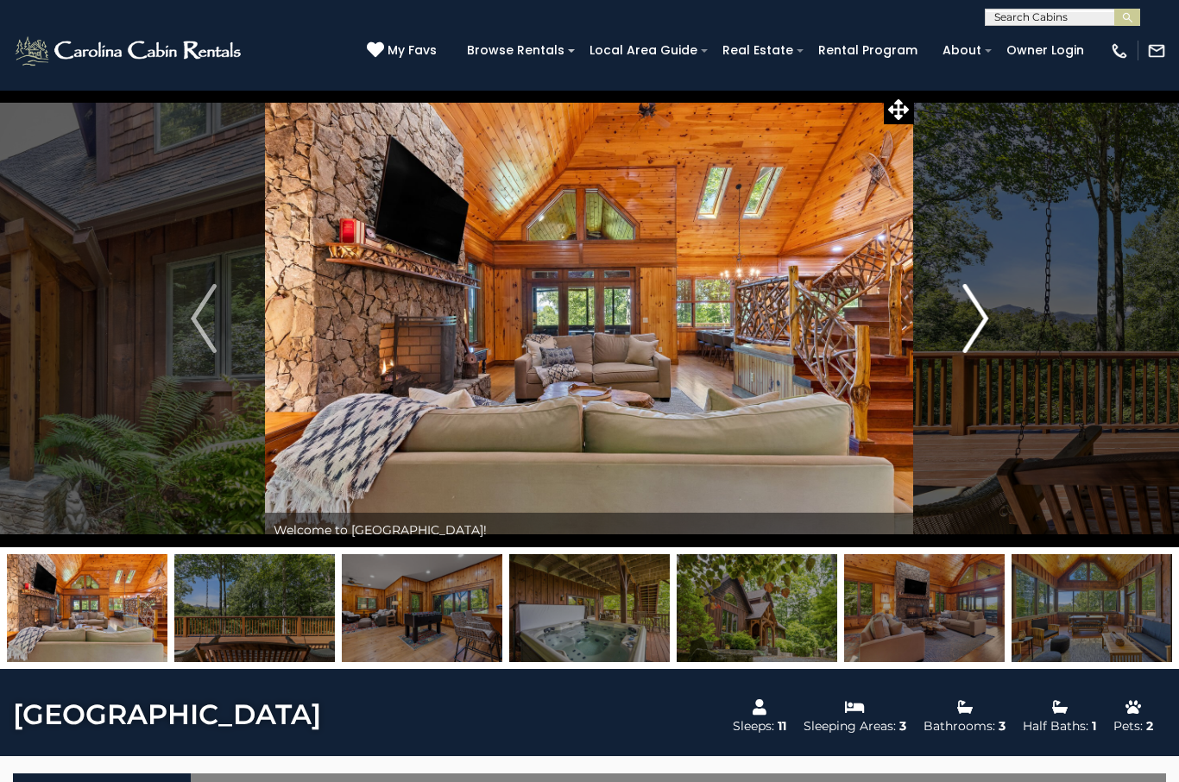
click at [968, 326] on img "Next" at bounding box center [975, 318] width 26 height 69
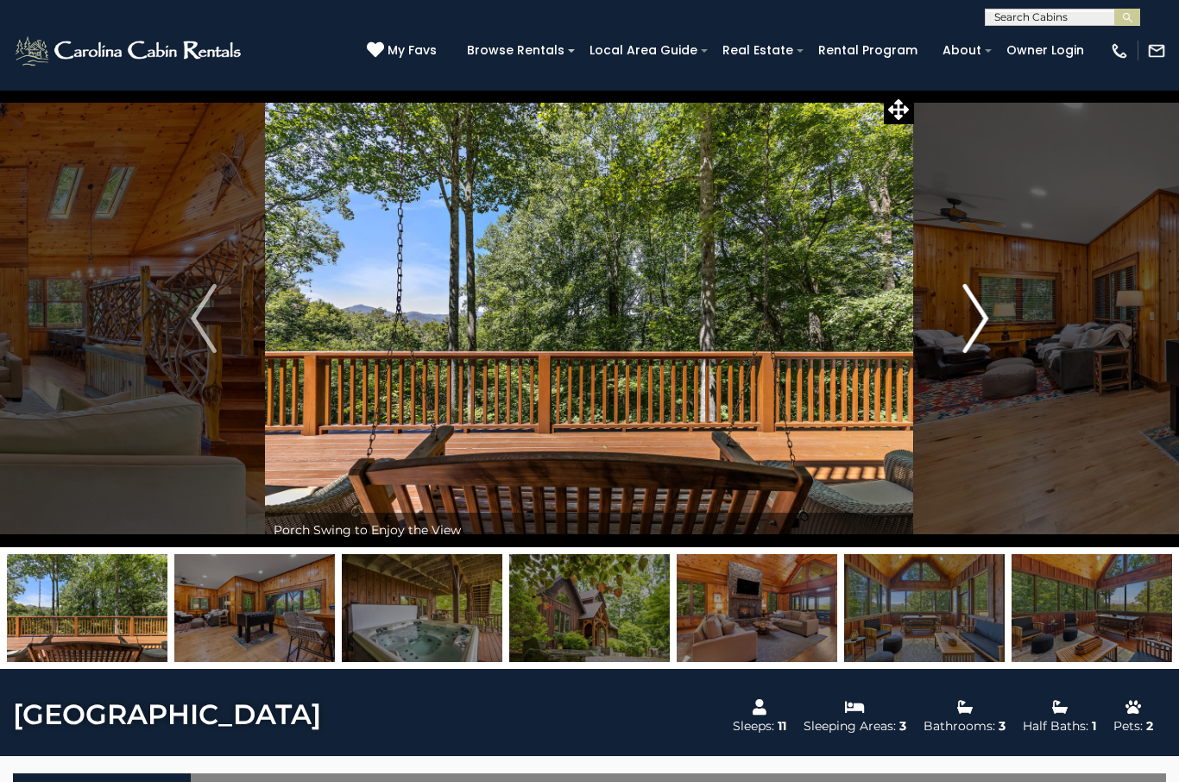
click at [961, 321] on button "Next" at bounding box center [975, 318] width 123 height 457
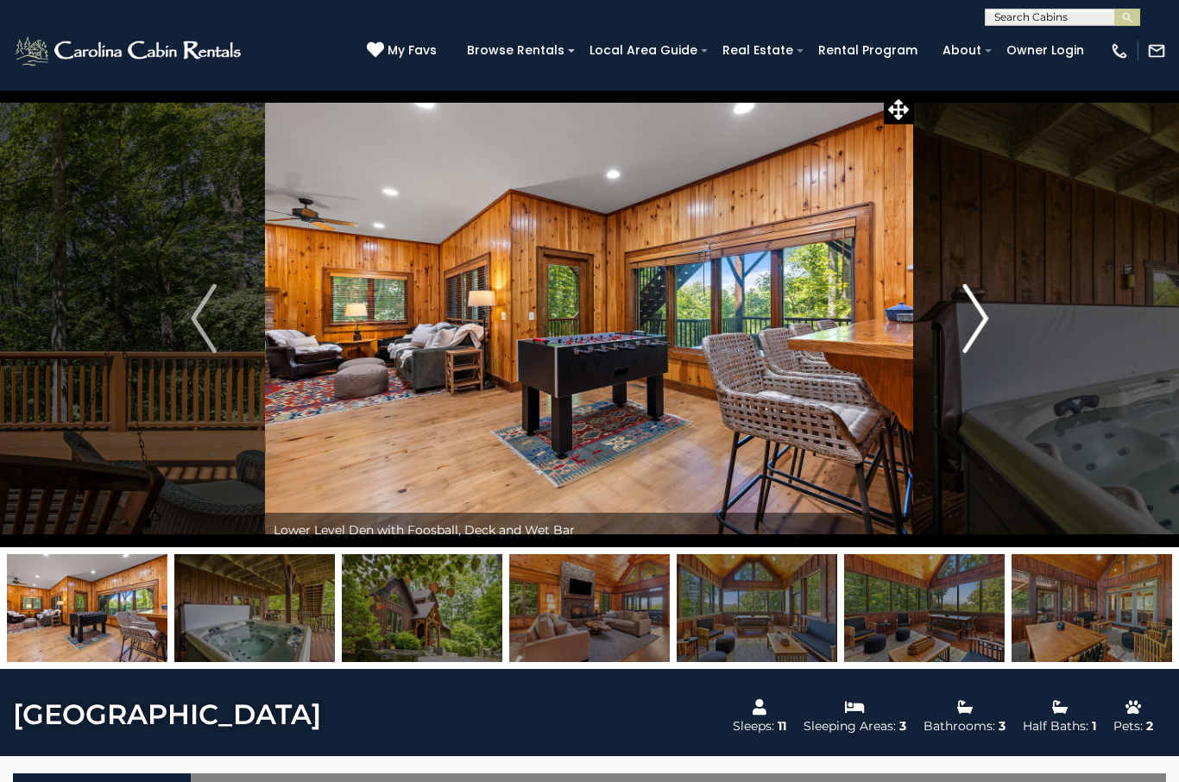
click at [954, 325] on button "Next" at bounding box center [975, 318] width 123 height 457
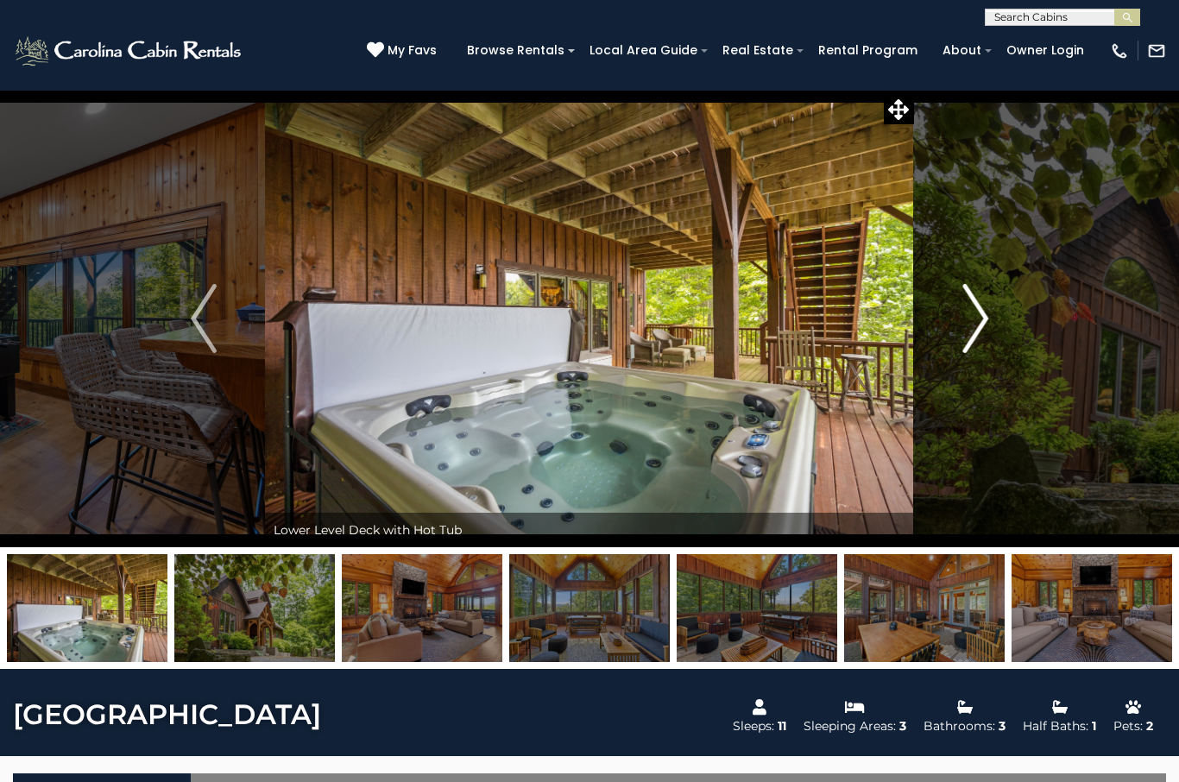
click at [959, 319] on button "Next" at bounding box center [975, 318] width 123 height 457
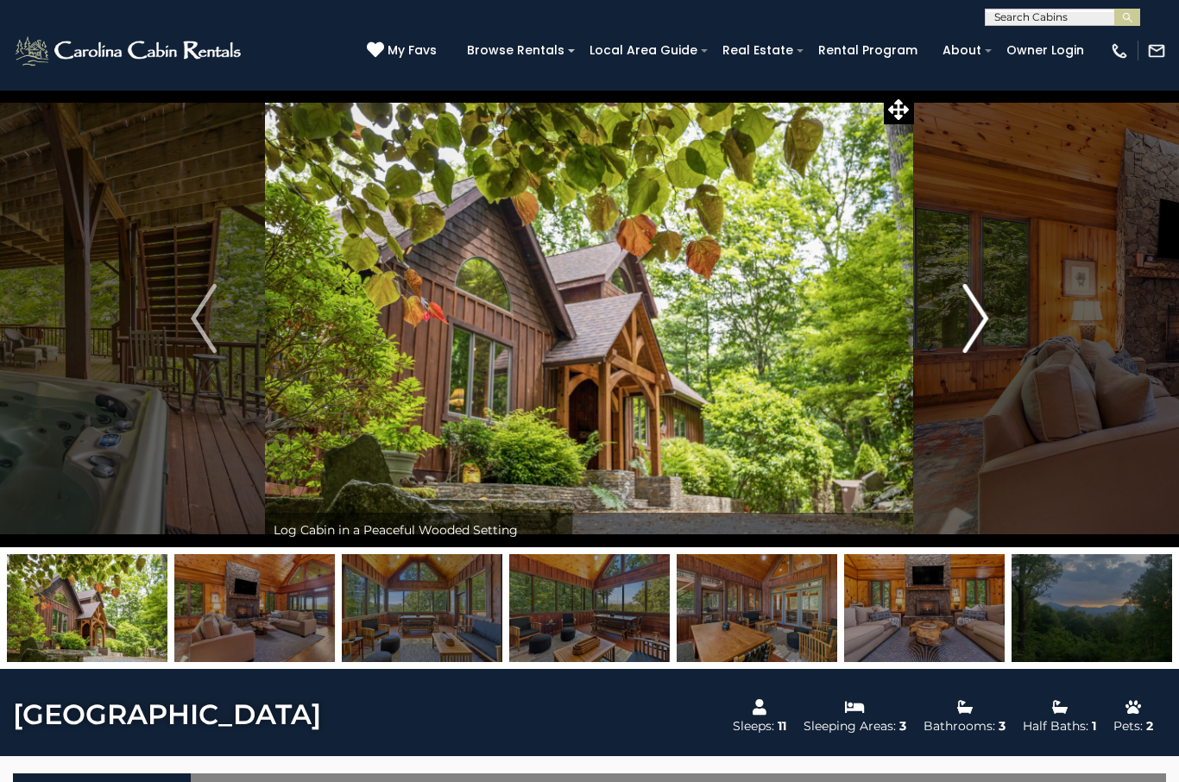
click at [945, 329] on button "Next" at bounding box center [975, 318] width 123 height 457
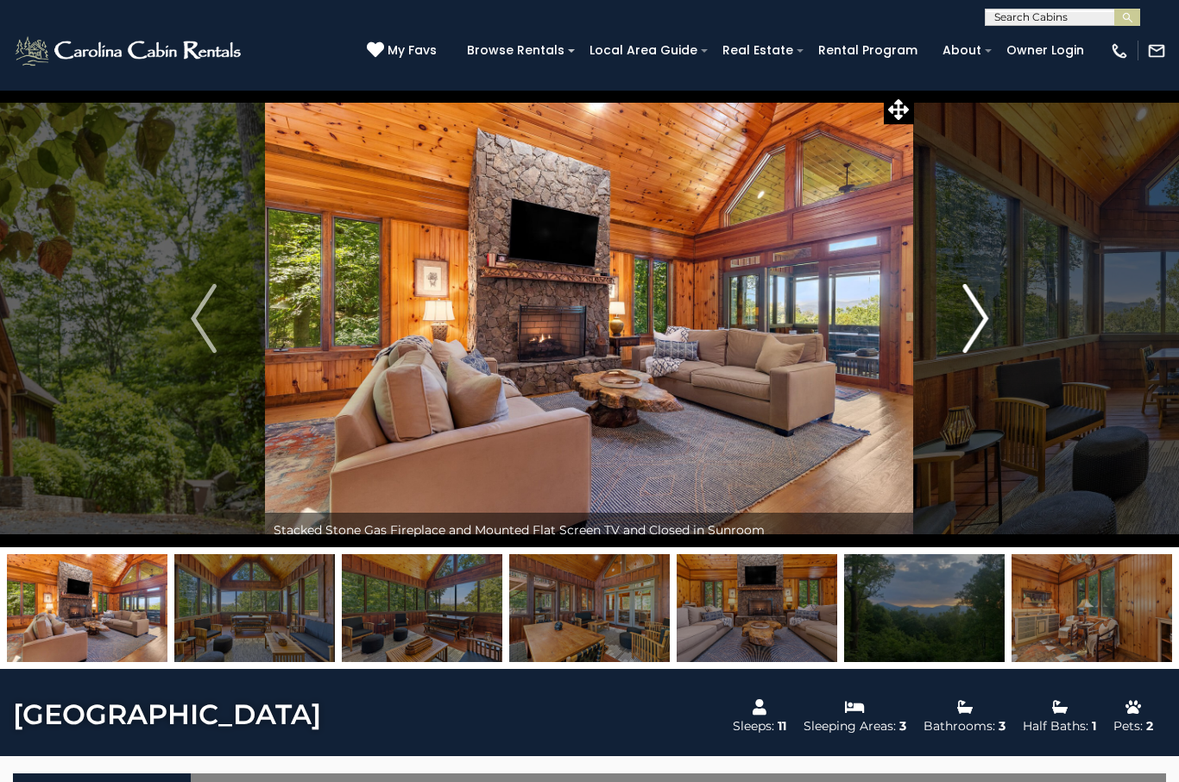
click at [958, 325] on button "Next" at bounding box center [975, 318] width 123 height 457
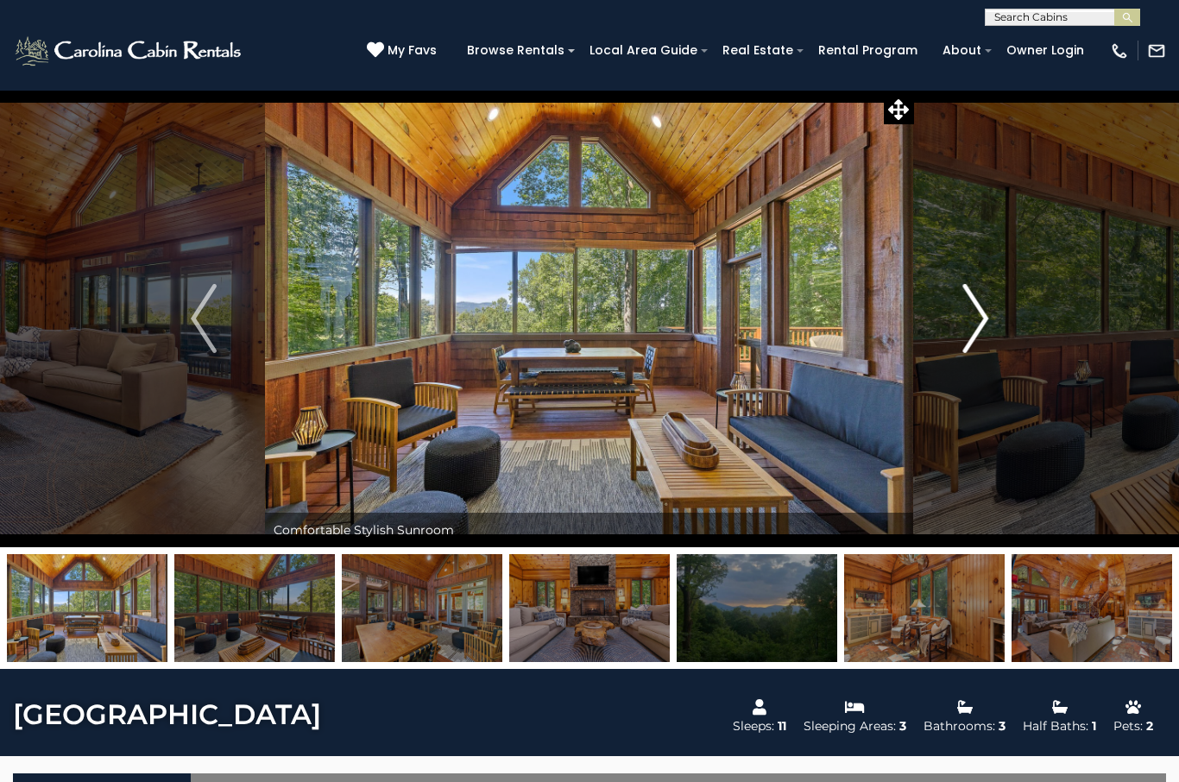
click at [971, 325] on img "Next" at bounding box center [975, 318] width 26 height 69
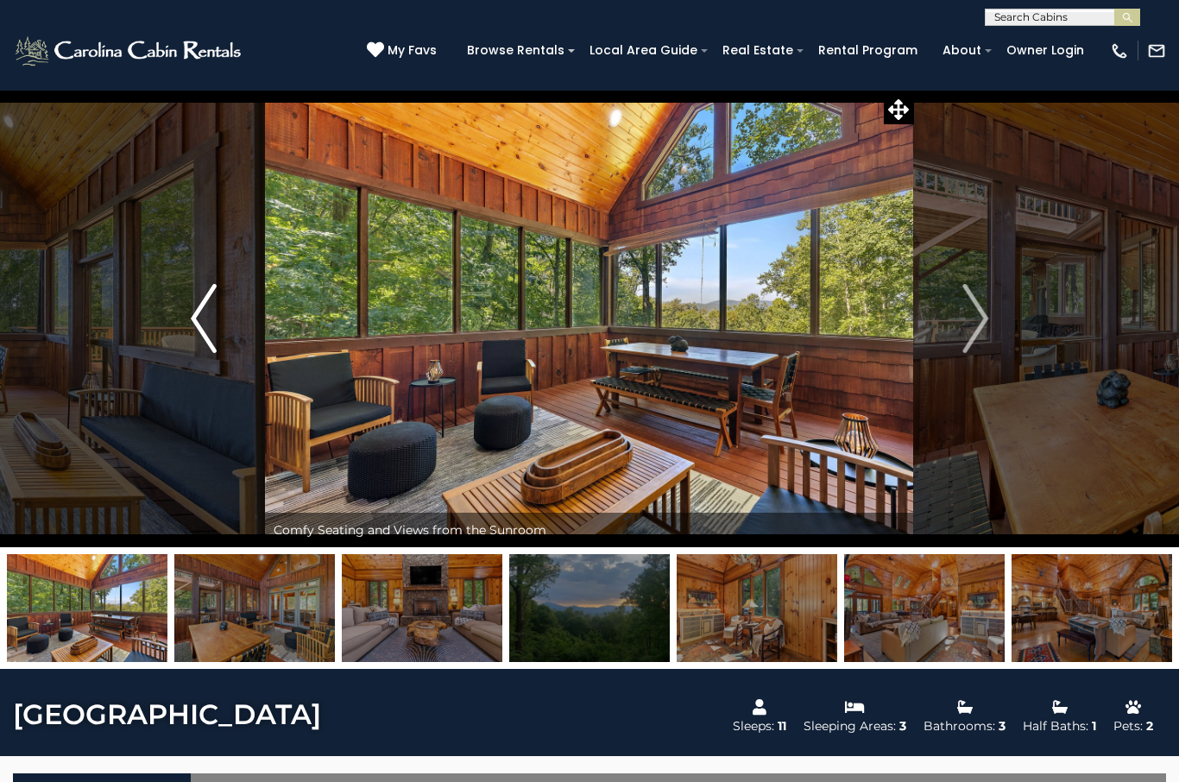
click at [232, 296] on button "Previous" at bounding box center [203, 318] width 123 height 457
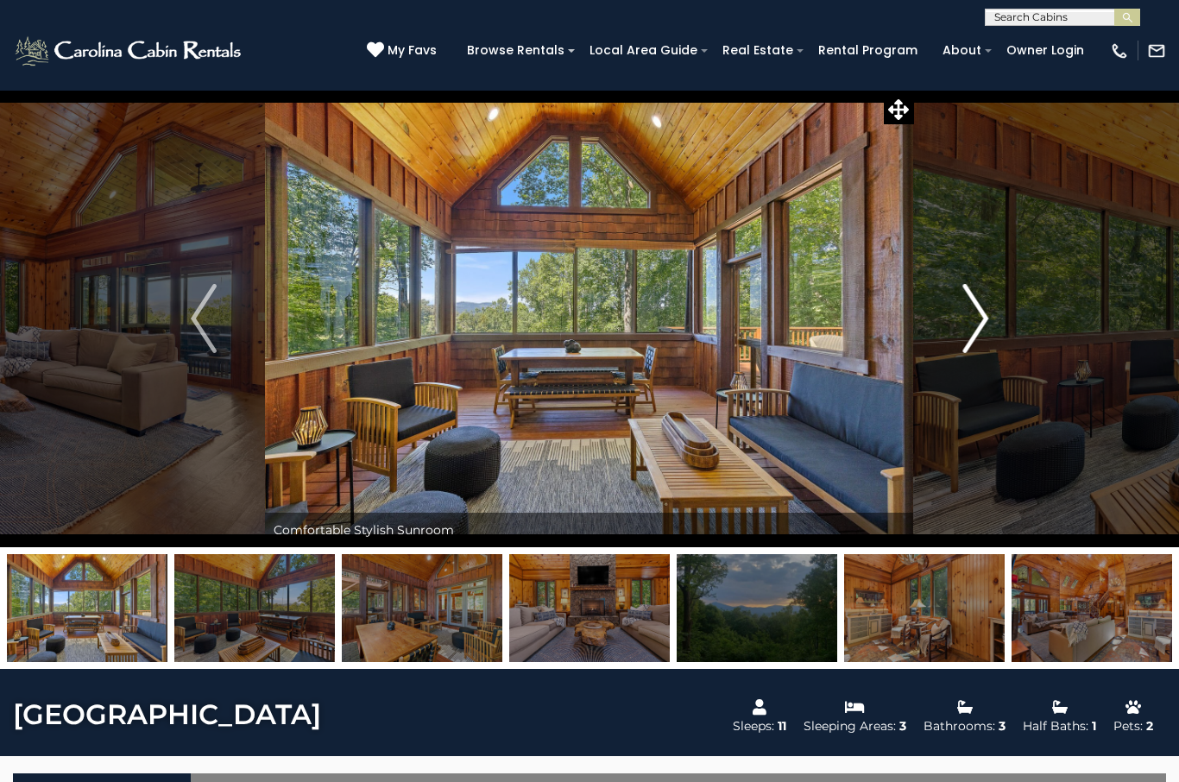
click at [978, 317] on img "Next" at bounding box center [975, 318] width 26 height 69
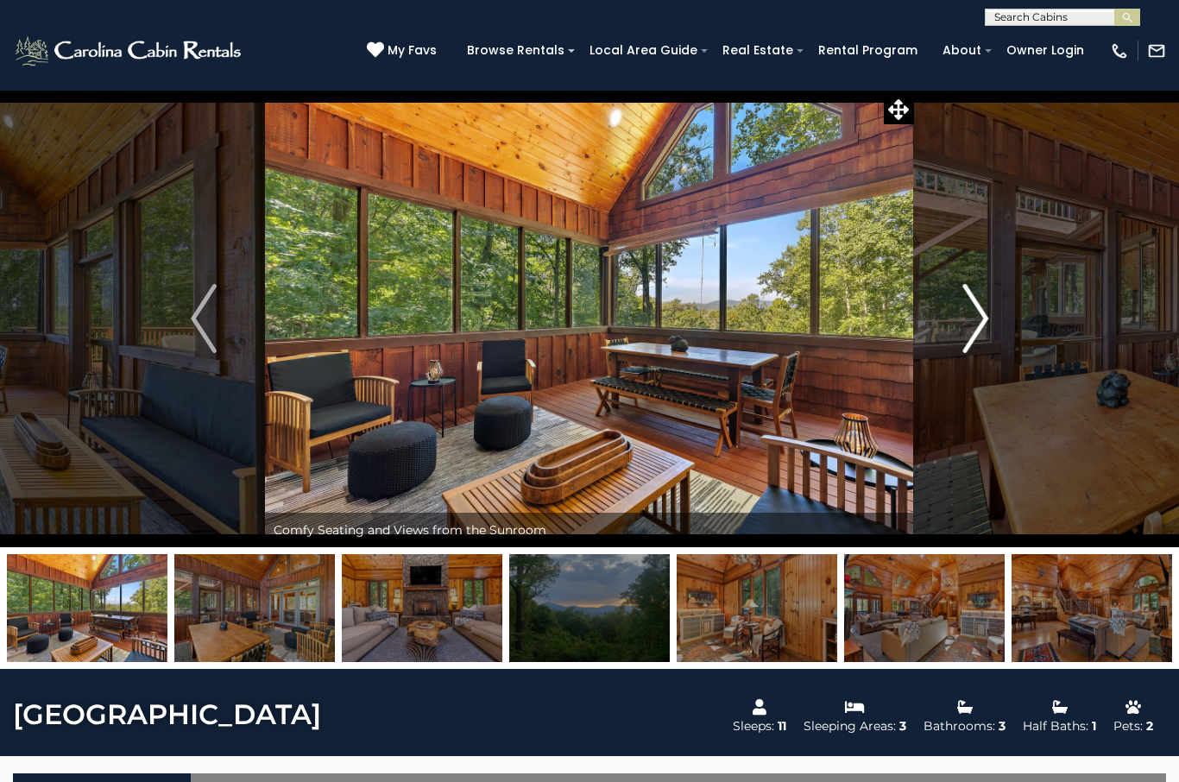
click at [973, 330] on img "Next" at bounding box center [975, 318] width 26 height 69
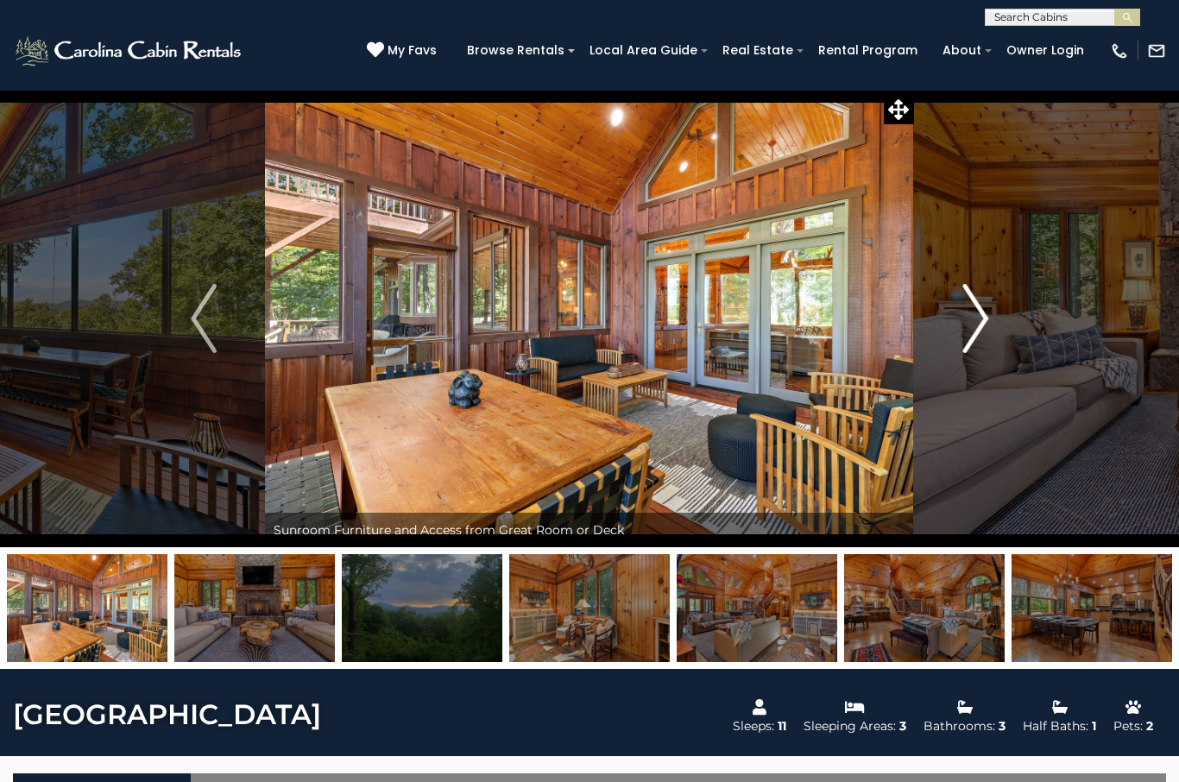
click at [960, 328] on button "Next" at bounding box center [975, 318] width 123 height 457
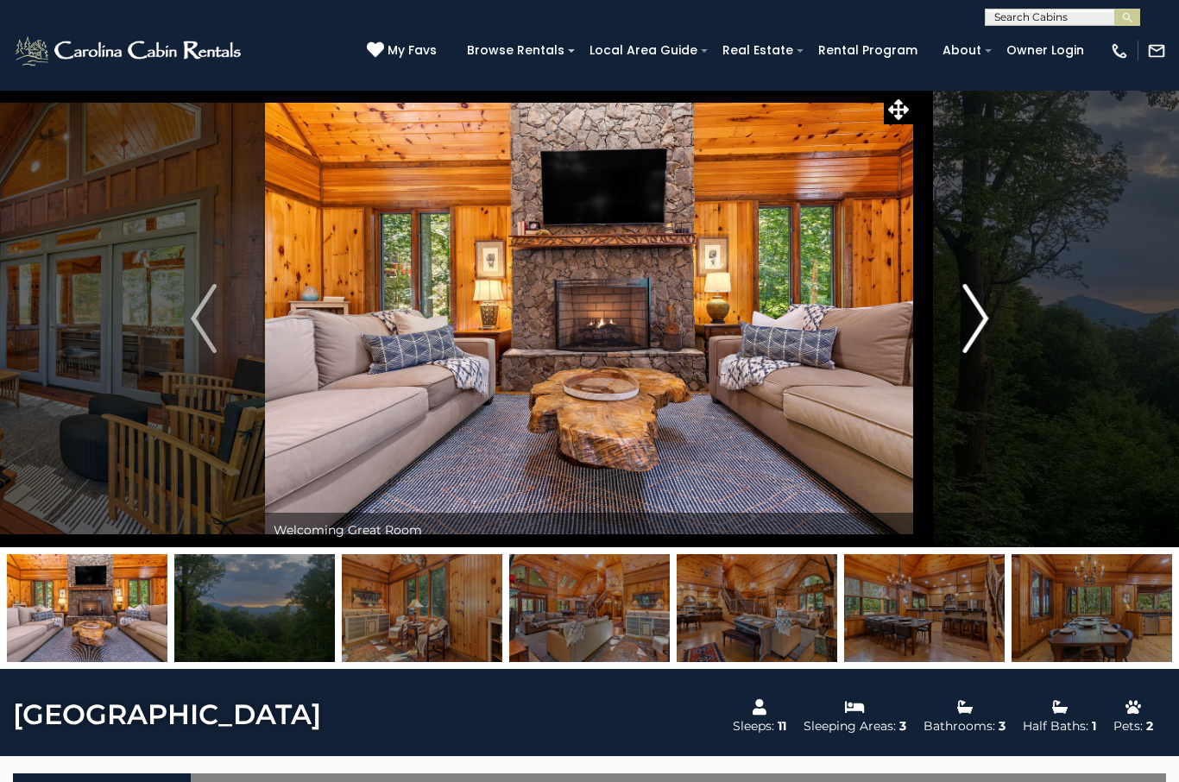
click at [983, 326] on img "Next" at bounding box center [975, 318] width 26 height 69
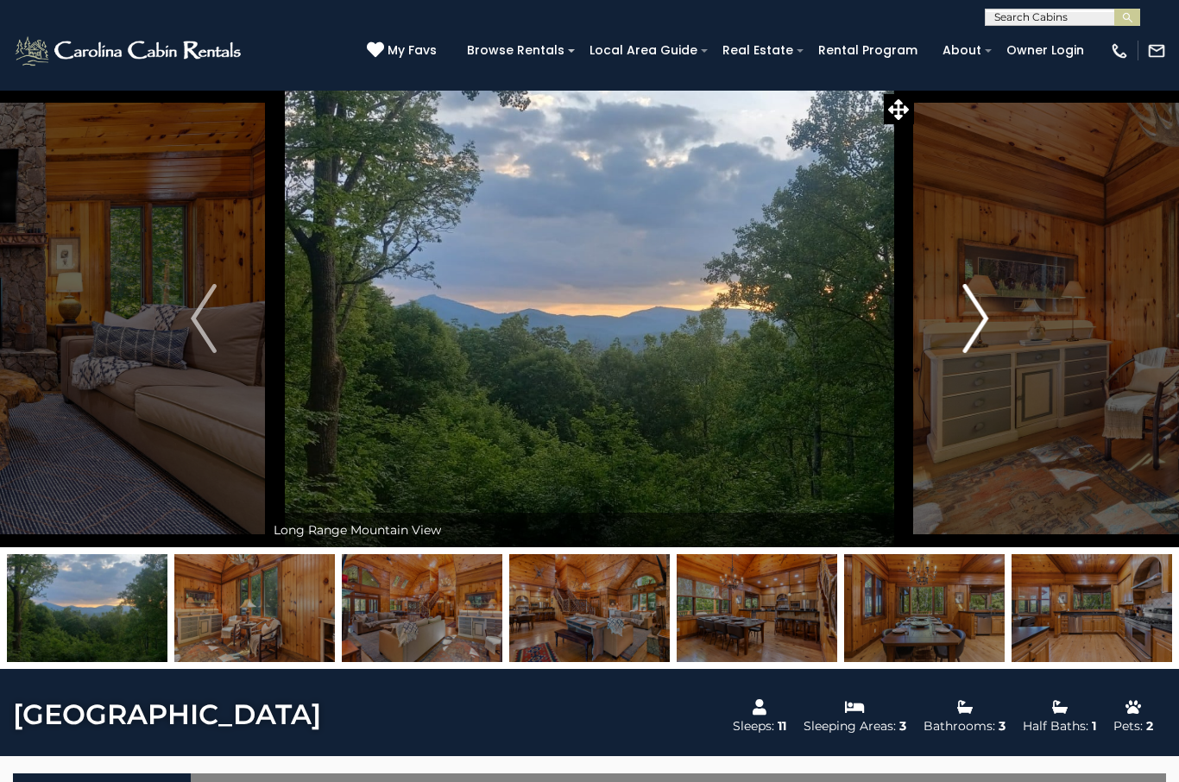
click at [989, 313] on button "Next" at bounding box center [975, 318] width 123 height 457
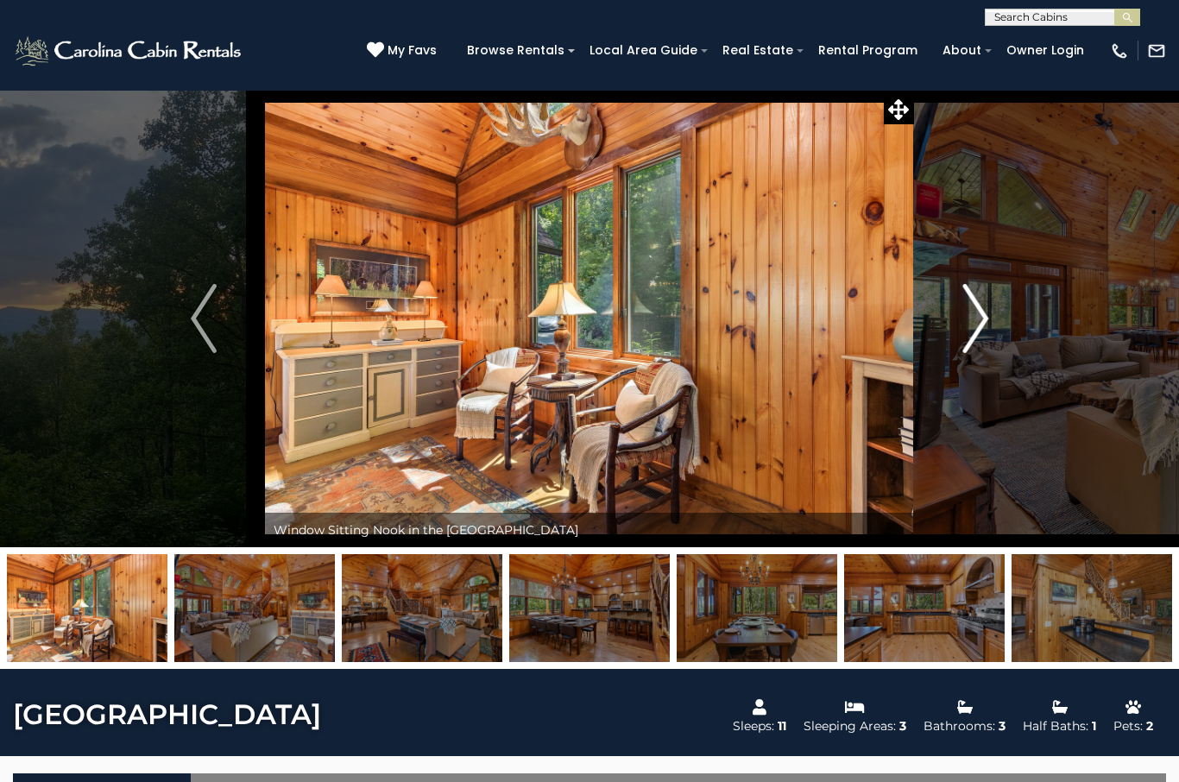
click at [981, 335] on img "Next" at bounding box center [975, 318] width 26 height 69
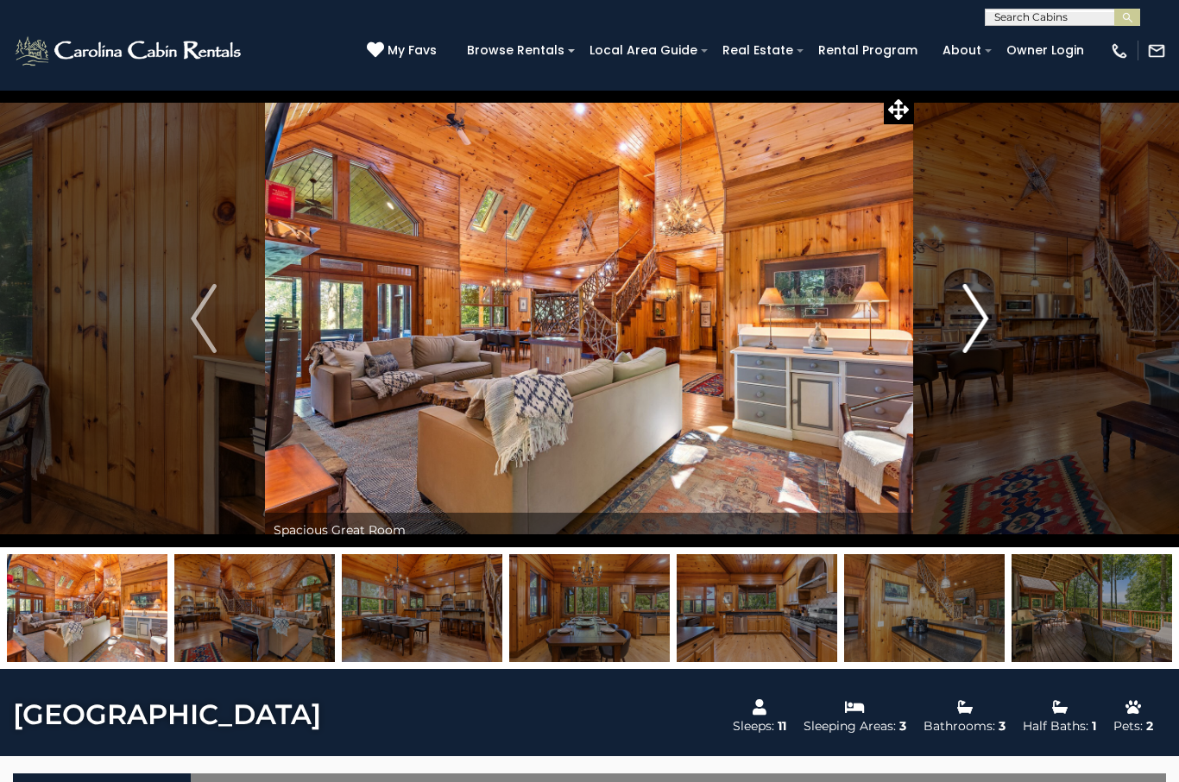
click at [981, 341] on img "Next" at bounding box center [975, 318] width 26 height 69
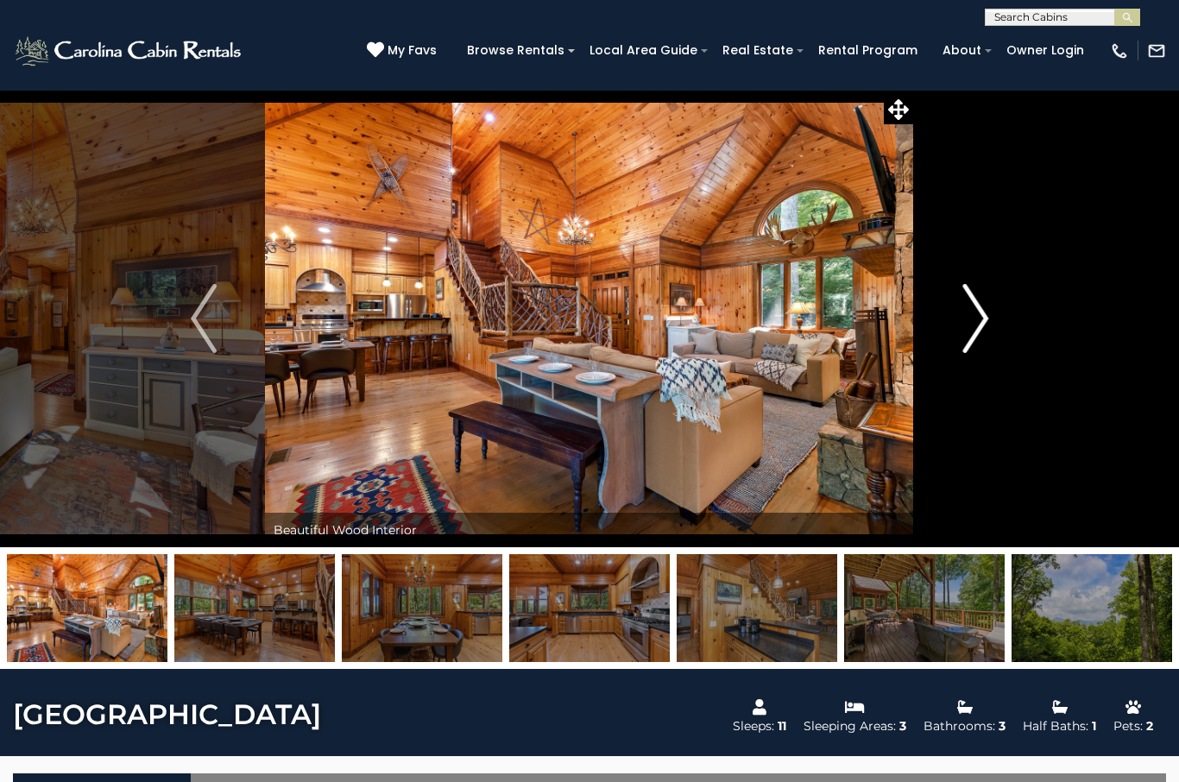
click at [970, 307] on img "Next" at bounding box center [975, 318] width 26 height 69
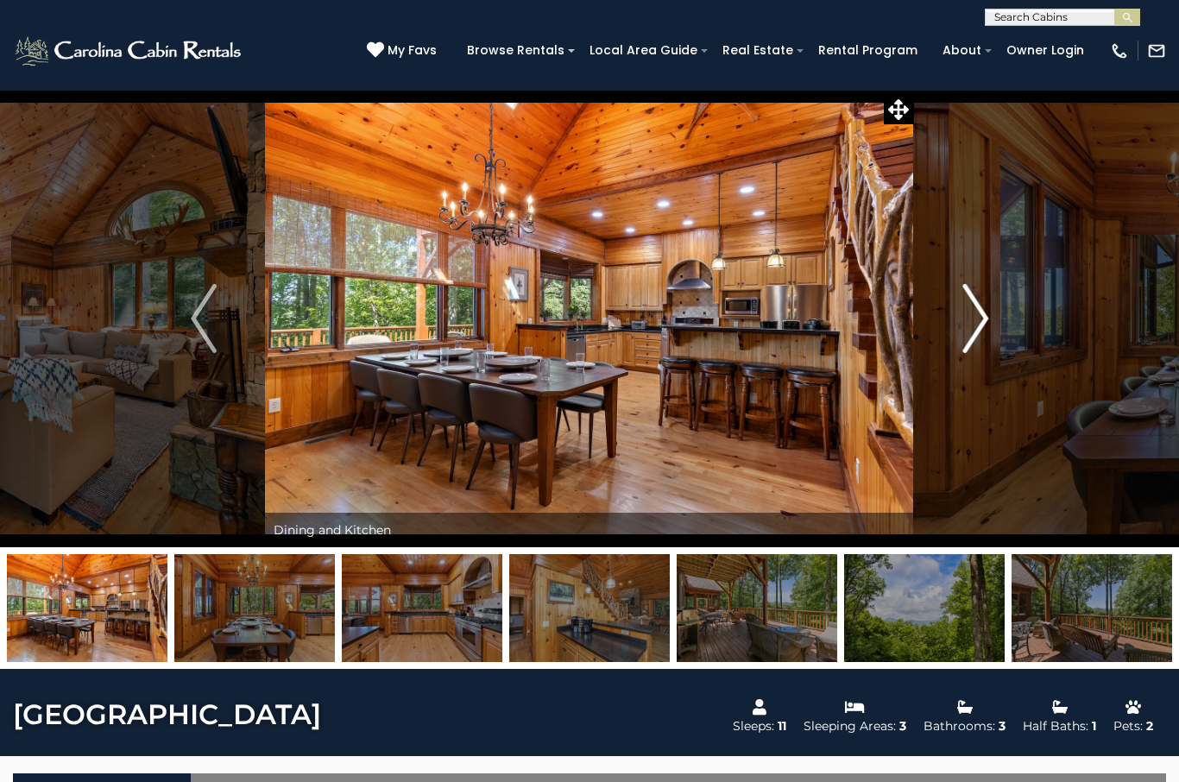
click at [987, 331] on img "Next" at bounding box center [975, 318] width 26 height 69
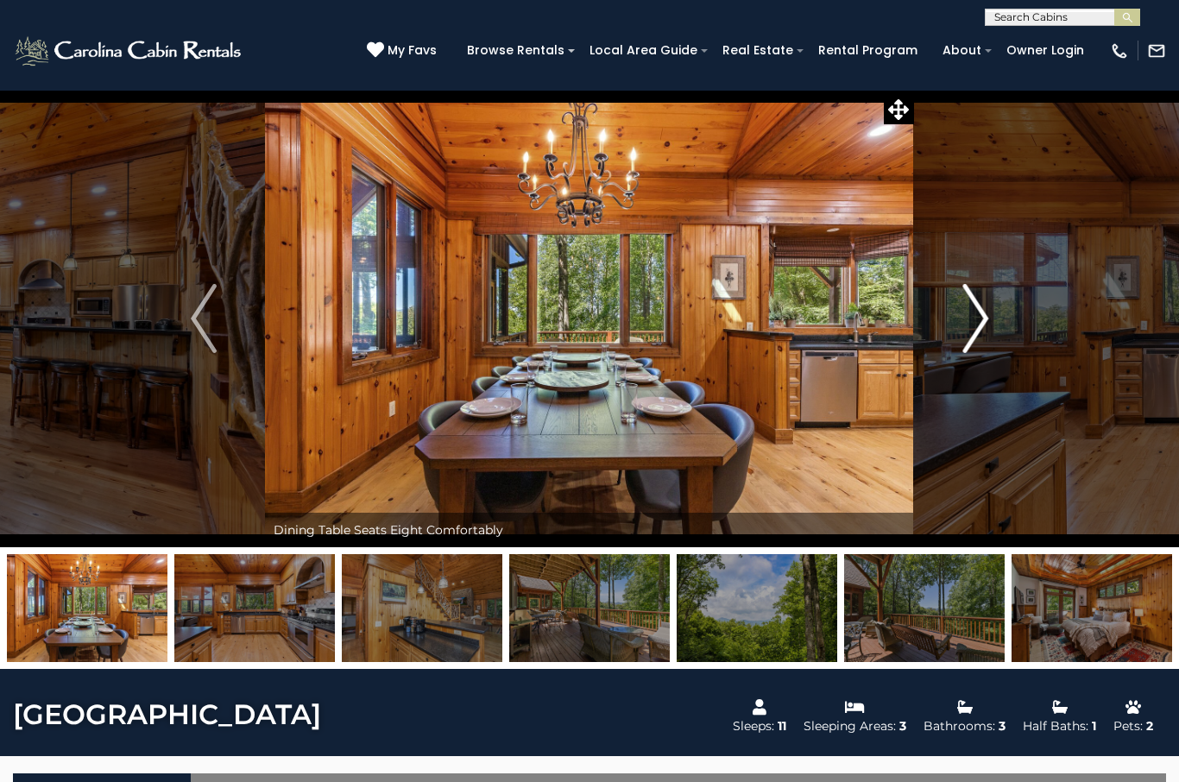
click at [960, 344] on button "Next" at bounding box center [975, 318] width 123 height 457
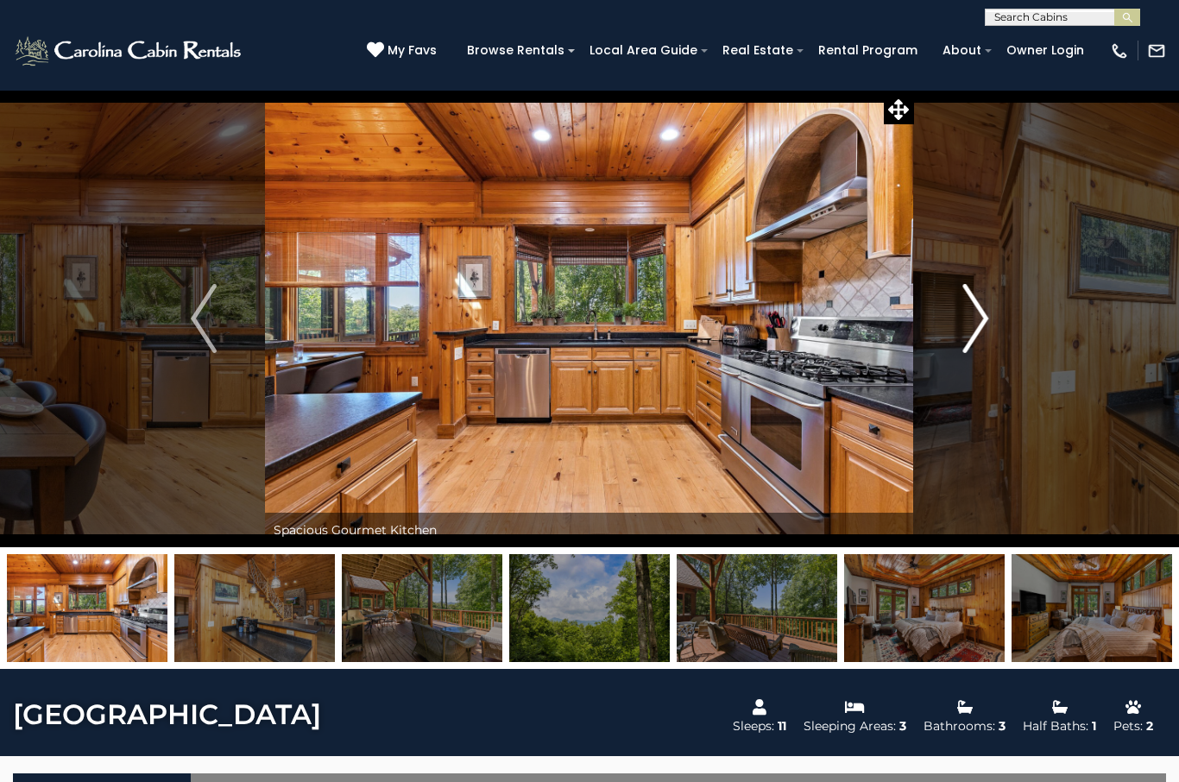
click at [981, 337] on img "Next" at bounding box center [975, 318] width 26 height 69
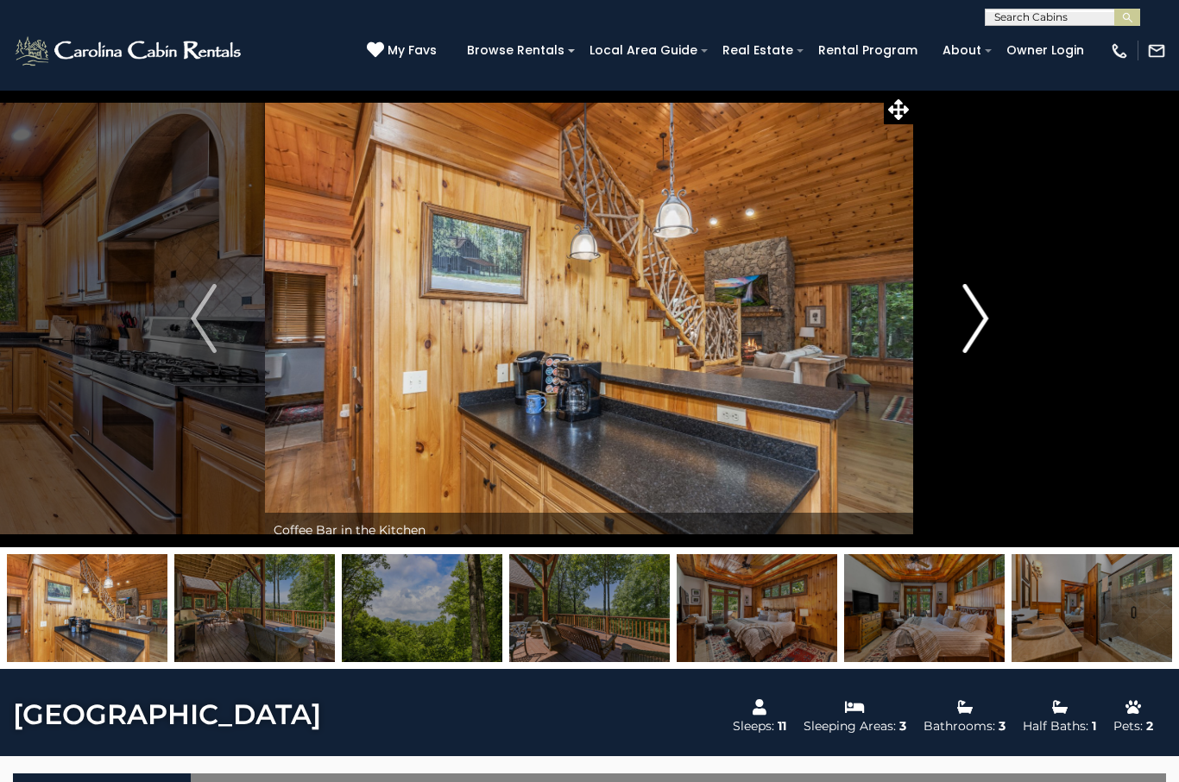
click at [1013, 347] on button "Next" at bounding box center [975, 318] width 123 height 457
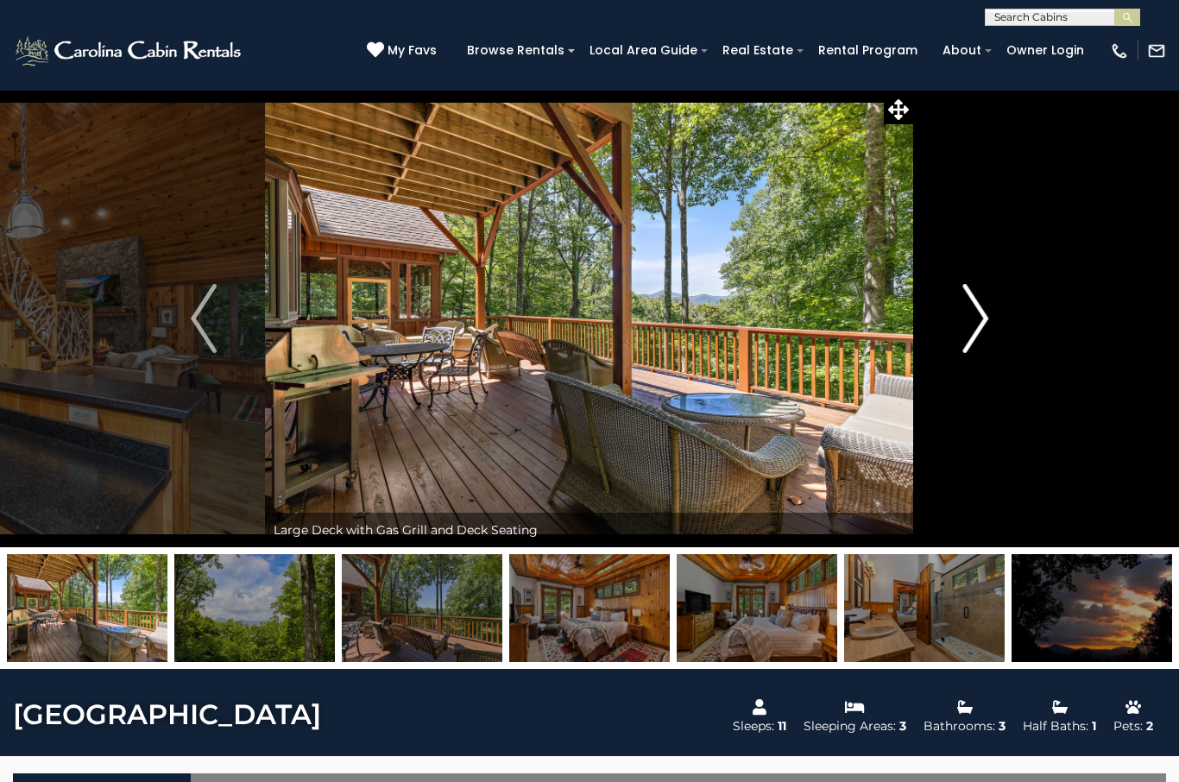
click at [1015, 350] on button "Next" at bounding box center [975, 318] width 123 height 457
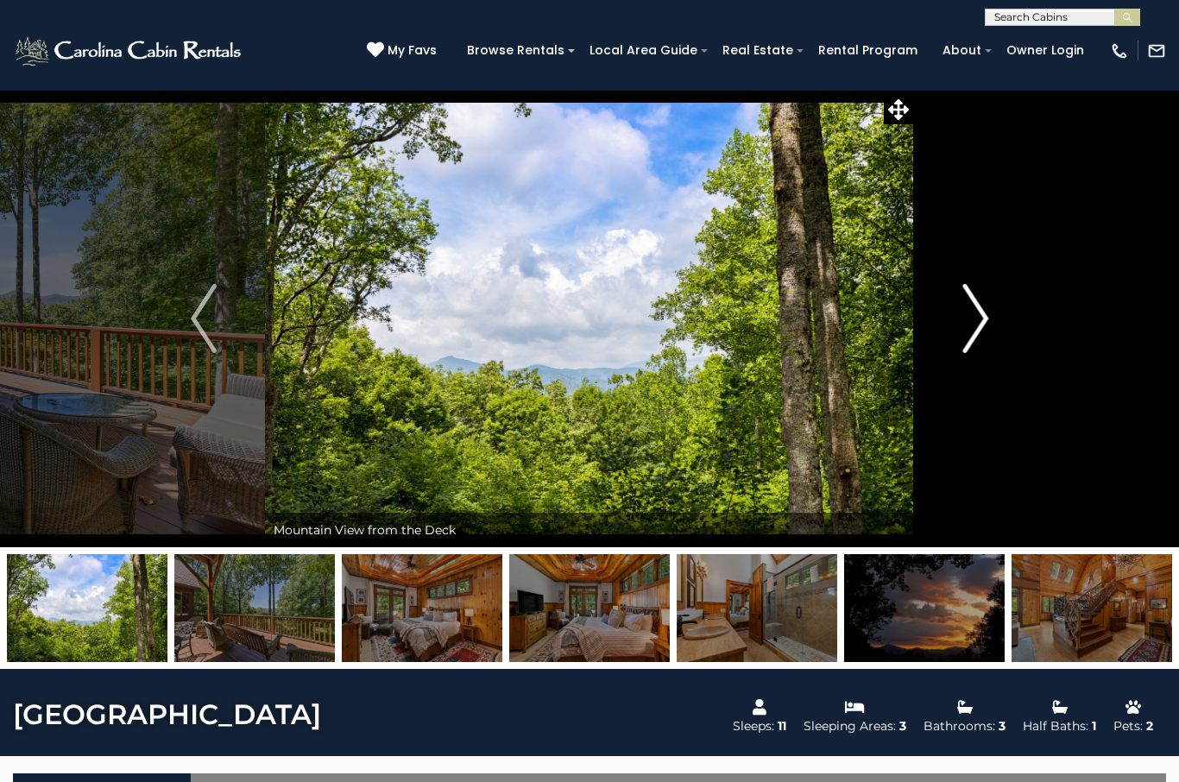
click at [1014, 361] on button "Next" at bounding box center [975, 318] width 123 height 457
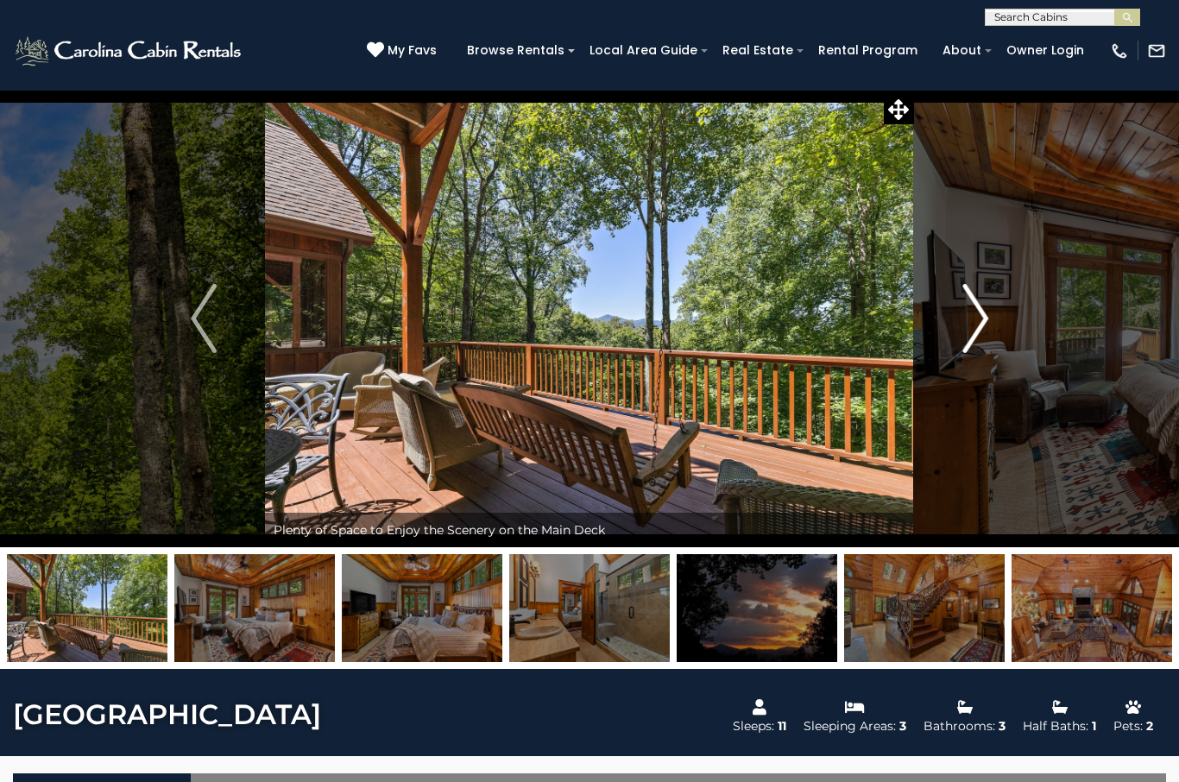
click at [1002, 368] on button "Next" at bounding box center [975, 318] width 123 height 457
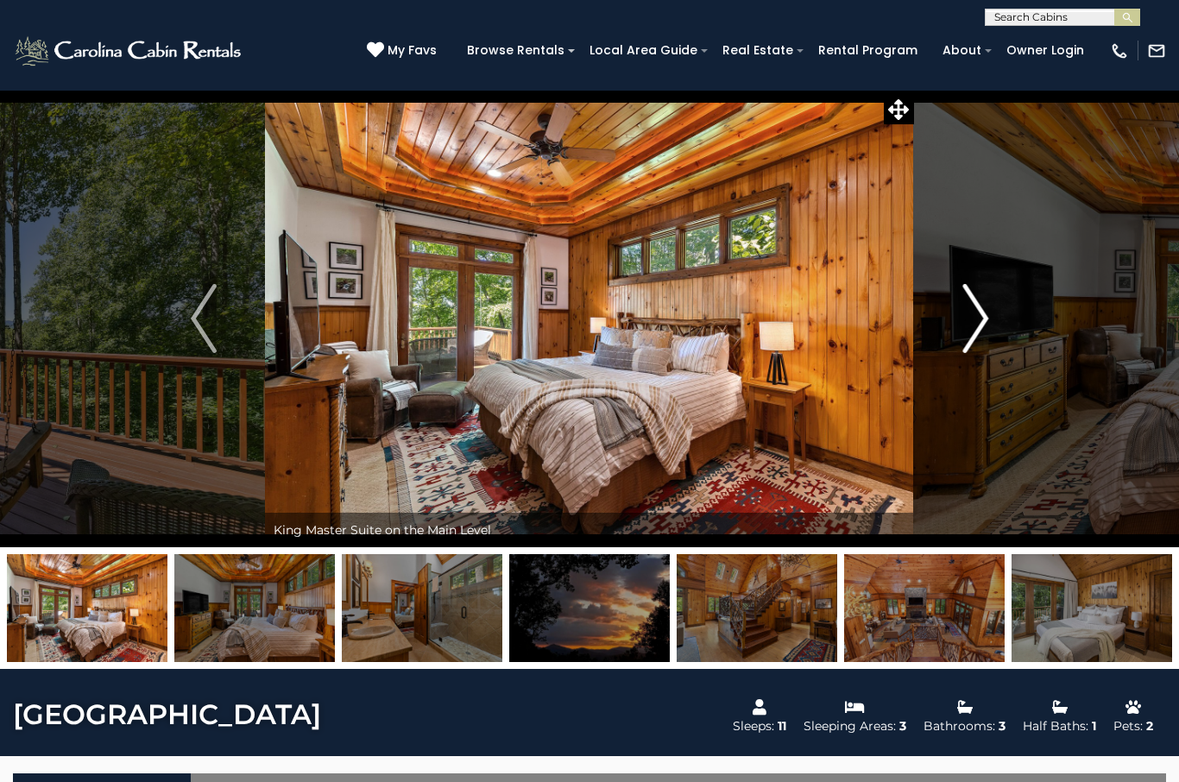
click at [1025, 360] on button "Next" at bounding box center [975, 318] width 123 height 457
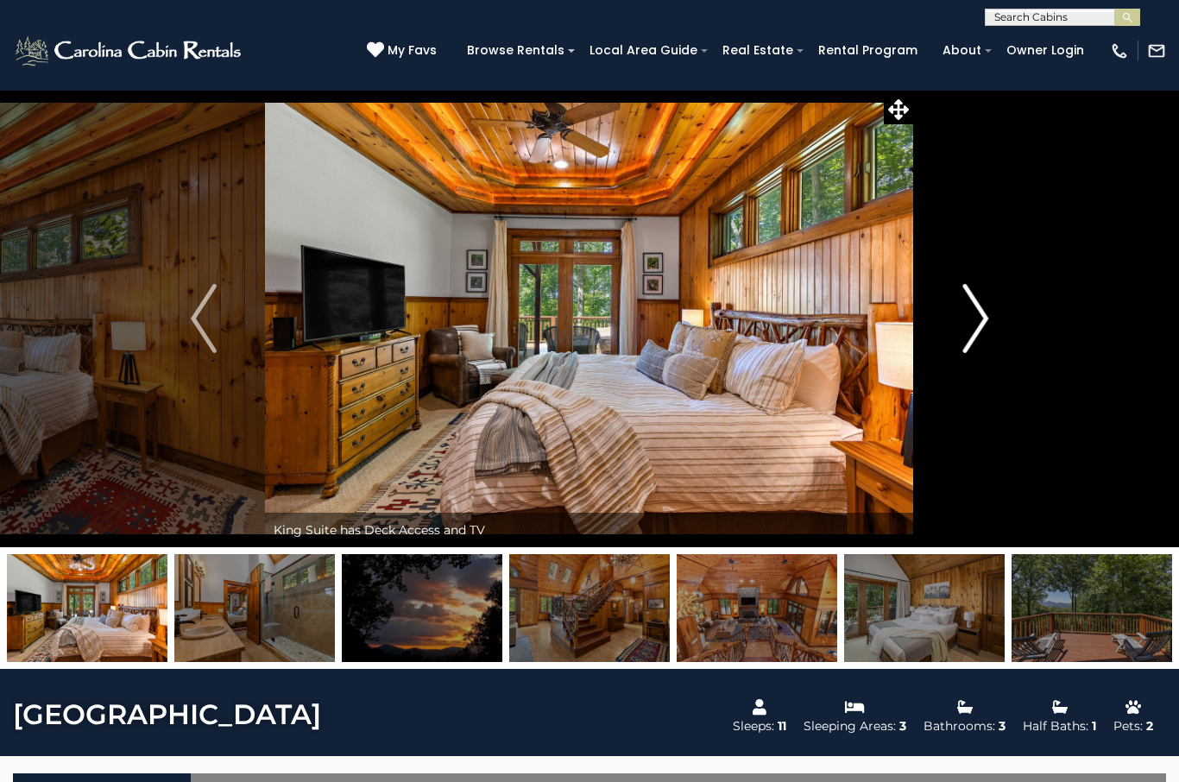
click at [981, 325] on img "Next" at bounding box center [975, 318] width 26 height 69
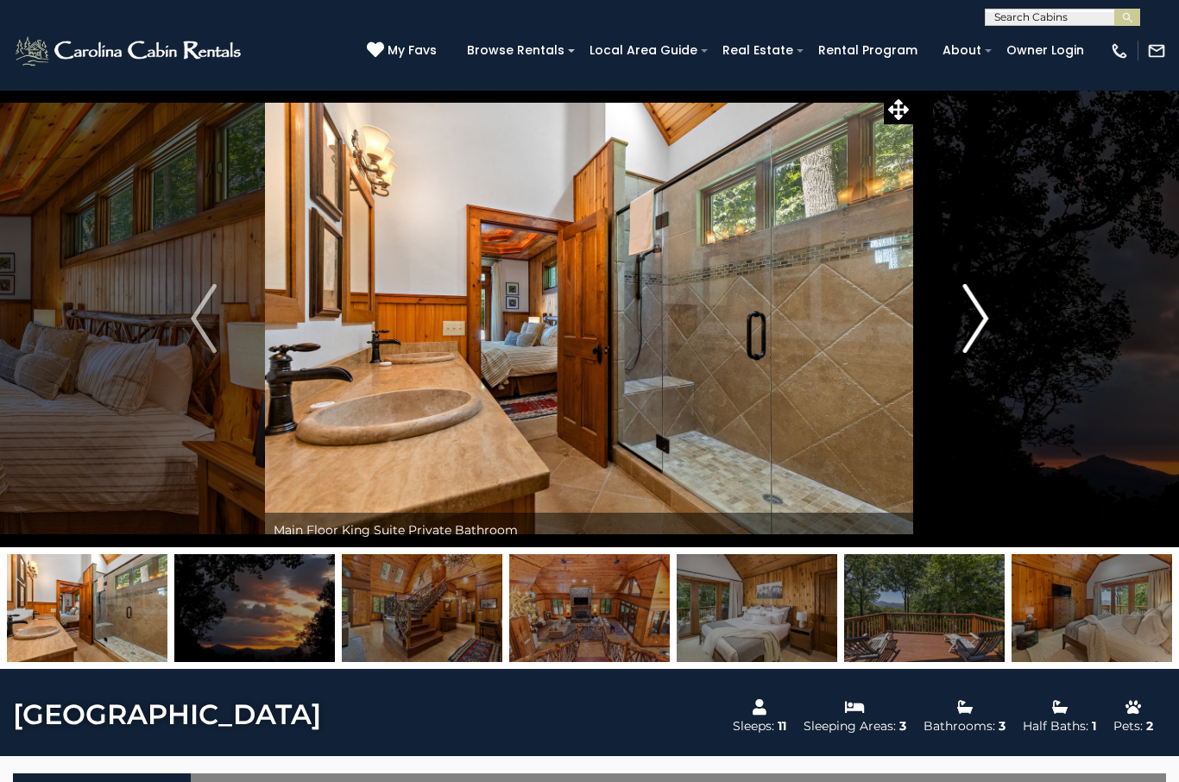
click at [980, 351] on img "Next" at bounding box center [975, 318] width 26 height 69
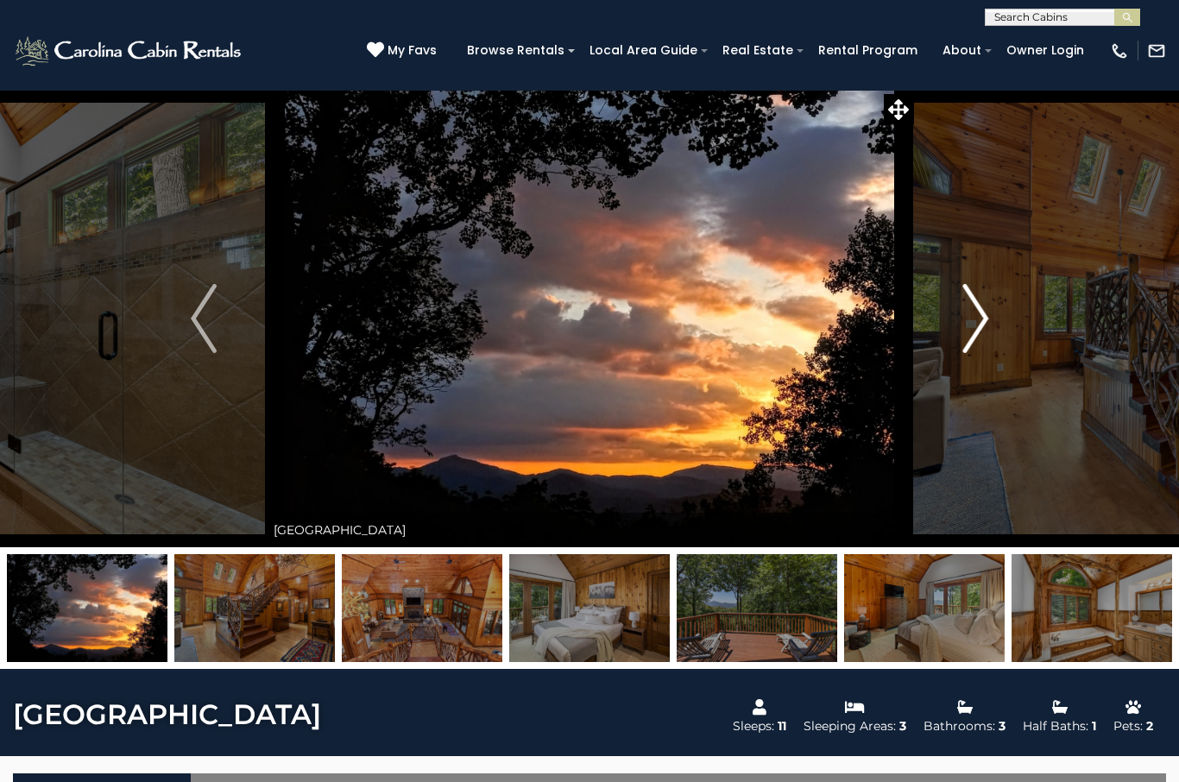
click at [956, 316] on button "Next" at bounding box center [975, 318] width 123 height 457
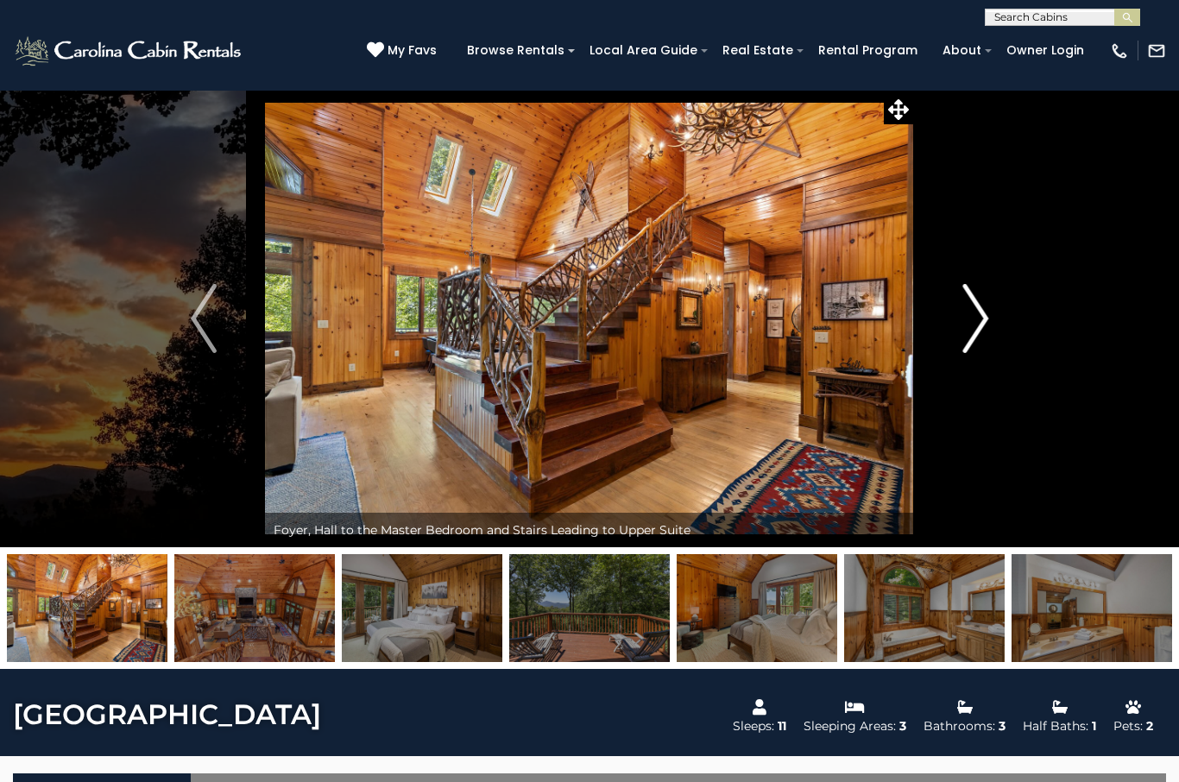
click at [986, 301] on img "Next" at bounding box center [975, 318] width 26 height 69
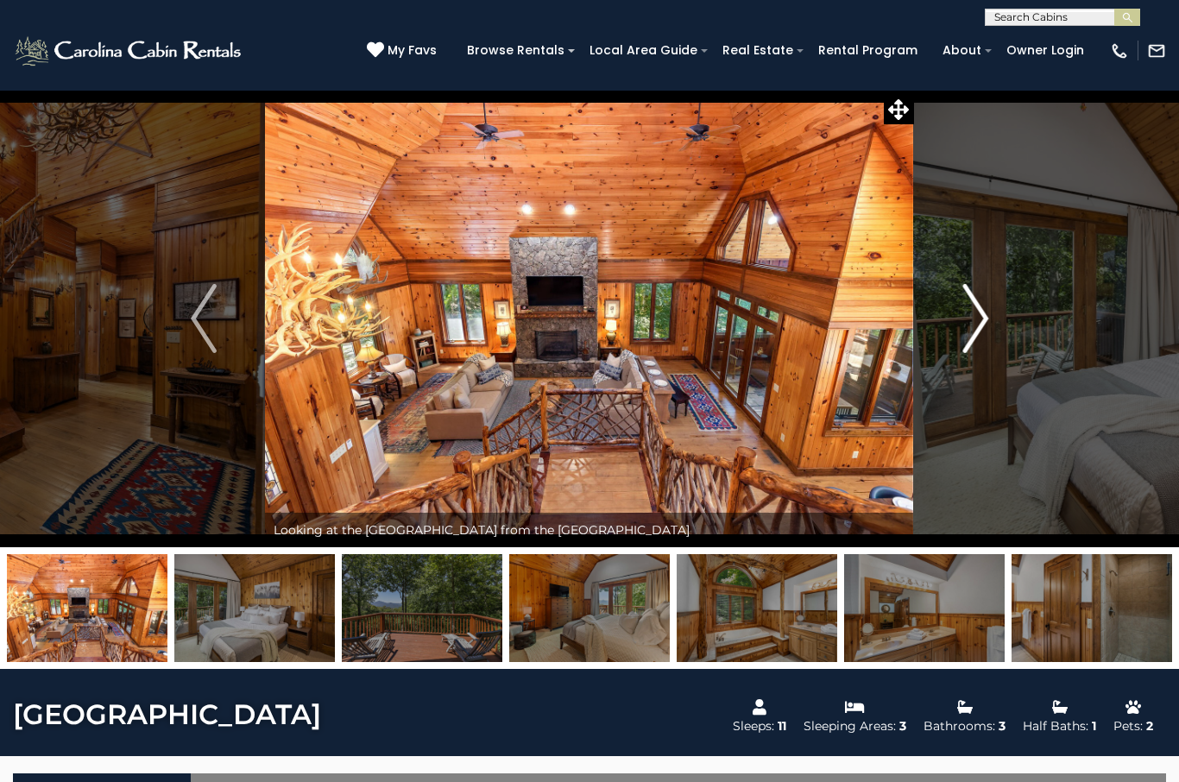
click at [957, 315] on button "Next" at bounding box center [975, 318] width 123 height 457
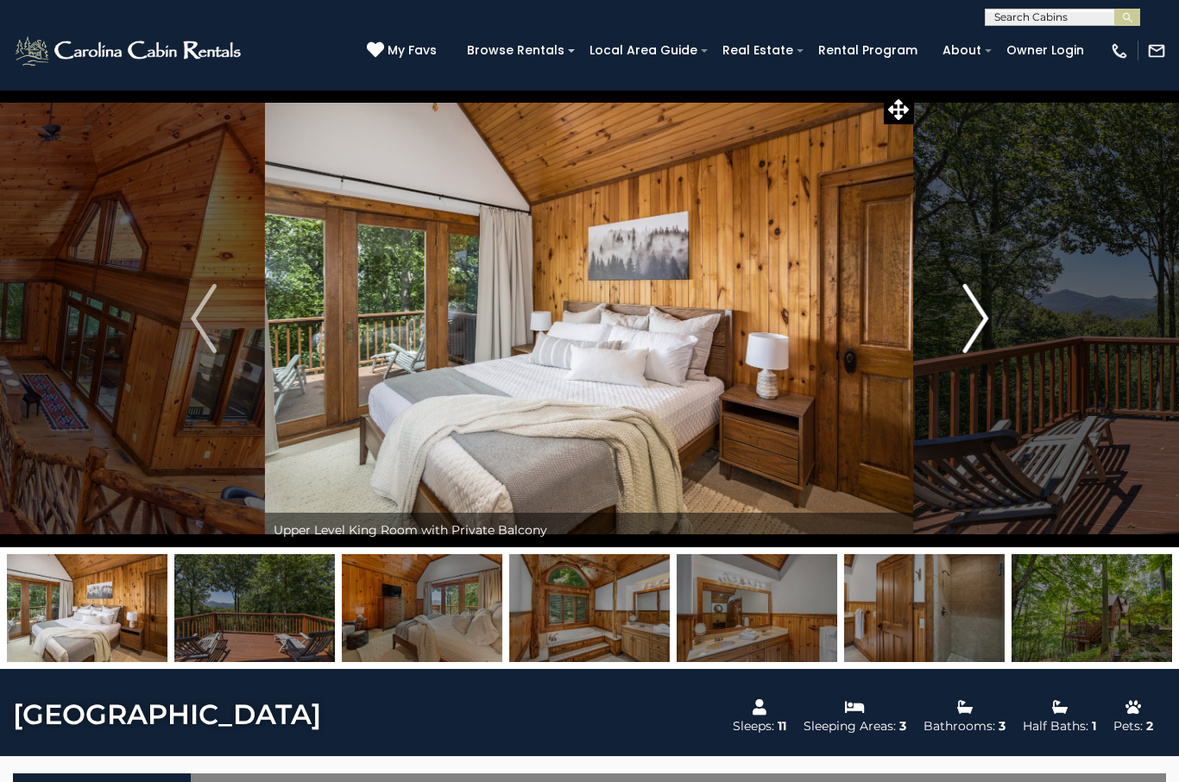
click at [971, 299] on img "Next" at bounding box center [975, 318] width 26 height 69
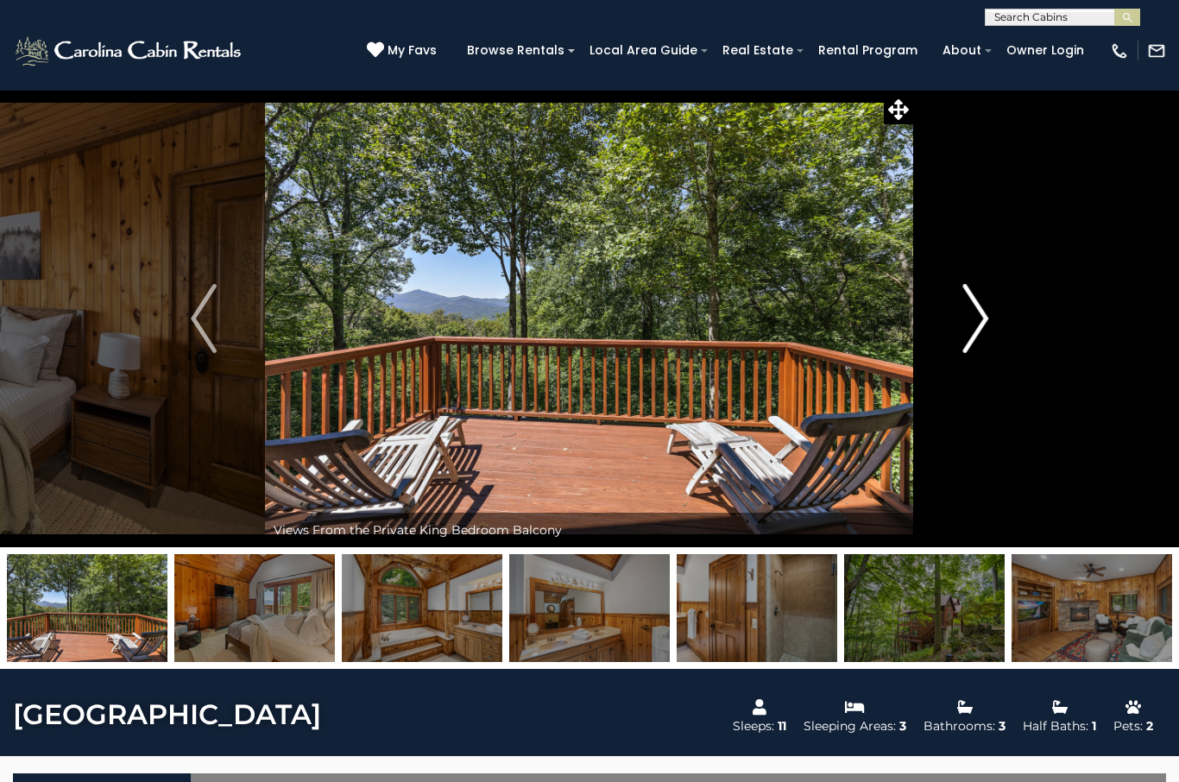
click at [967, 307] on img "Next" at bounding box center [975, 318] width 26 height 69
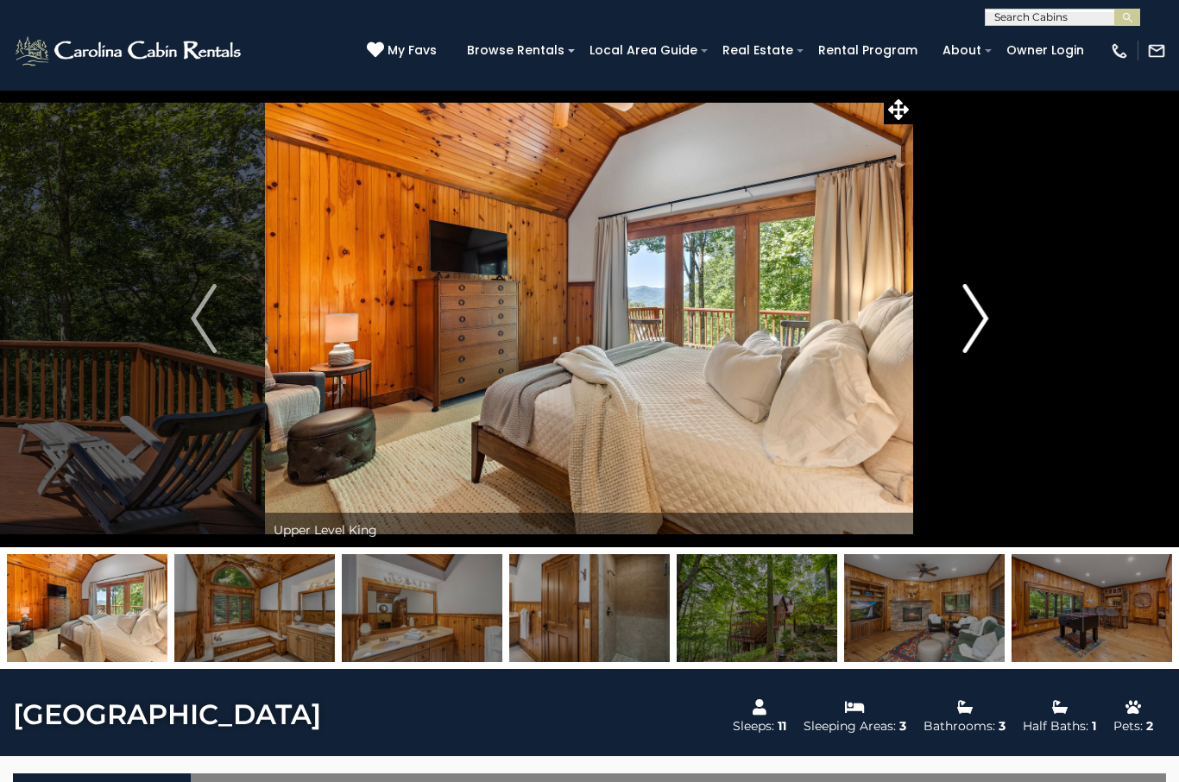
click at [981, 301] on img "Next" at bounding box center [975, 318] width 26 height 69
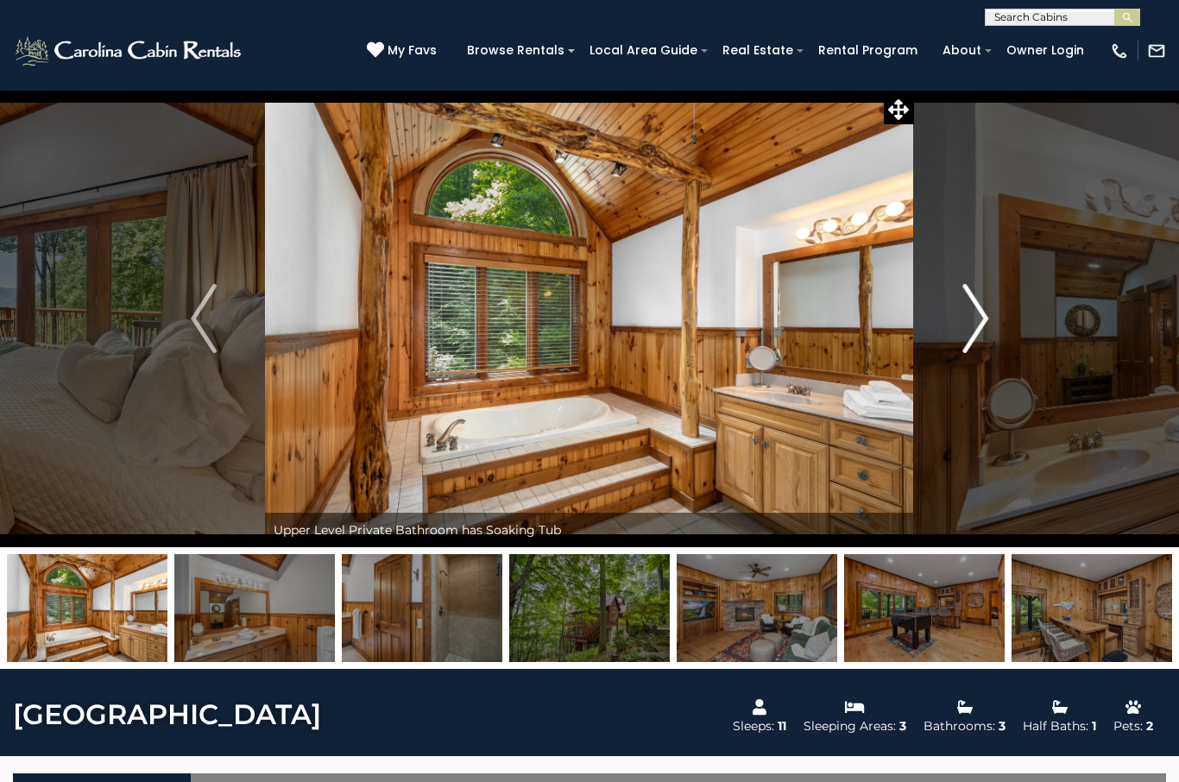
click at [961, 306] on button "Next" at bounding box center [975, 318] width 123 height 457
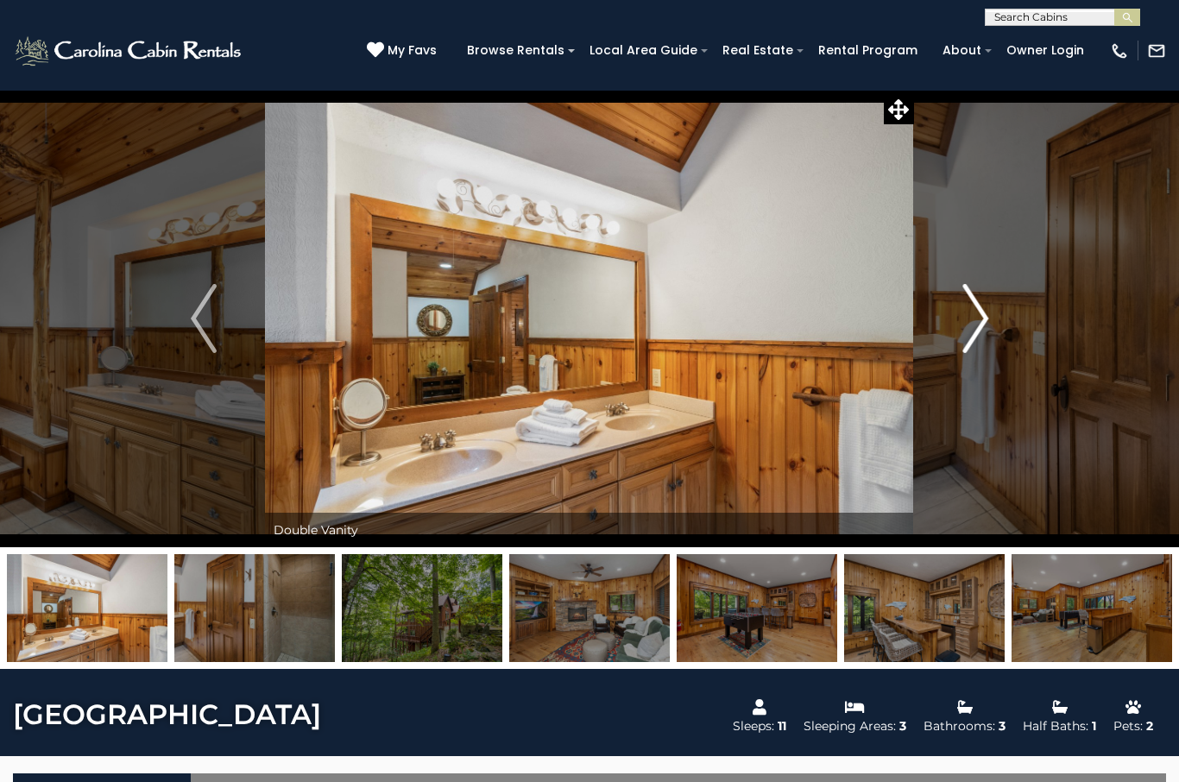
click at [989, 305] on button "Next" at bounding box center [975, 318] width 123 height 457
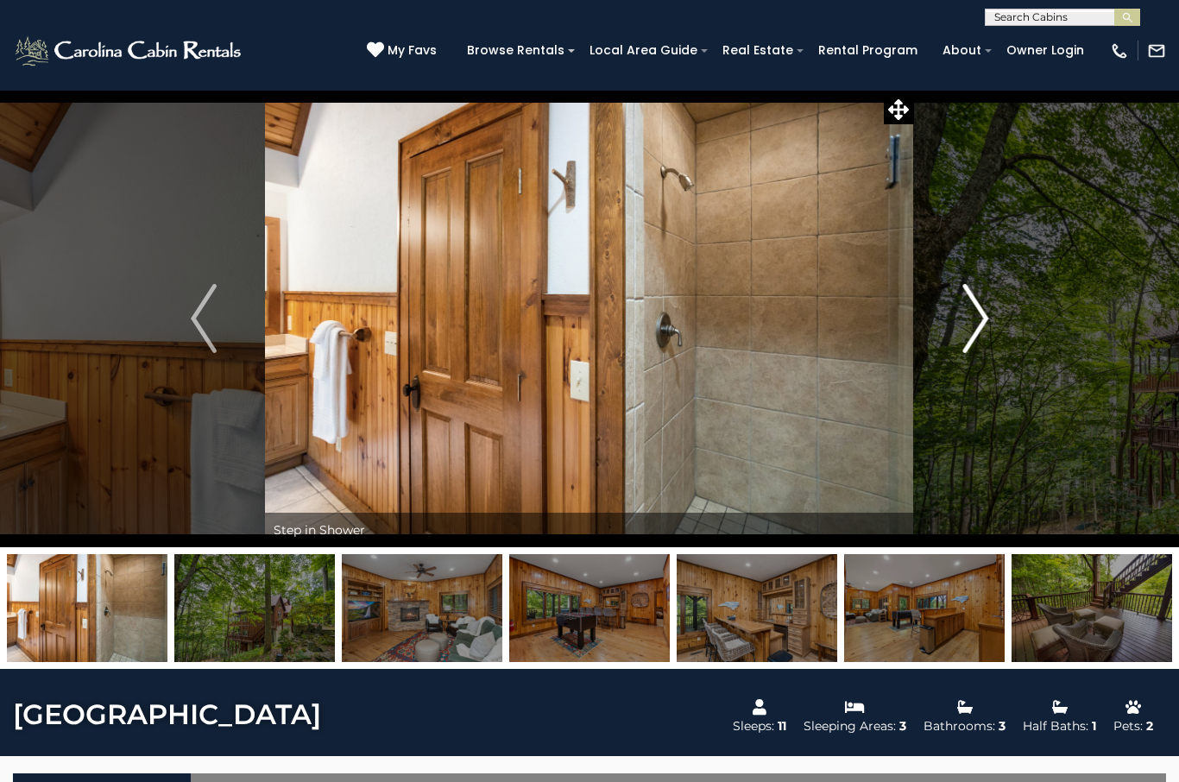
click at [976, 313] on img "Next" at bounding box center [975, 318] width 26 height 69
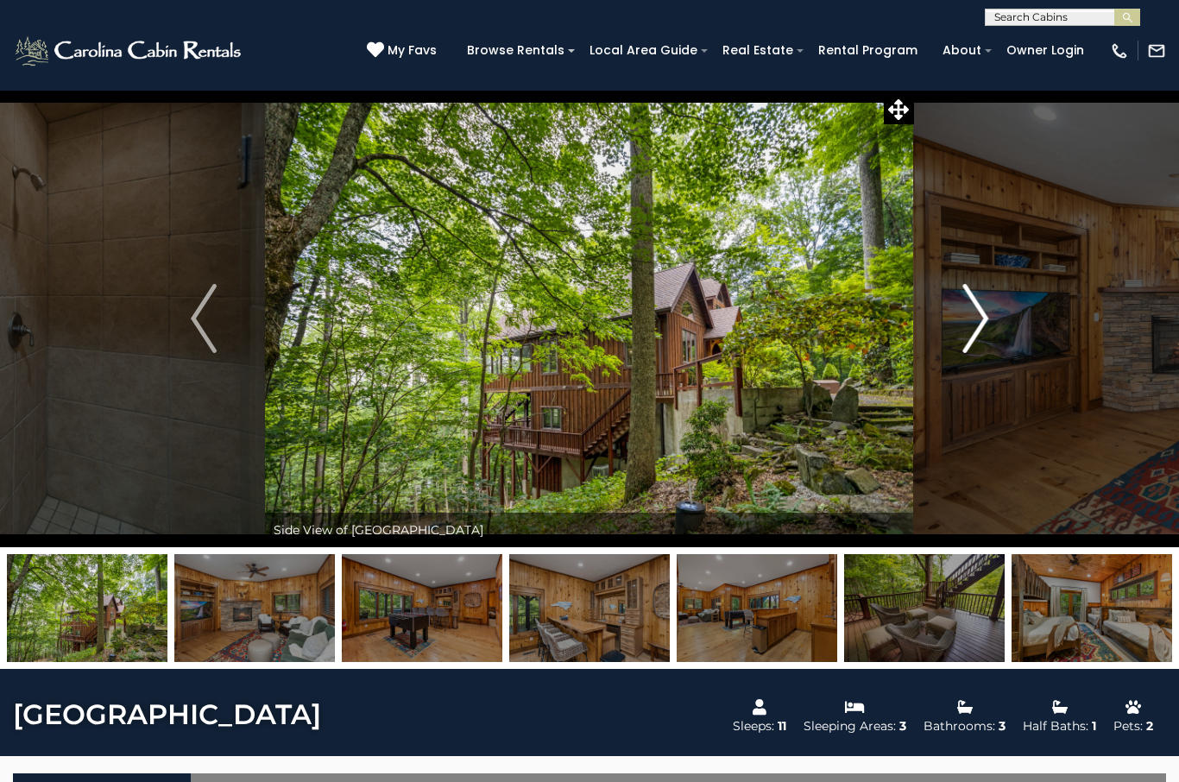
click at [981, 315] on img "Next" at bounding box center [975, 318] width 26 height 69
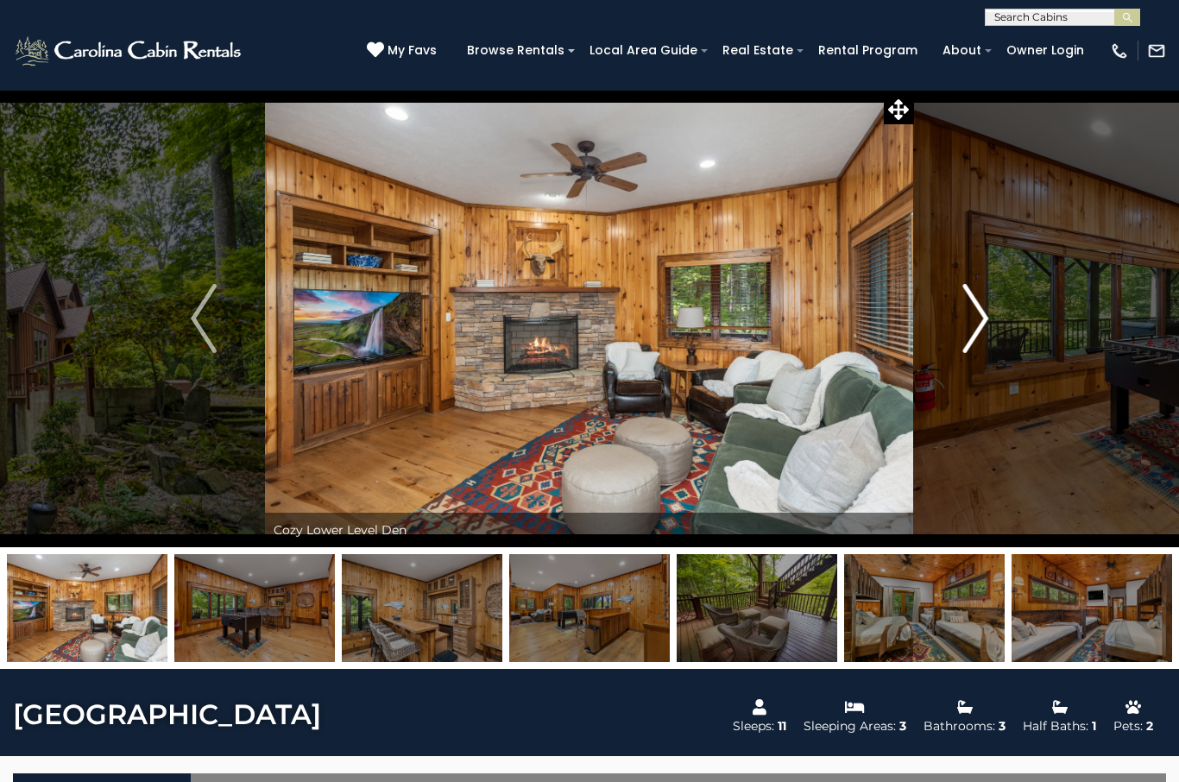
click at [987, 317] on img "Next" at bounding box center [975, 318] width 26 height 69
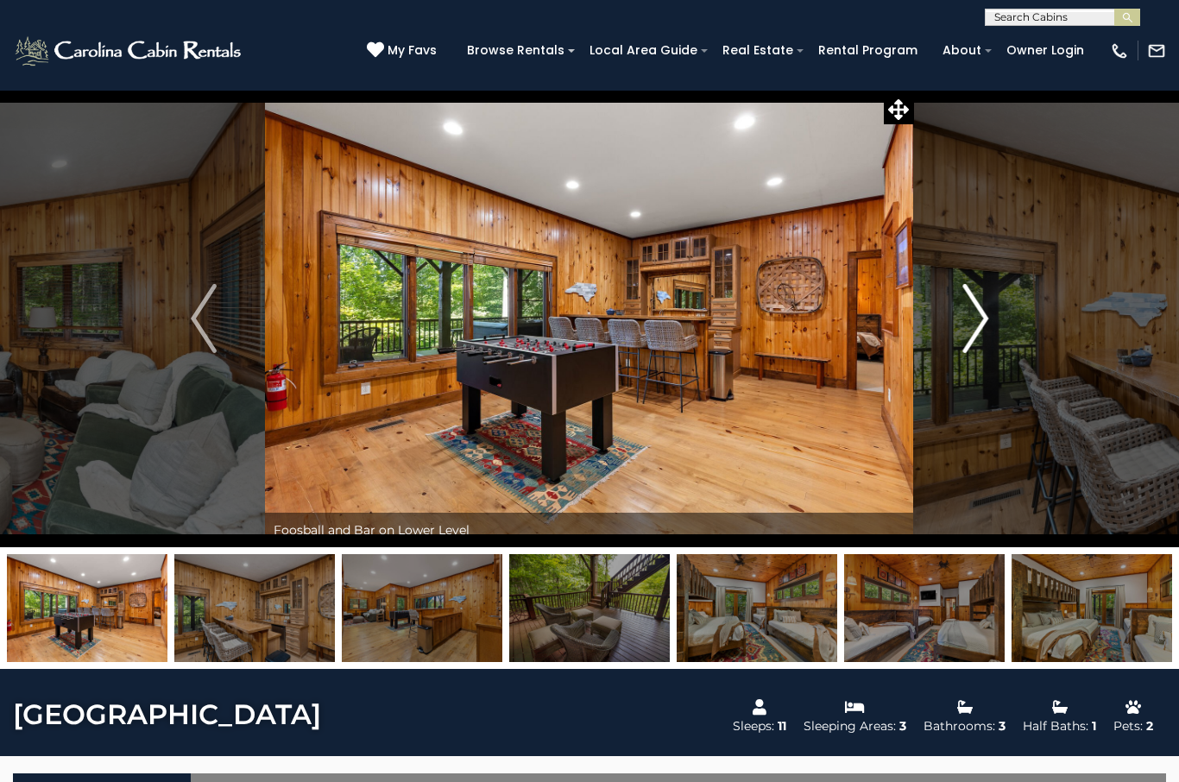
click at [962, 330] on img "Next" at bounding box center [975, 318] width 26 height 69
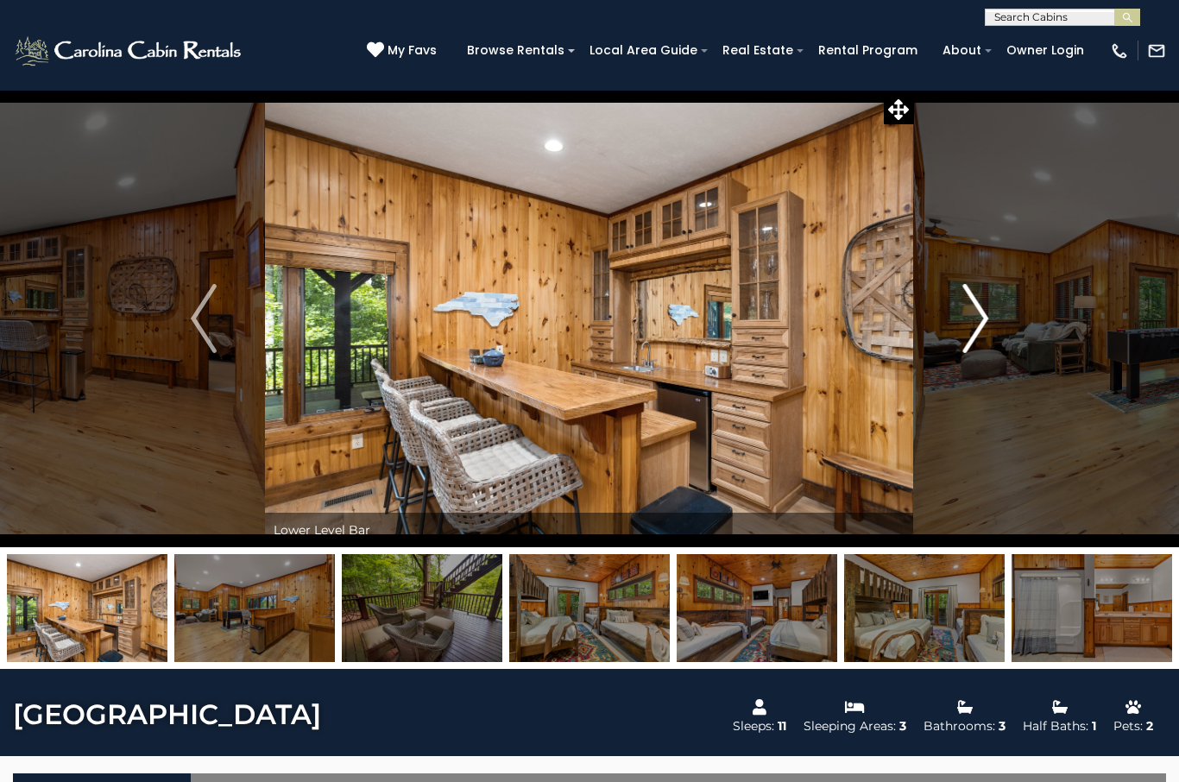
click at [980, 325] on img "Next" at bounding box center [975, 318] width 26 height 69
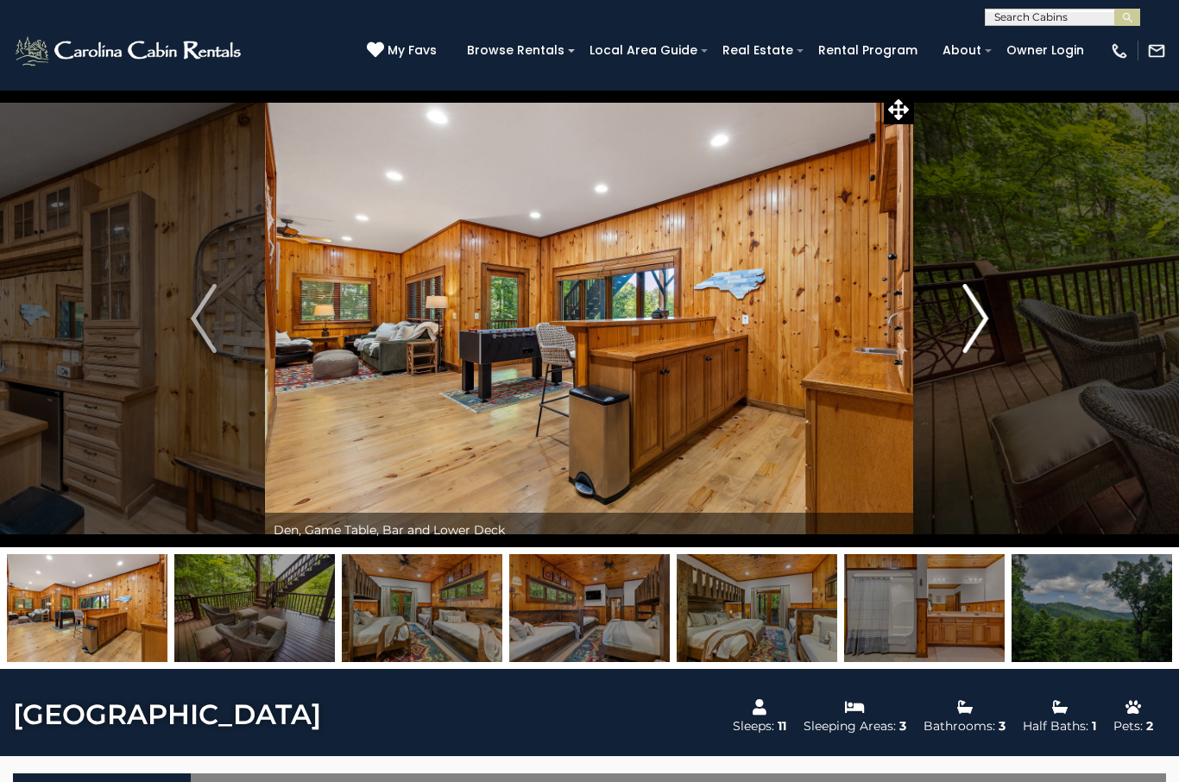
click at [983, 322] on img "Next" at bounding box center [975, 318] width 26 height 69
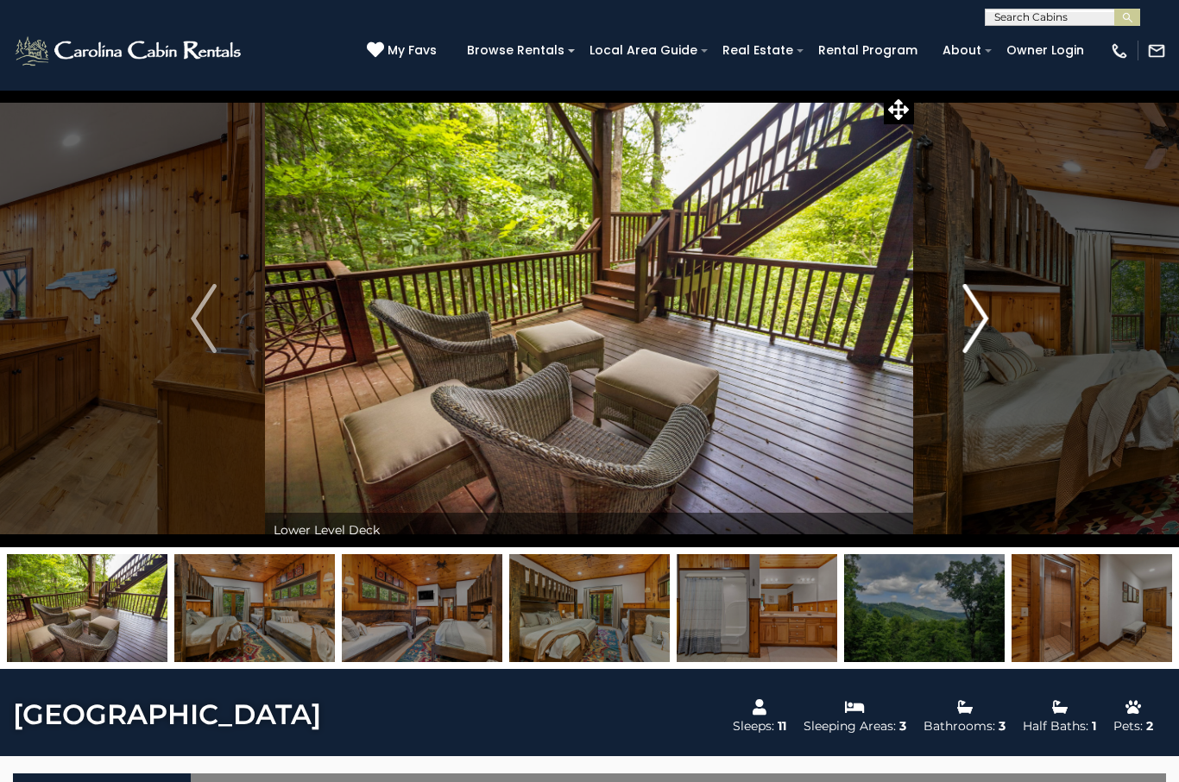
click at [970, 331] on img "Next" at bounding box center [975, 318] width 26 height 69
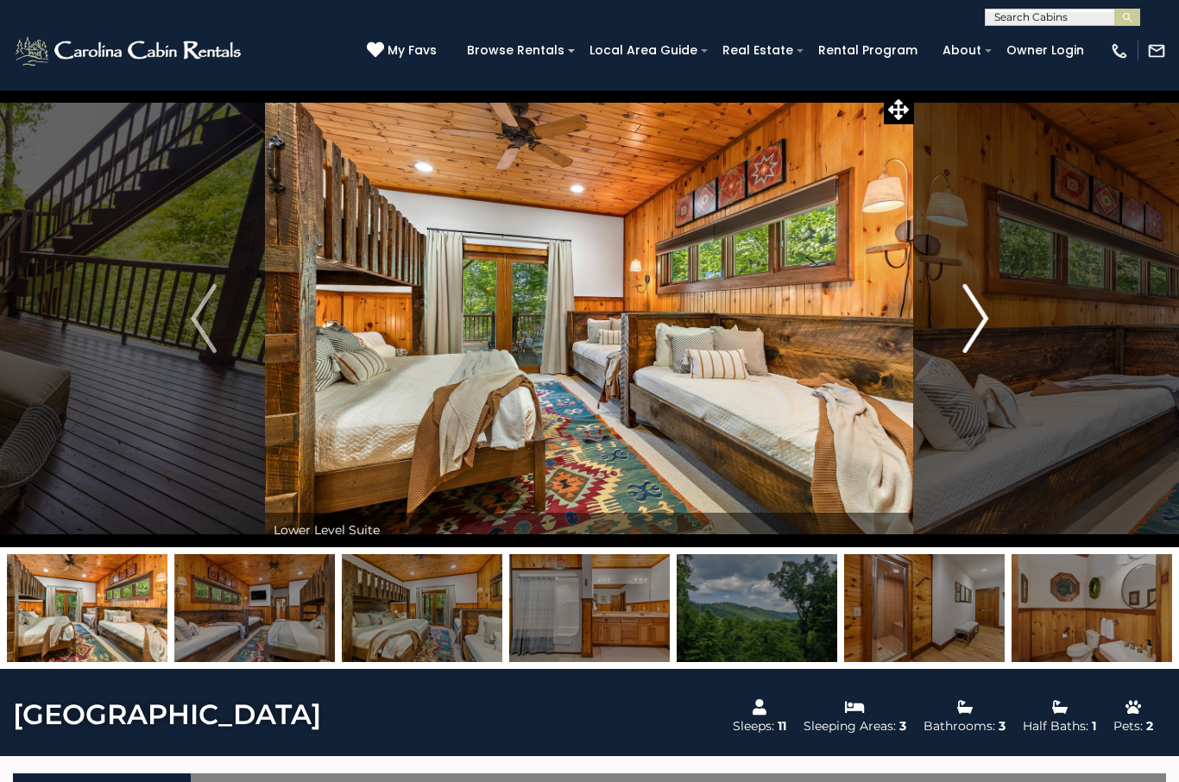
click at [973, 332] on img "Next" at bounding box center [975, 318] width 26 height 69
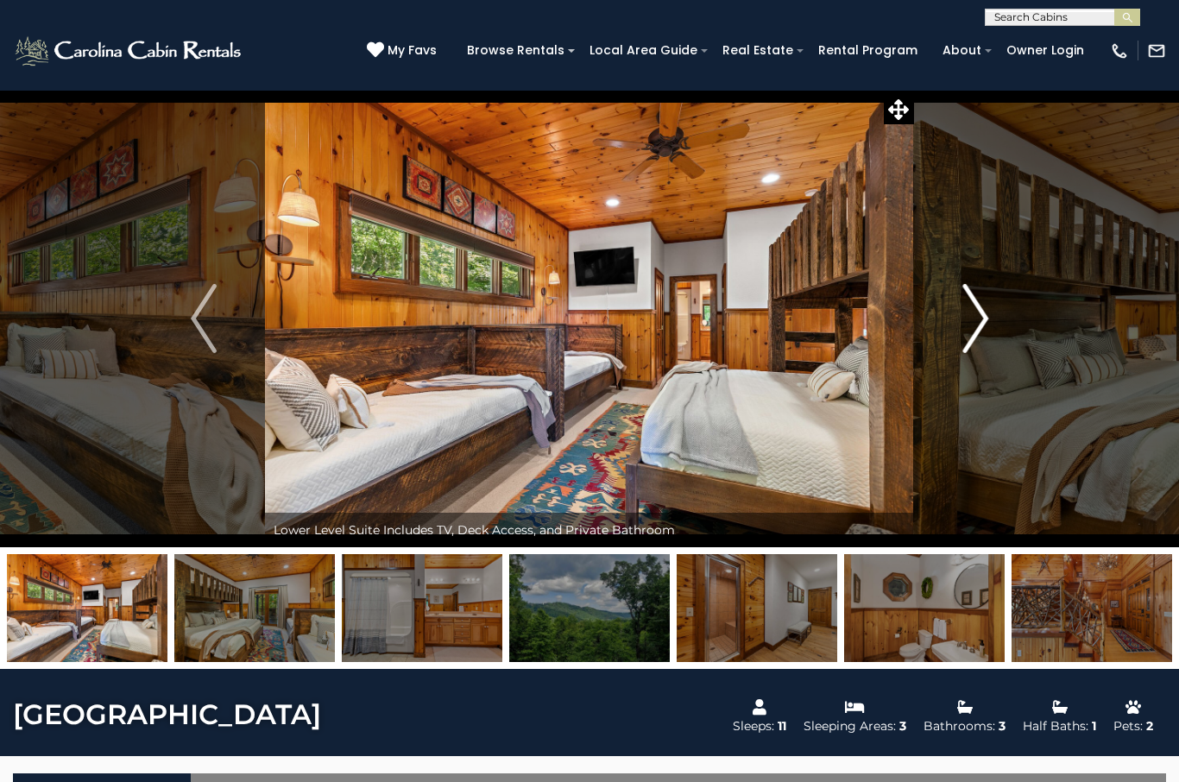
click at [971, 336] on img "Next" at bounding box center [975, 318] width 26 height 69
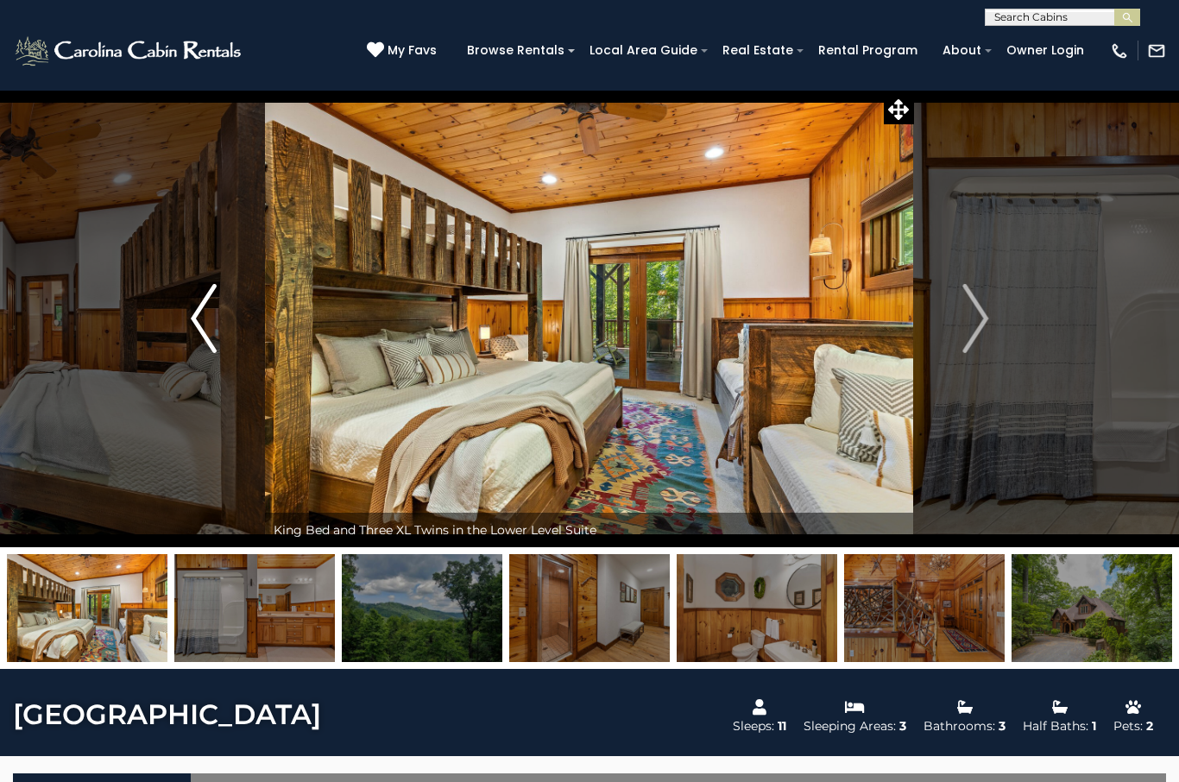
click at [197, 342] on img "Previous" at bounding box center [204, 318] width 26 height 69
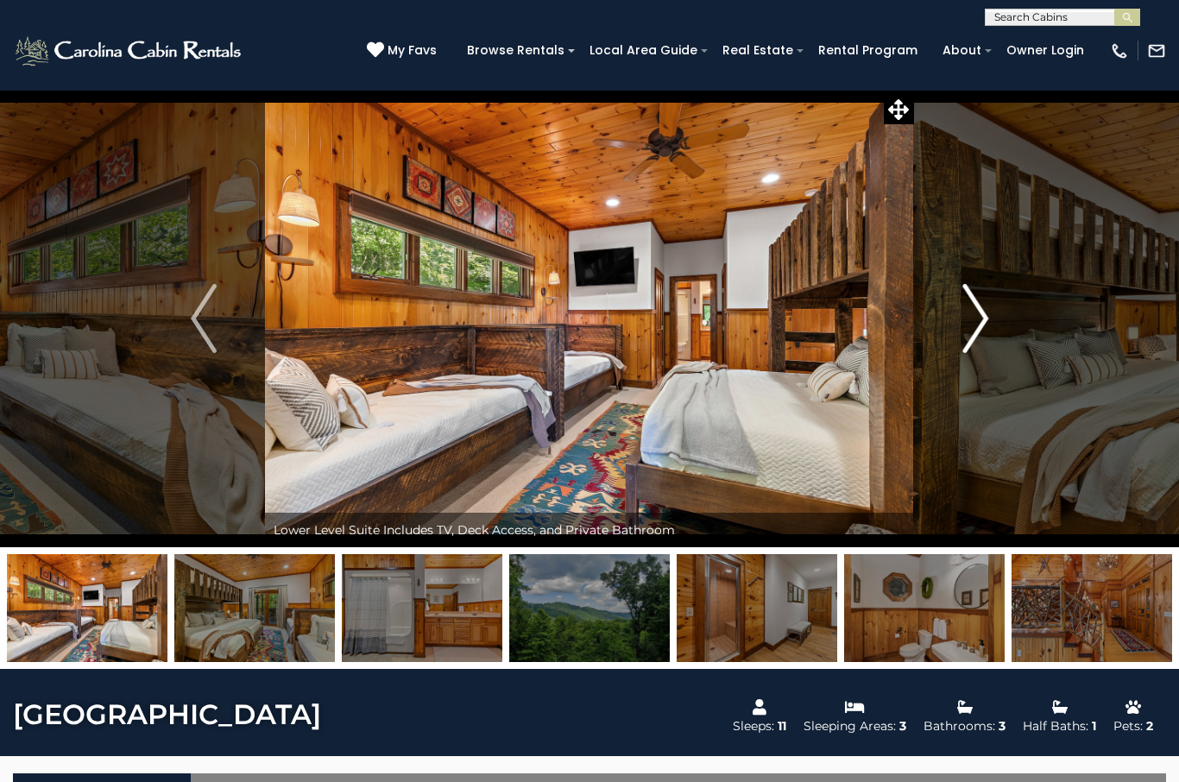
click at [955, 338] on button "Next" at bounding box center [975, 318] width 123 height 457
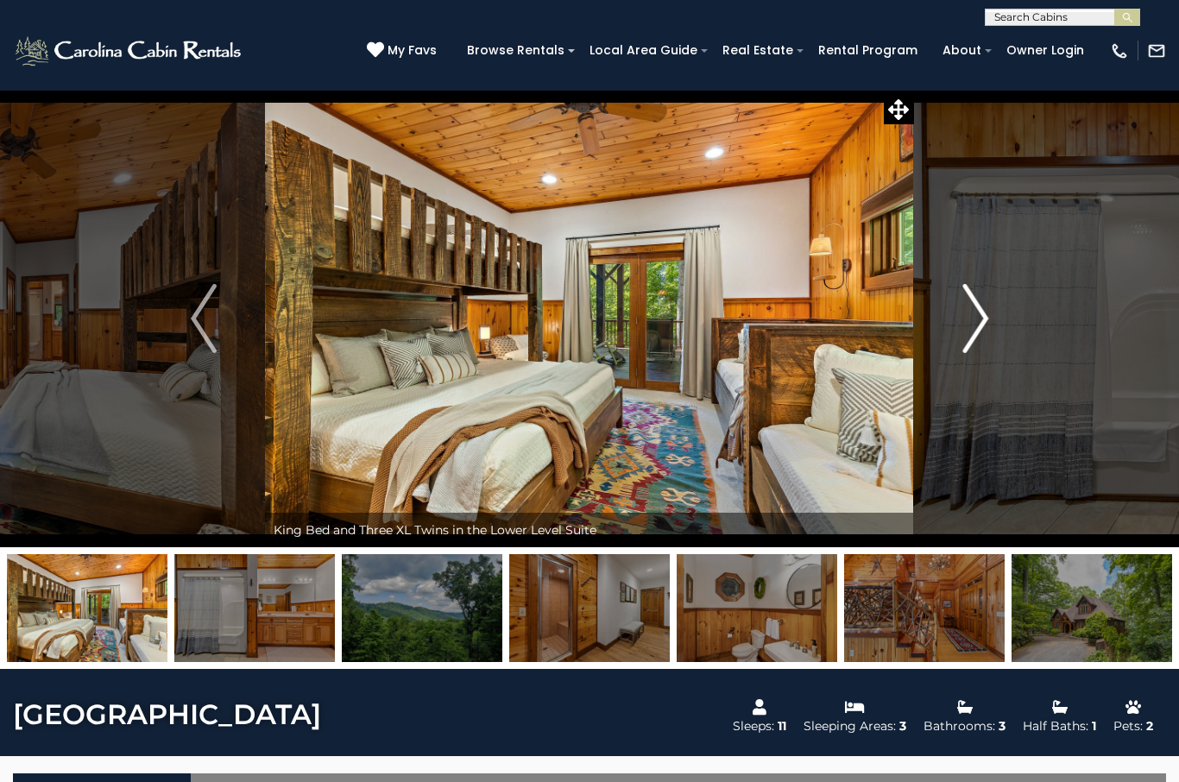
click at [977, 331] on img "Next" at bounding box center [975, 318] width 26 height 69
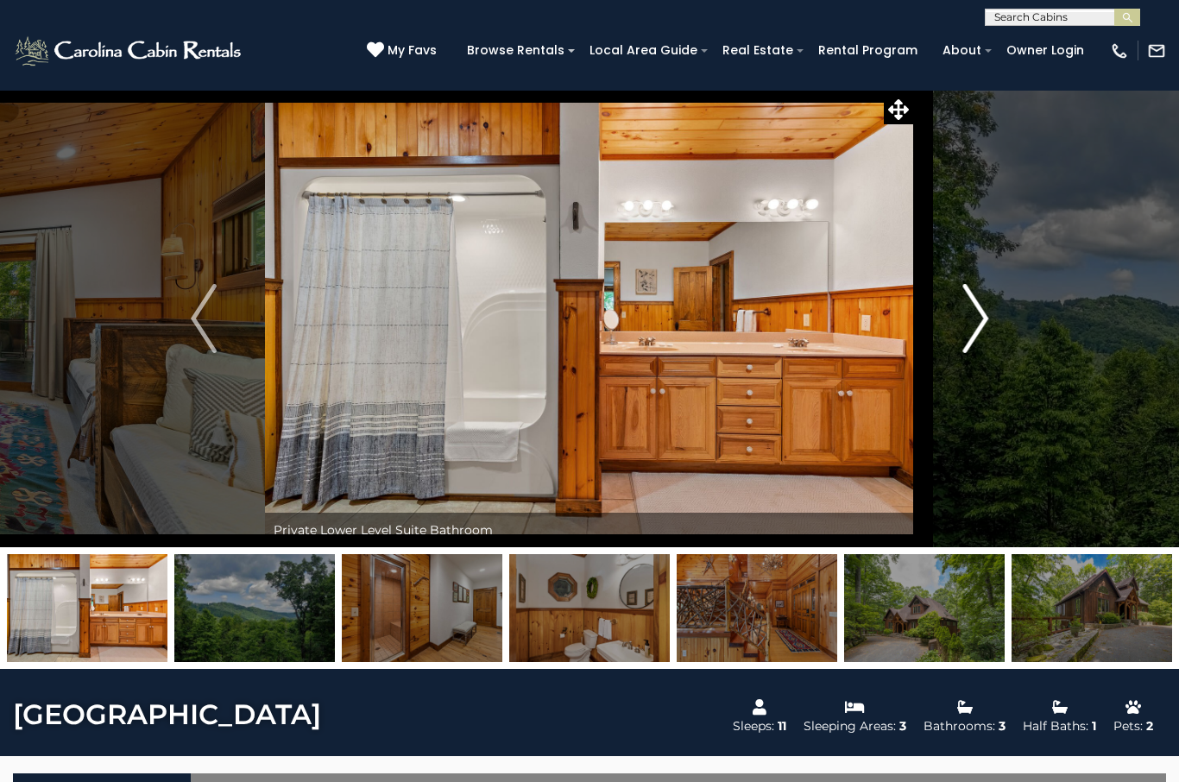
click at [964, 320] on img "Next" at bounding box center [975, 318] width 26 height 69
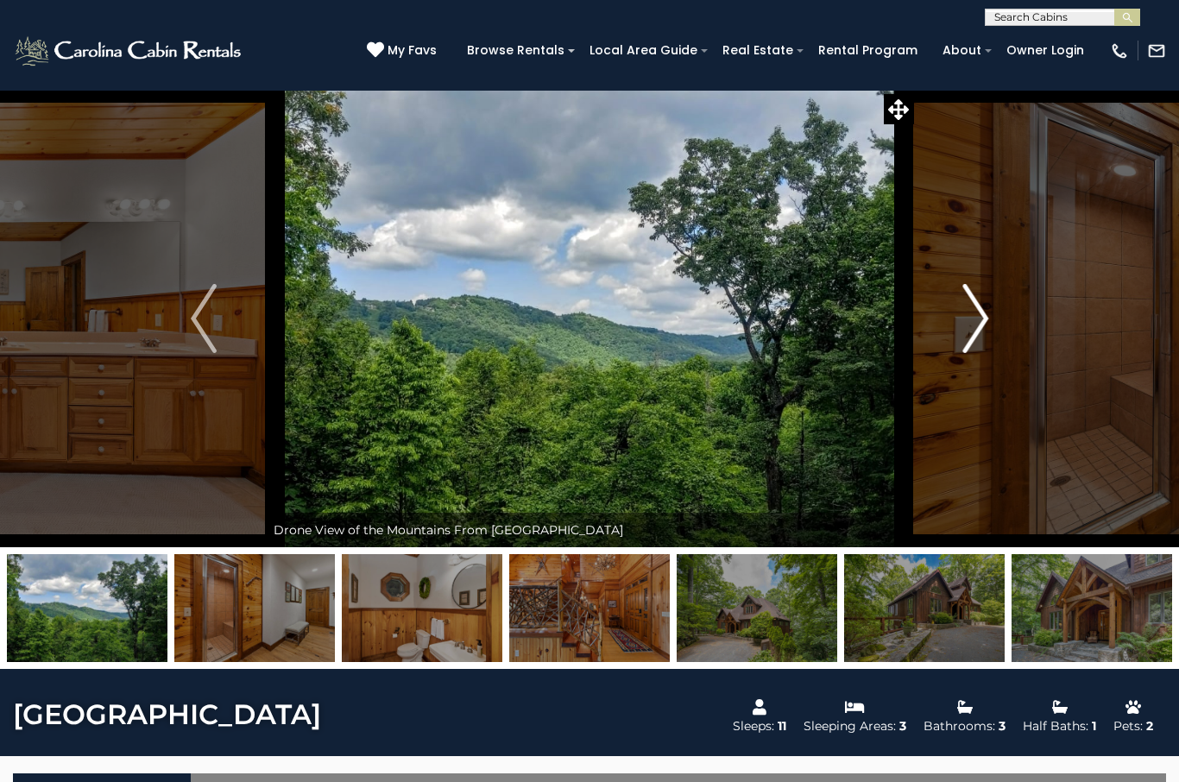
click at [973, 358] on button "Next" at bounding box center [975, 318] width 123 height 457
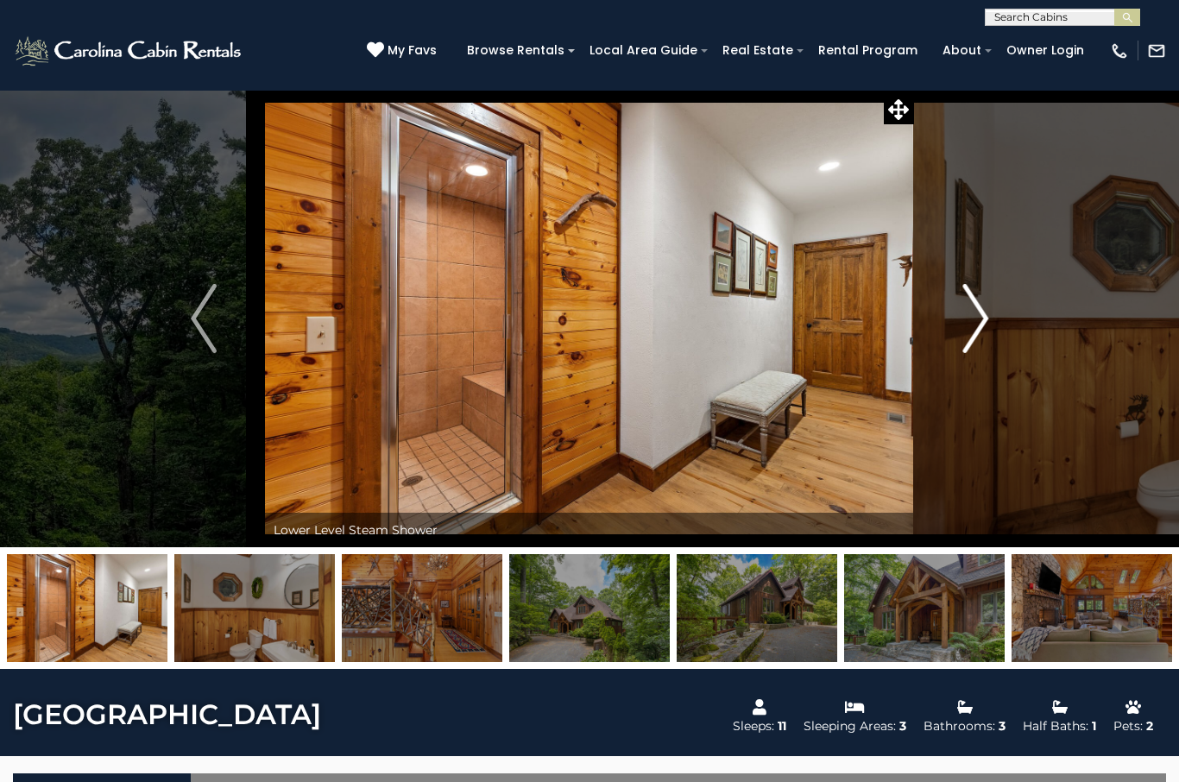
click at [981, 345] on img "Next" at bounding box center [975, 318] width 26 height 69
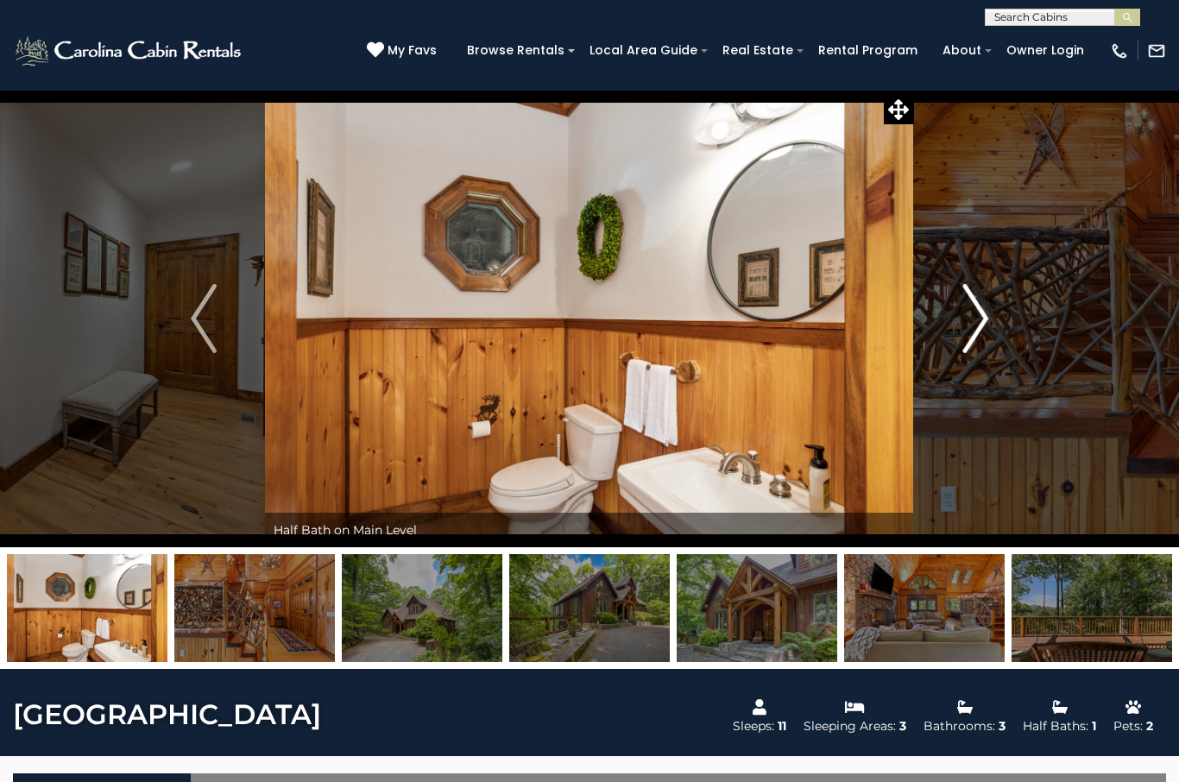
click at [959, 341] on button "Next" at bounding box center [975, 318] width 123 height 457
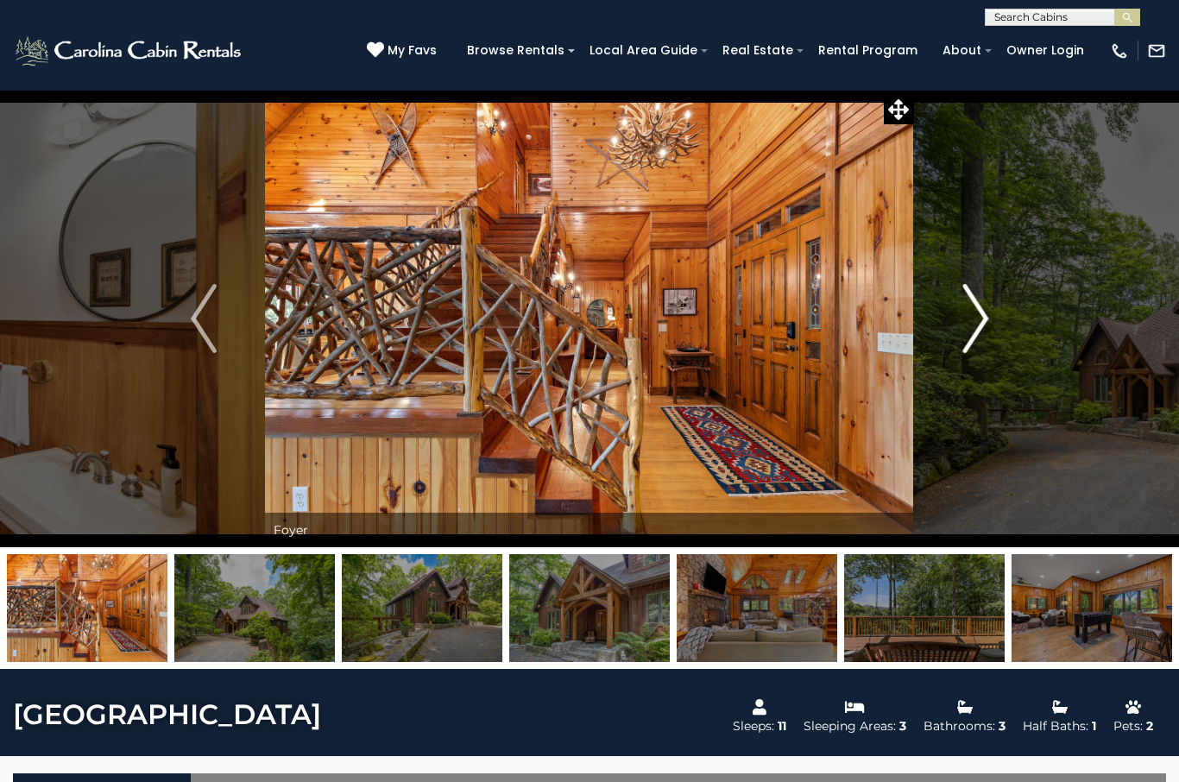
click at [947, 337] on button "Next" at bounding box center [975, 318] width 123 height 457
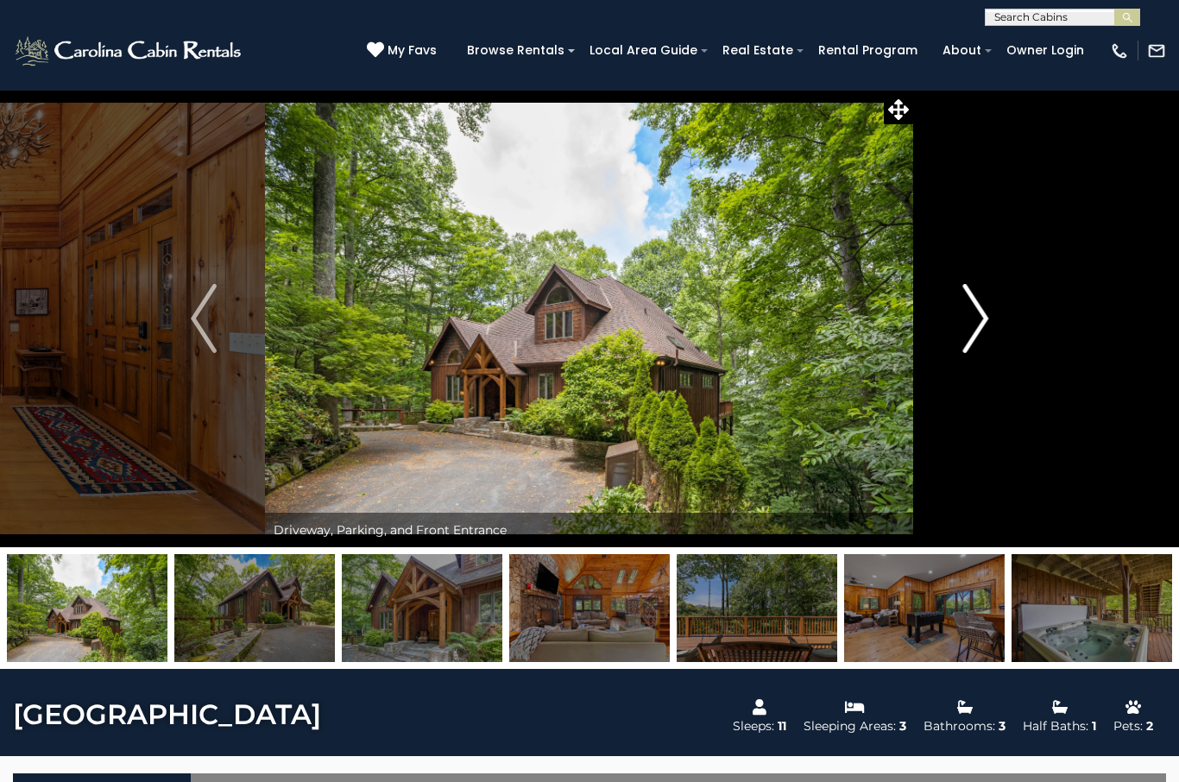
click at [1005, 379] on button "Next" at bounding box center [975, 318] width 123 height 457
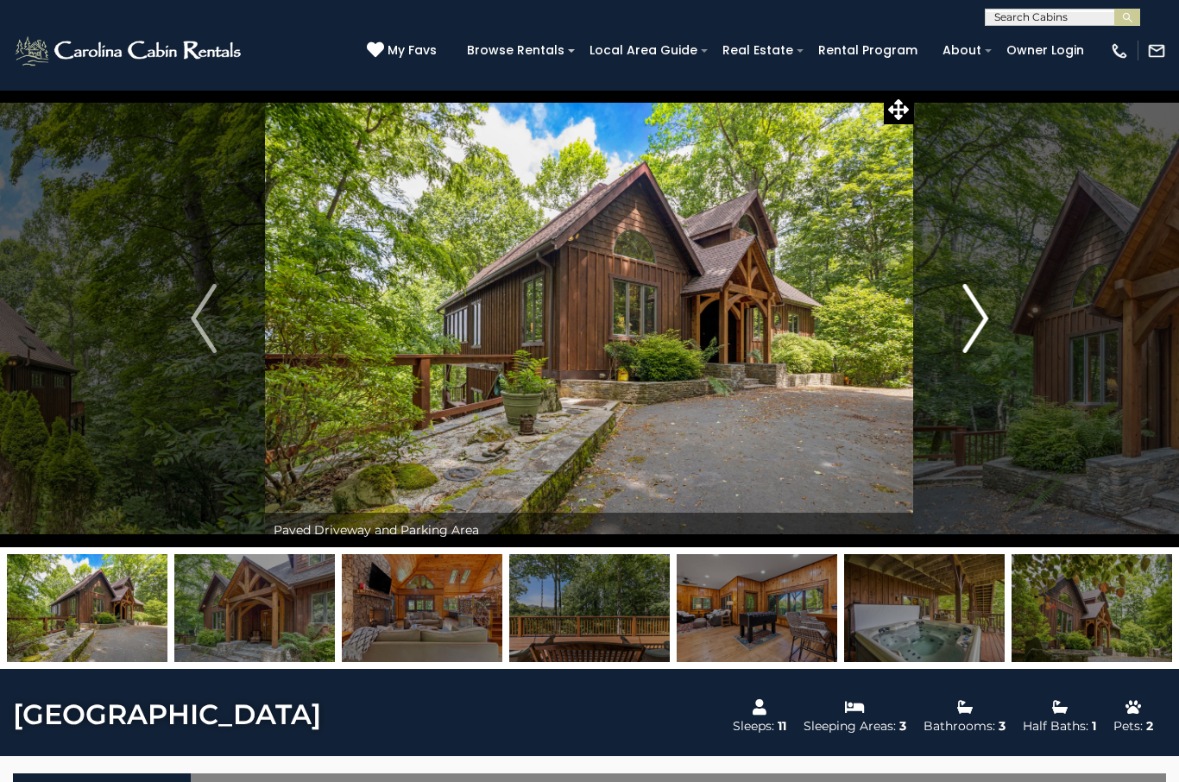
click at [974, 396] on button "Next" at bounding box center [975, 318] width 123 height 457
